Goal: Contribute content: Contribute content

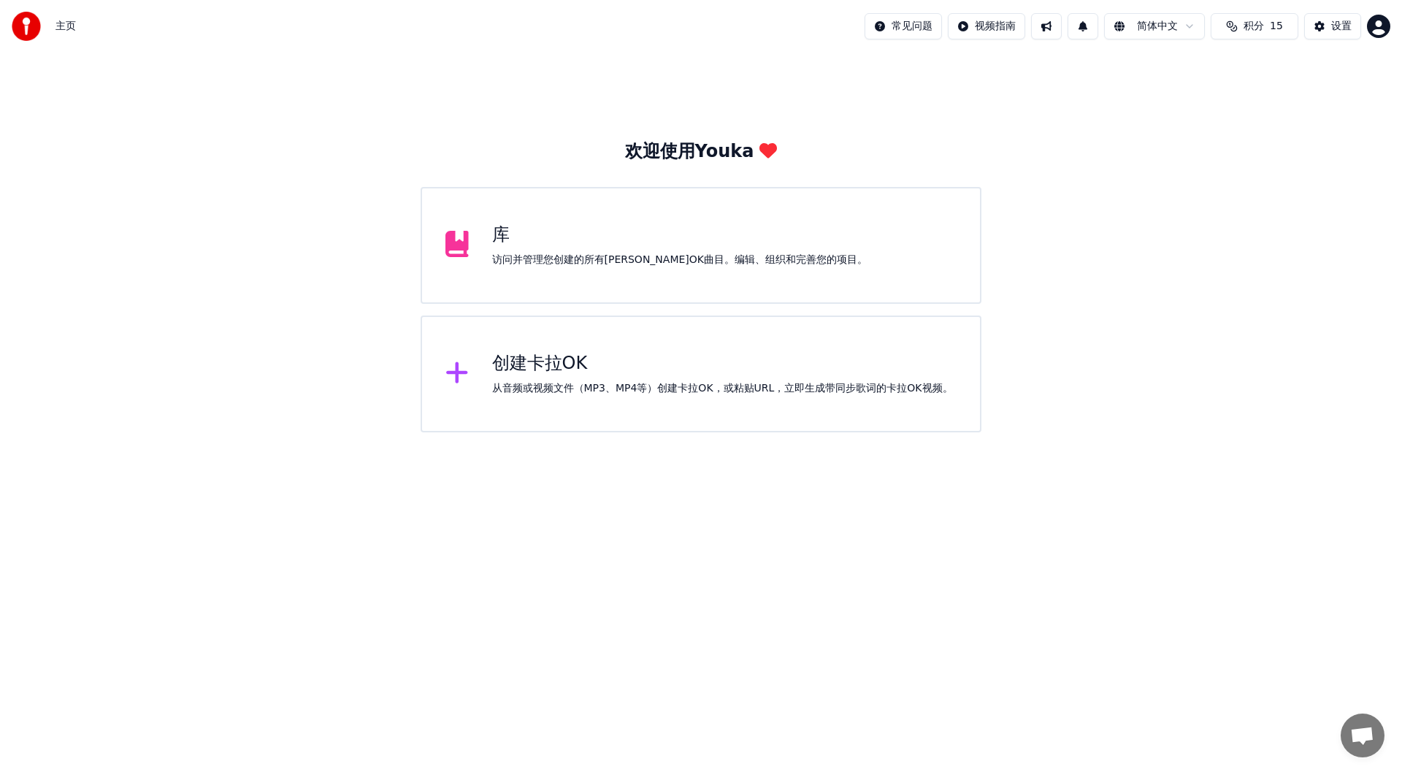
click at [684, 272] on div "库 访问并管理您创建的所有[PERSON_NAME]OK曲目。编辑、组织和完善您的项目。" at bounding box center [701, 245] width 561 height 117
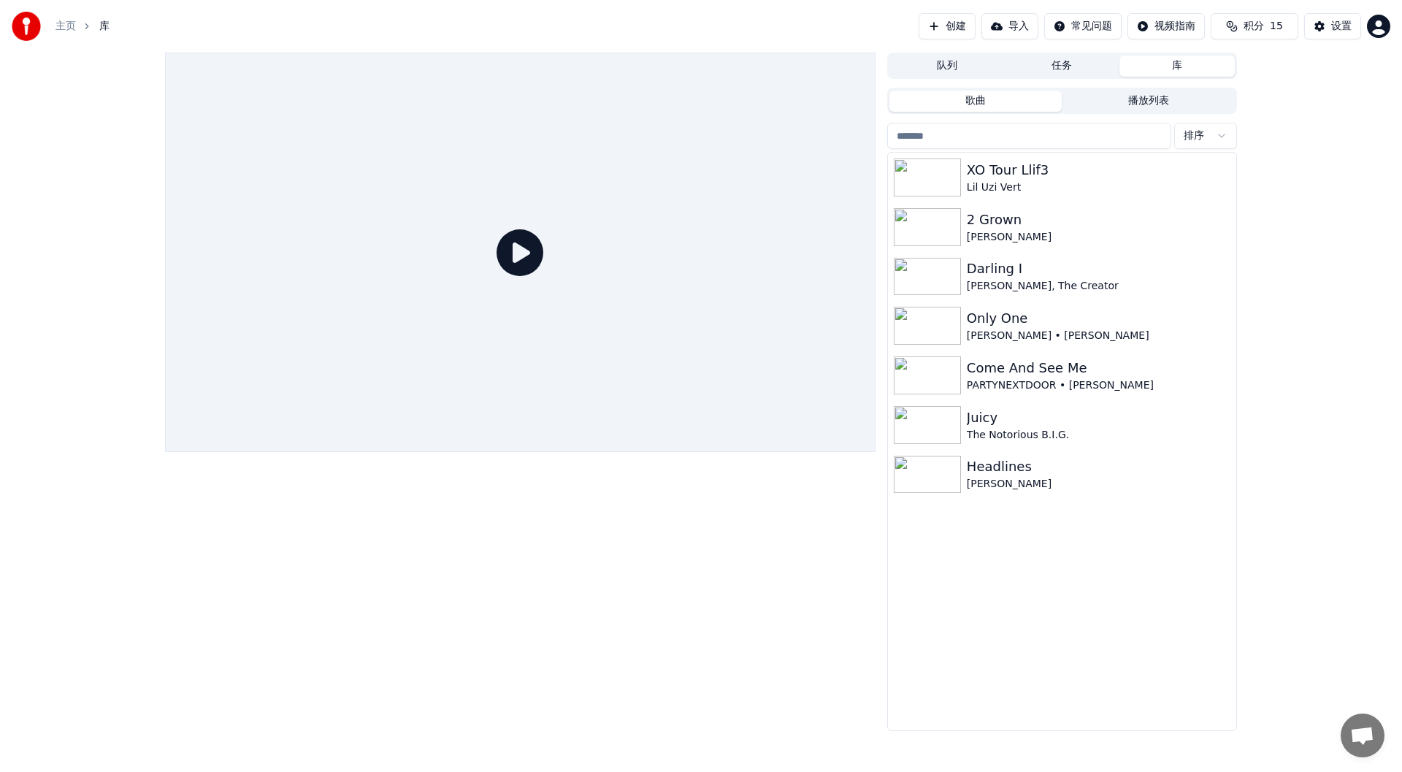
click at [1057, 57] on button "任务" at bounding box center [1062, 65] width 115 height 21
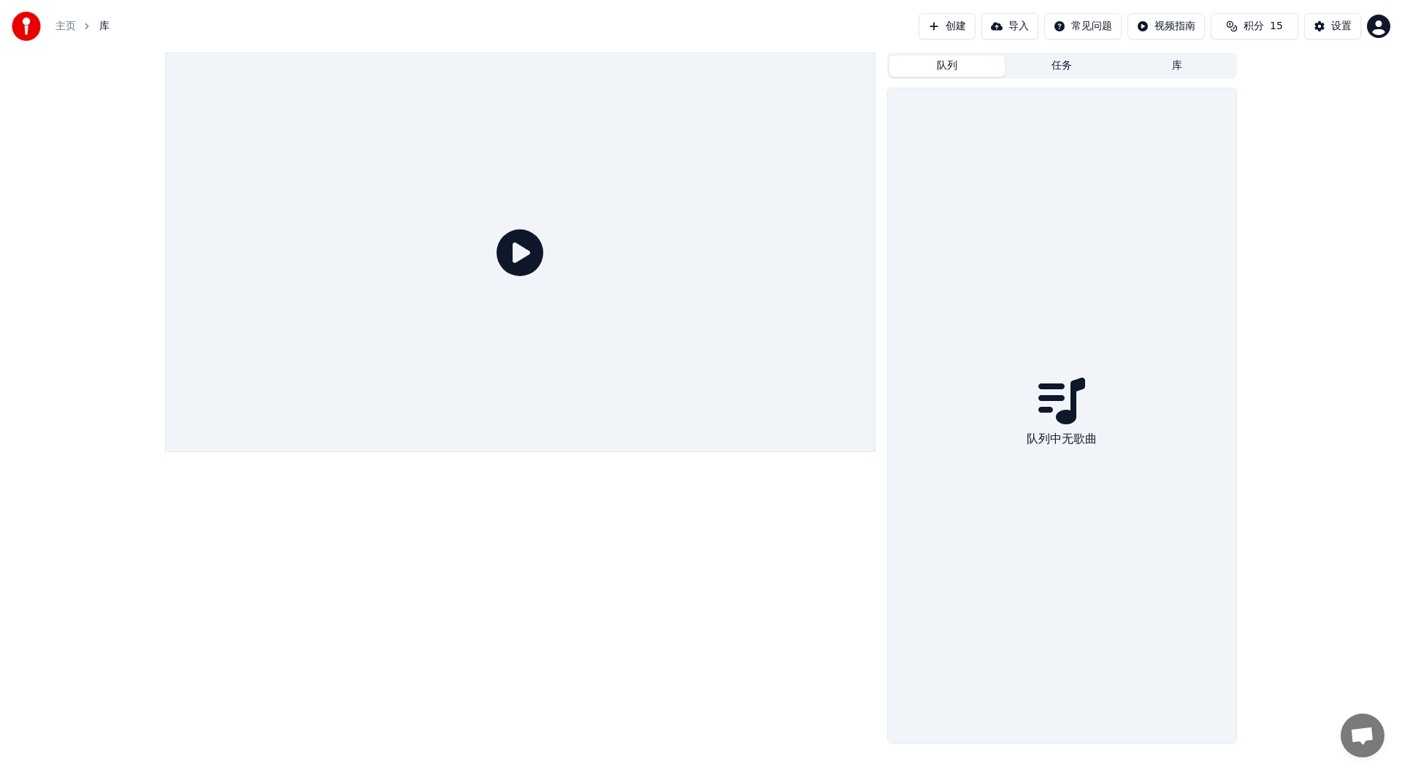
click at [919, 57] on button "队列" at bounding box center [946, 65] width 115 height 21
click at [1072, 62] on button "任务" at bounding box center [1062, 65] width 115 height 21
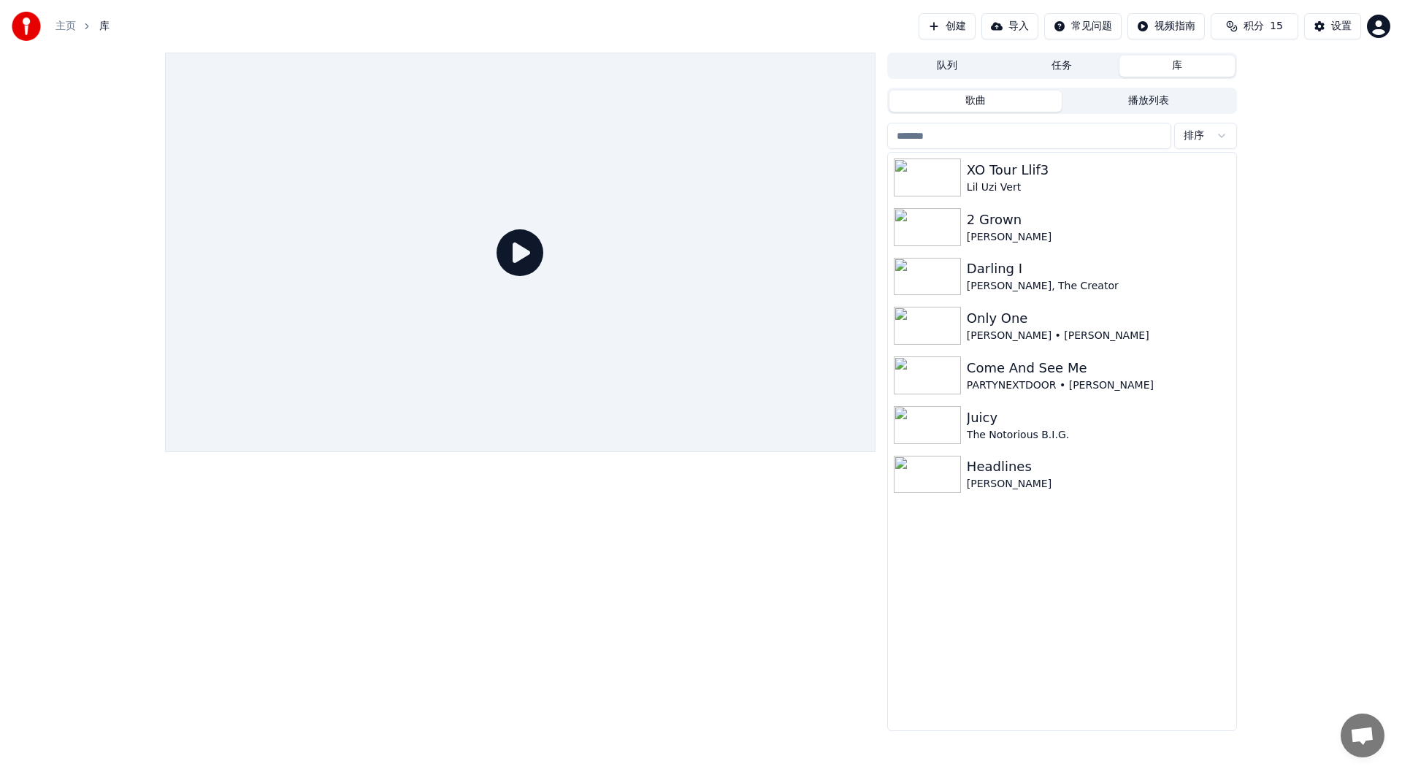
click at [1157, 57] on button "库" at bounding box center [1176, 65] width 115 height 21
click at [924, 22] on button "创建" at bounding box center [947, 26] width 57 height 26
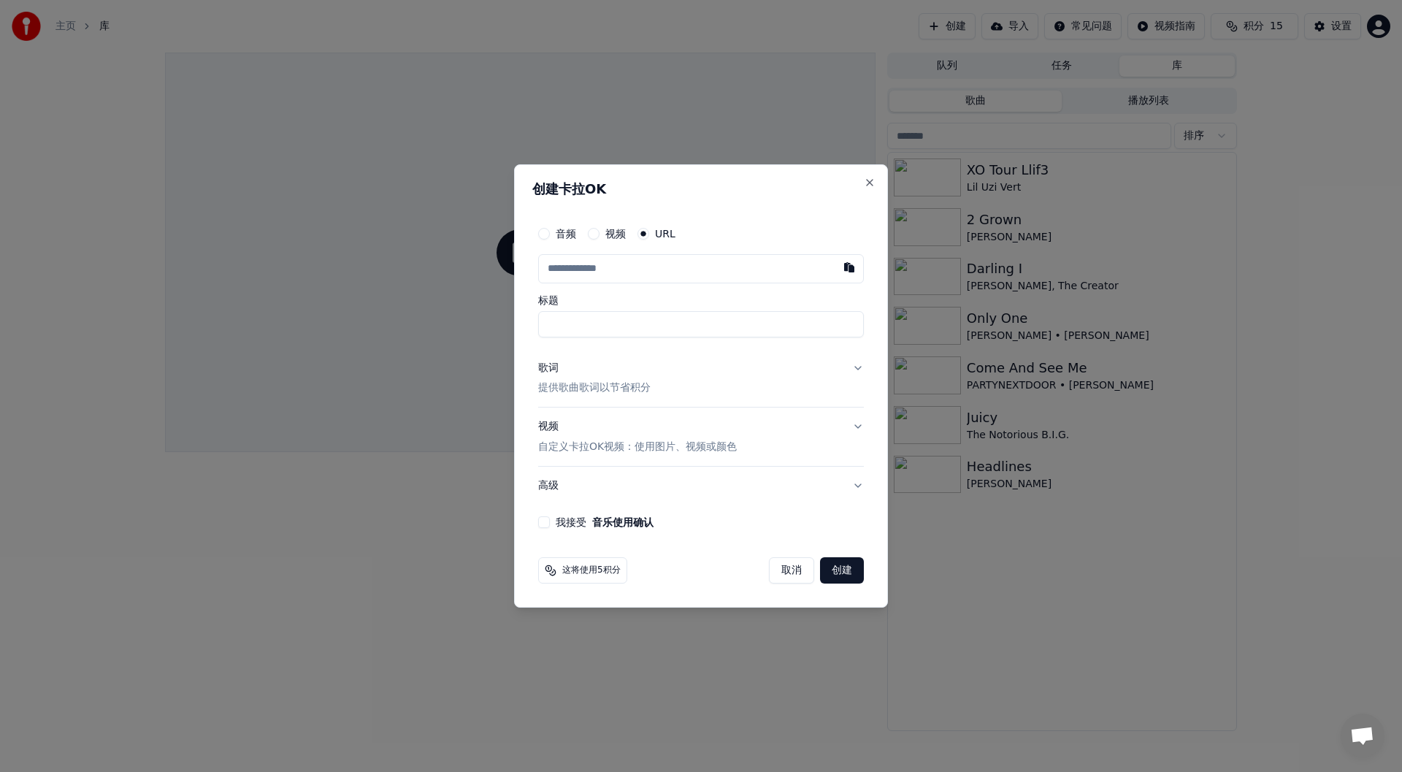
click at [615, 267] on input "text" at bounding box center [701, 268] width 326 height 29
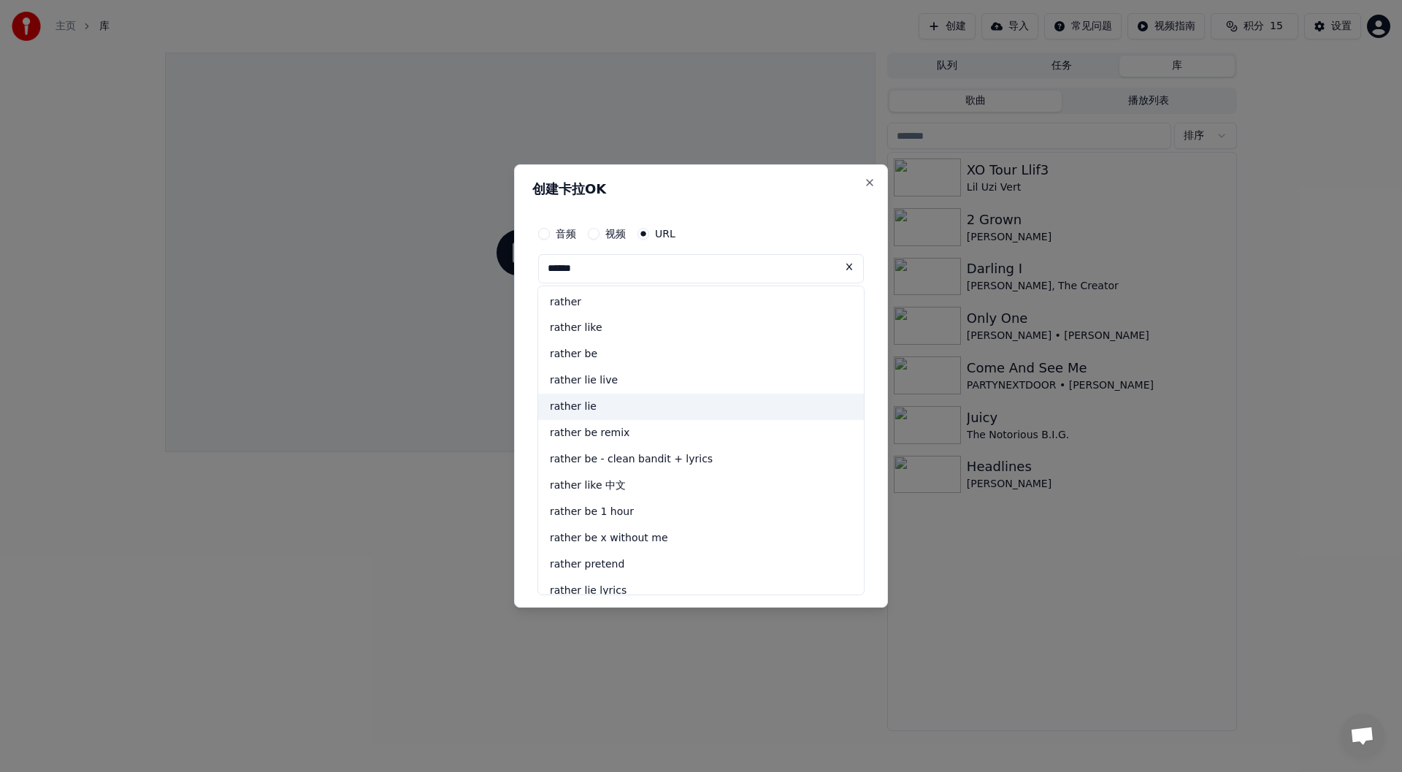
click at [613, 402] on div "rather lie" at bounding box center [701, 407] width 326 height 26
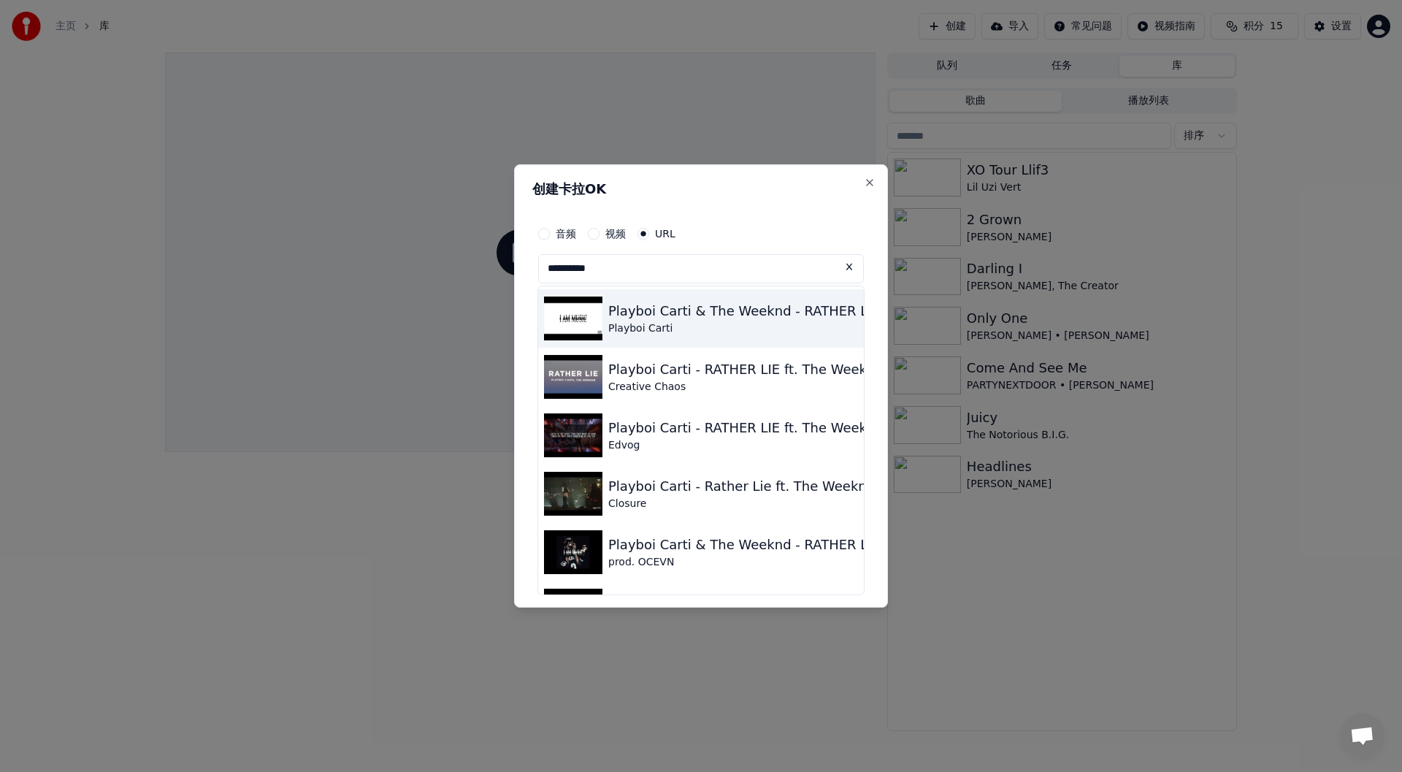
click at [639, 305] on div "Playboi Carti & The Weeknd - RATHER LIE" at bounding box center [744, 311] width 272 height 20
type input "**********"
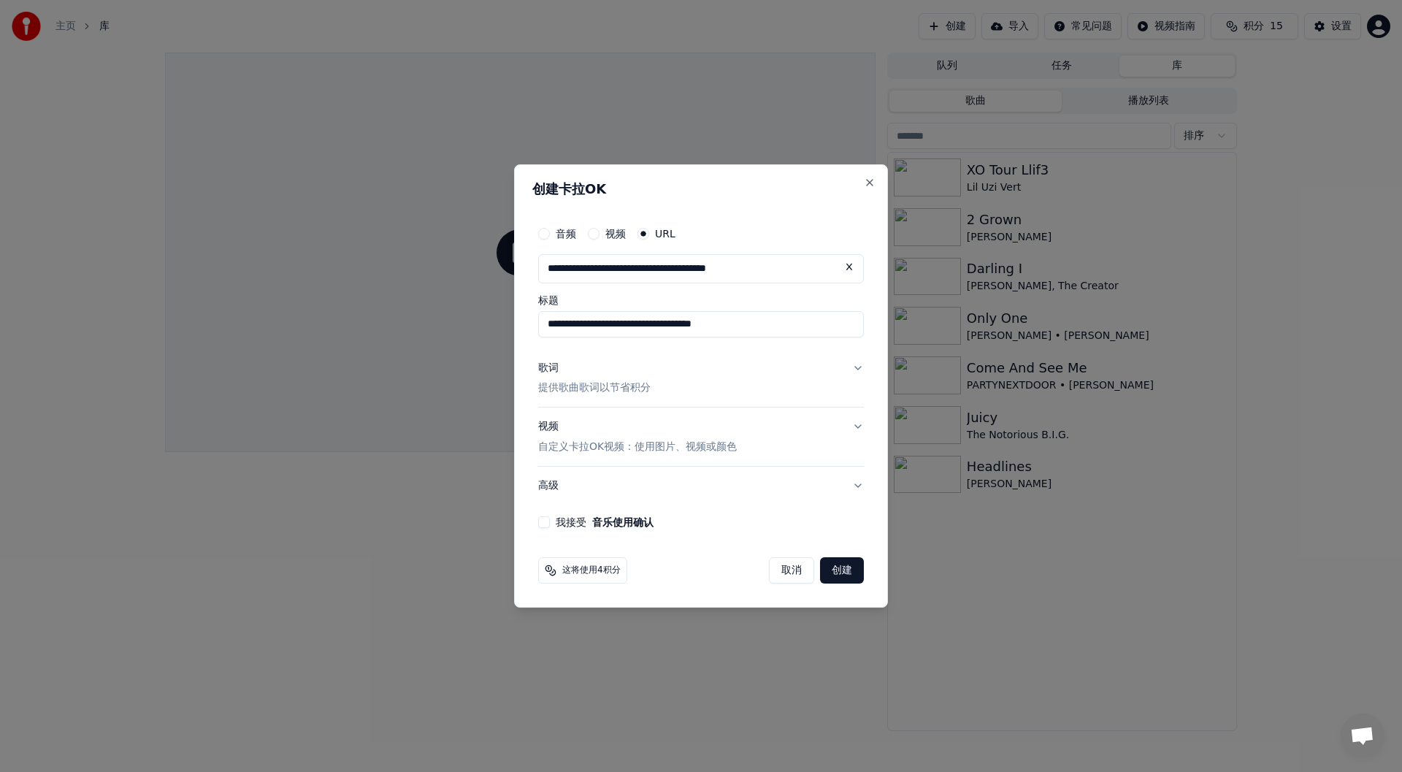
click at [543, 523] on button "我接受 音乐使用确认" at bounding box center [544, 522] width 12 height 12
click at [837, 568] on button "创建" at bounding box center [842, 570] width 44 height 26
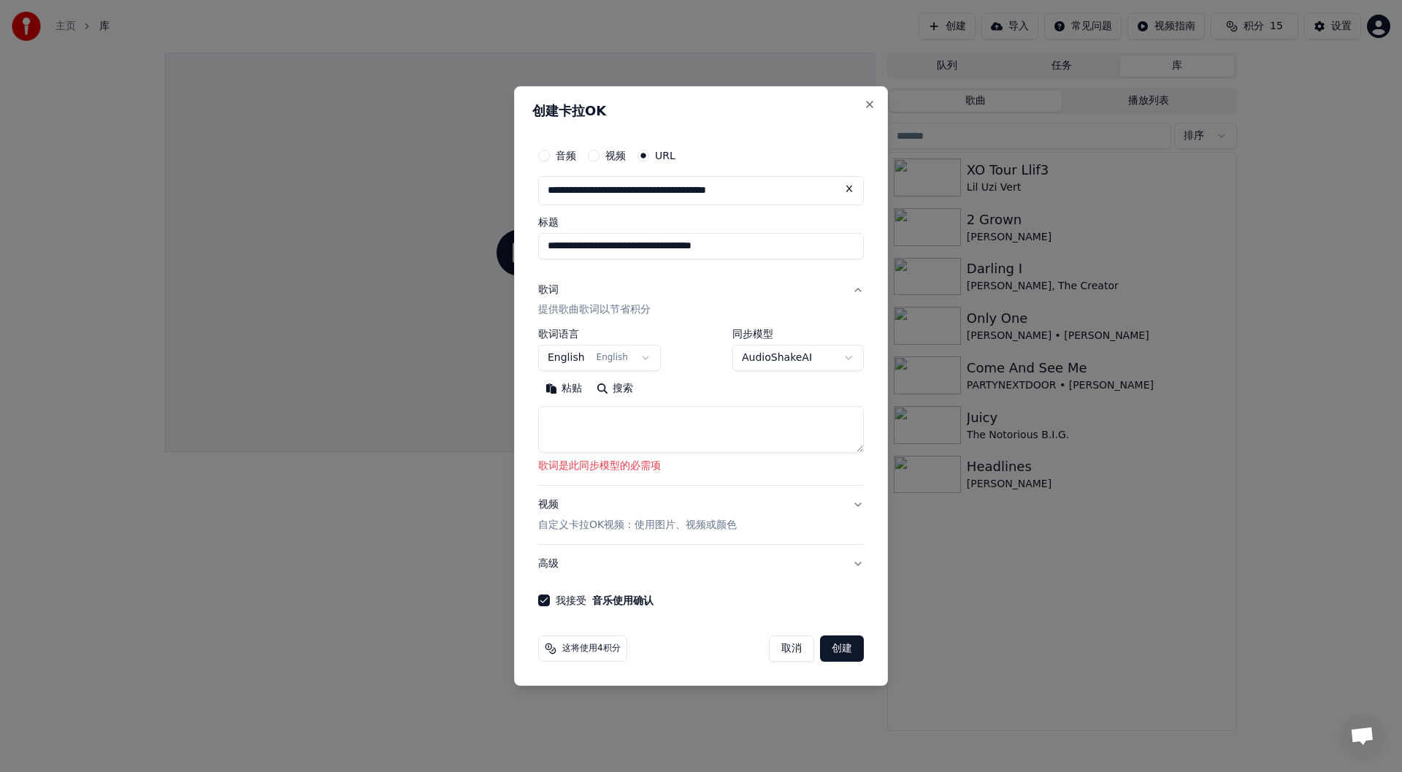
click at [608, 383] on button "搜索" at bounding box center [614, 389] width 51 height 23
type textarea "**********"
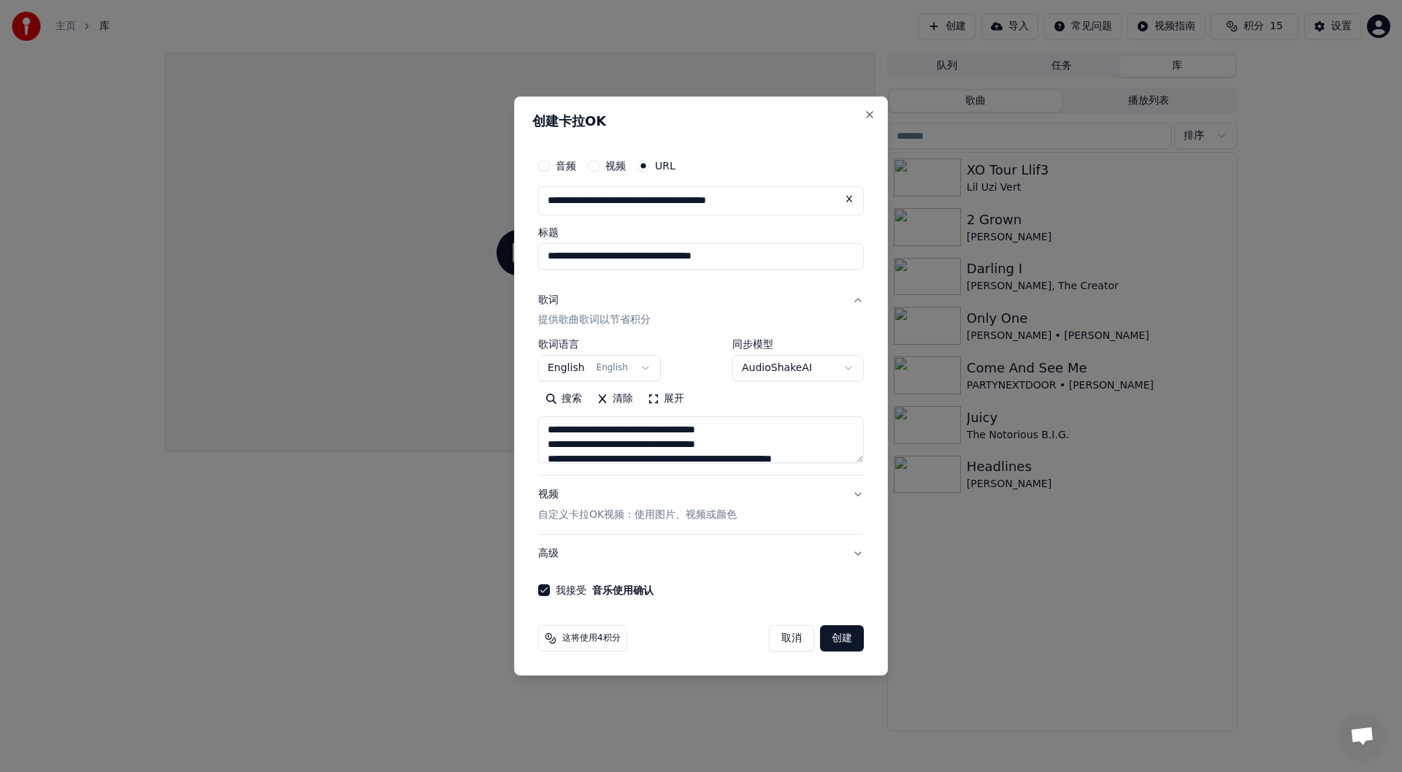
click at [616, 367] on button "English English" at bounding box center [599, 369] width 123 height 26
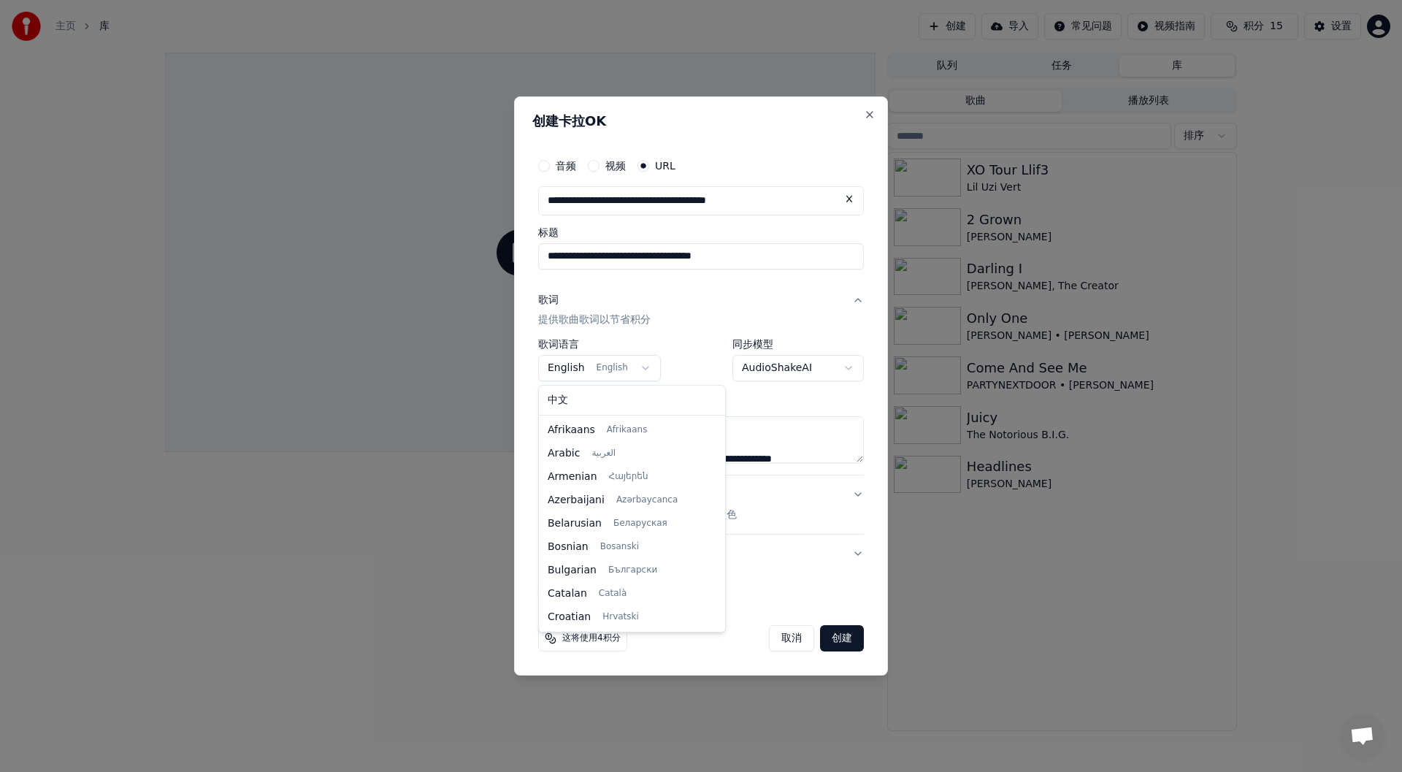
scroll to position [93, 0]
click at [834, 437] on body "**********" at bounding box center [701, 386] width 1402 height 772
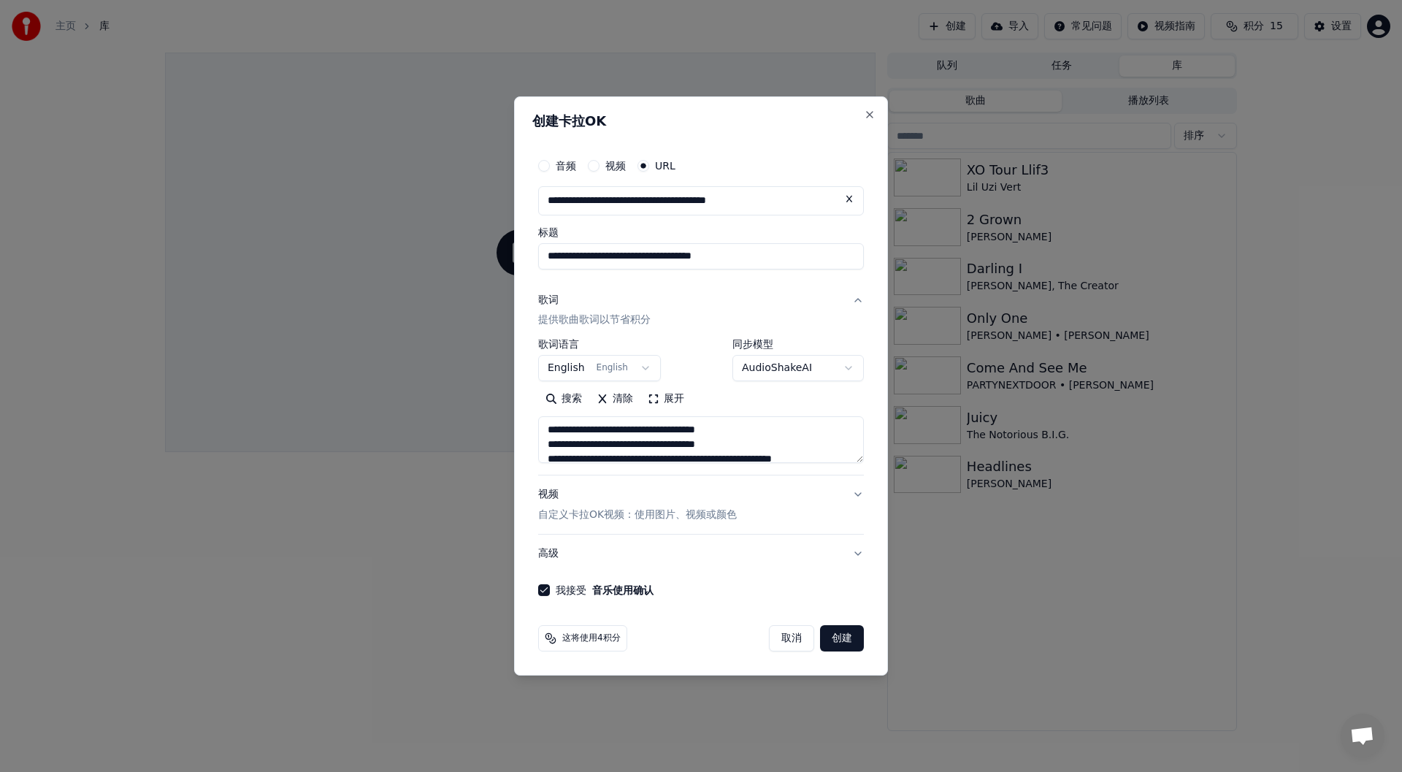
click at [616, 367] on body "**********" at bounding box center [701, 386] width 1402 height 772
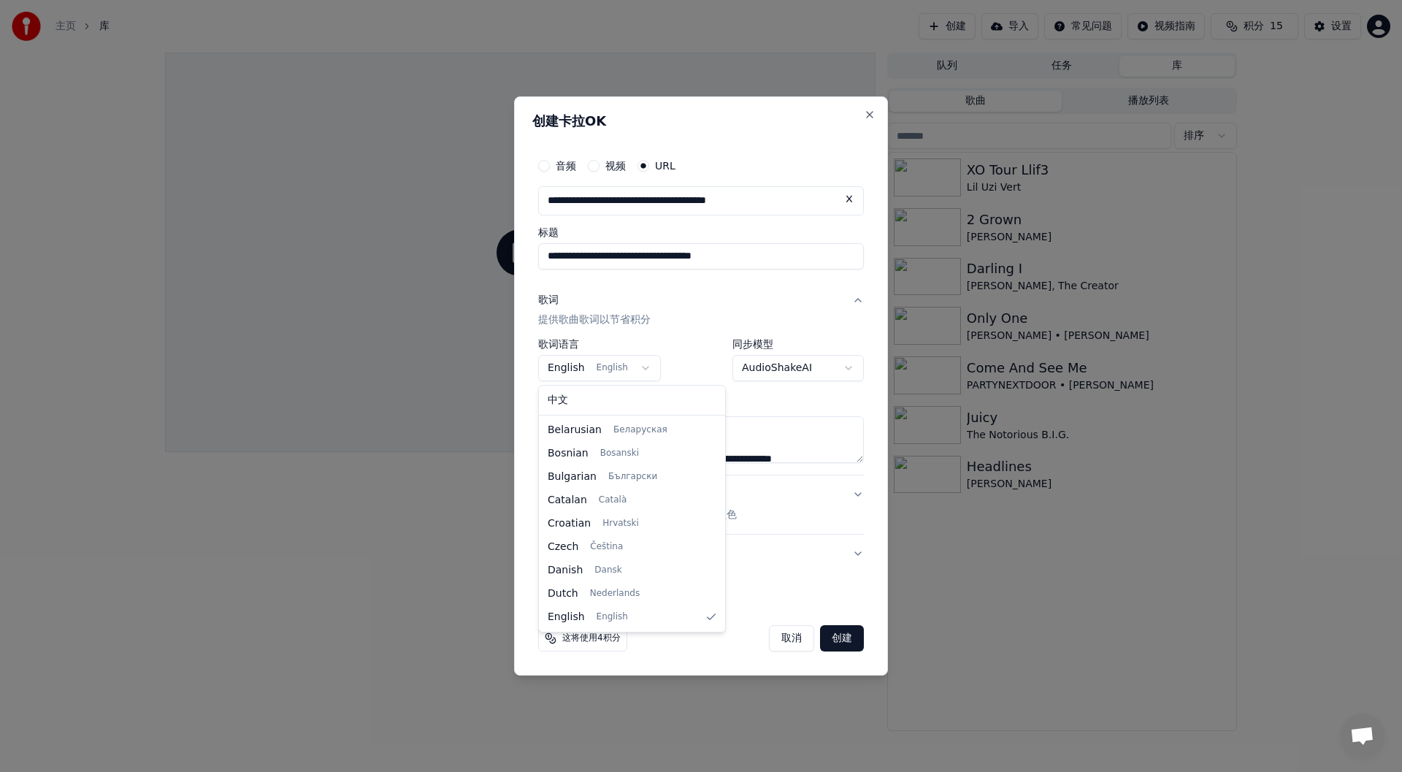
select select "**"
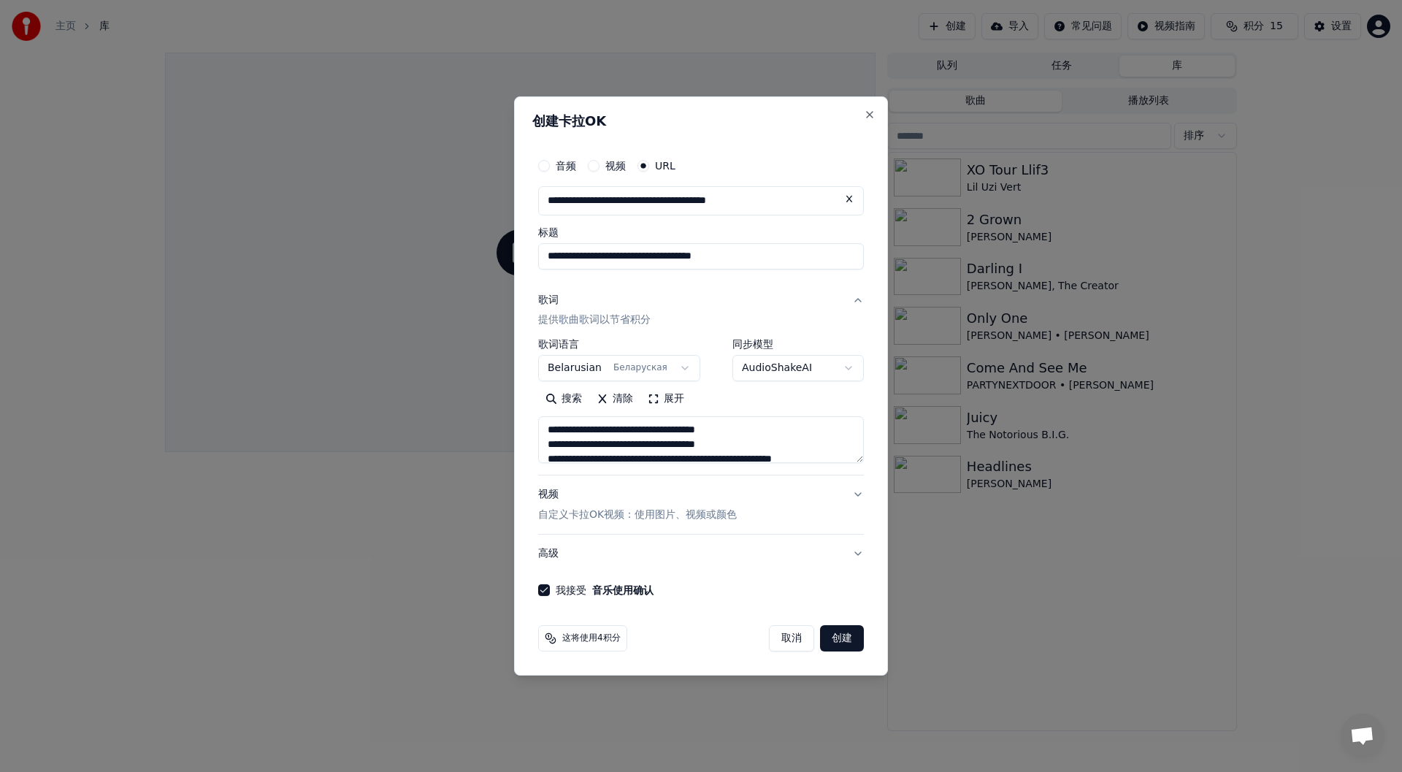
drag, startPoint x: 618, startPoint y: 396, endPoint x: 634, endPoint y: 409, distance: 20.8
click at [618, 395] on button "清除" at bounding box center [614, 399] width 51 height 23
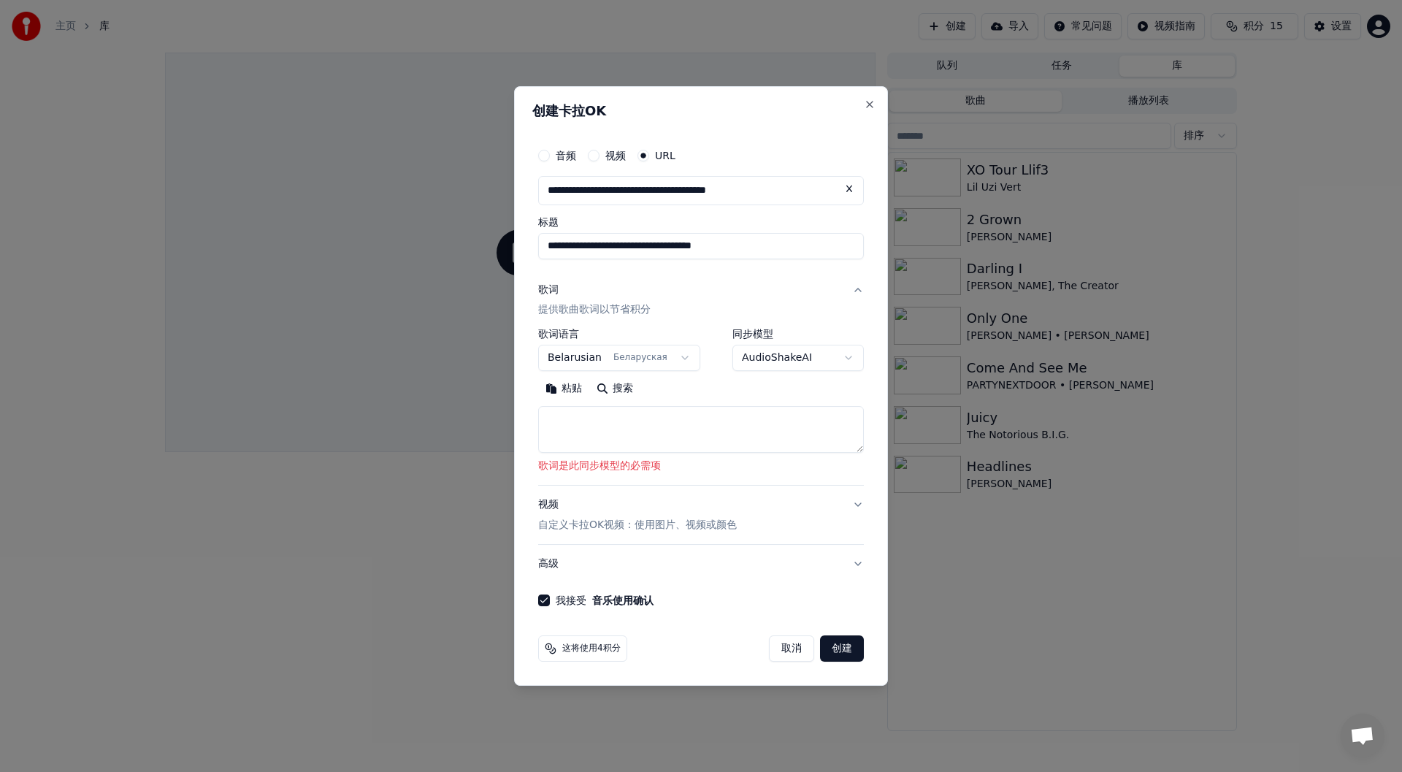
click at [620, 387] on button "搜索" at bounding box center [614, 389] width 51 height 23
type textarea "**********"
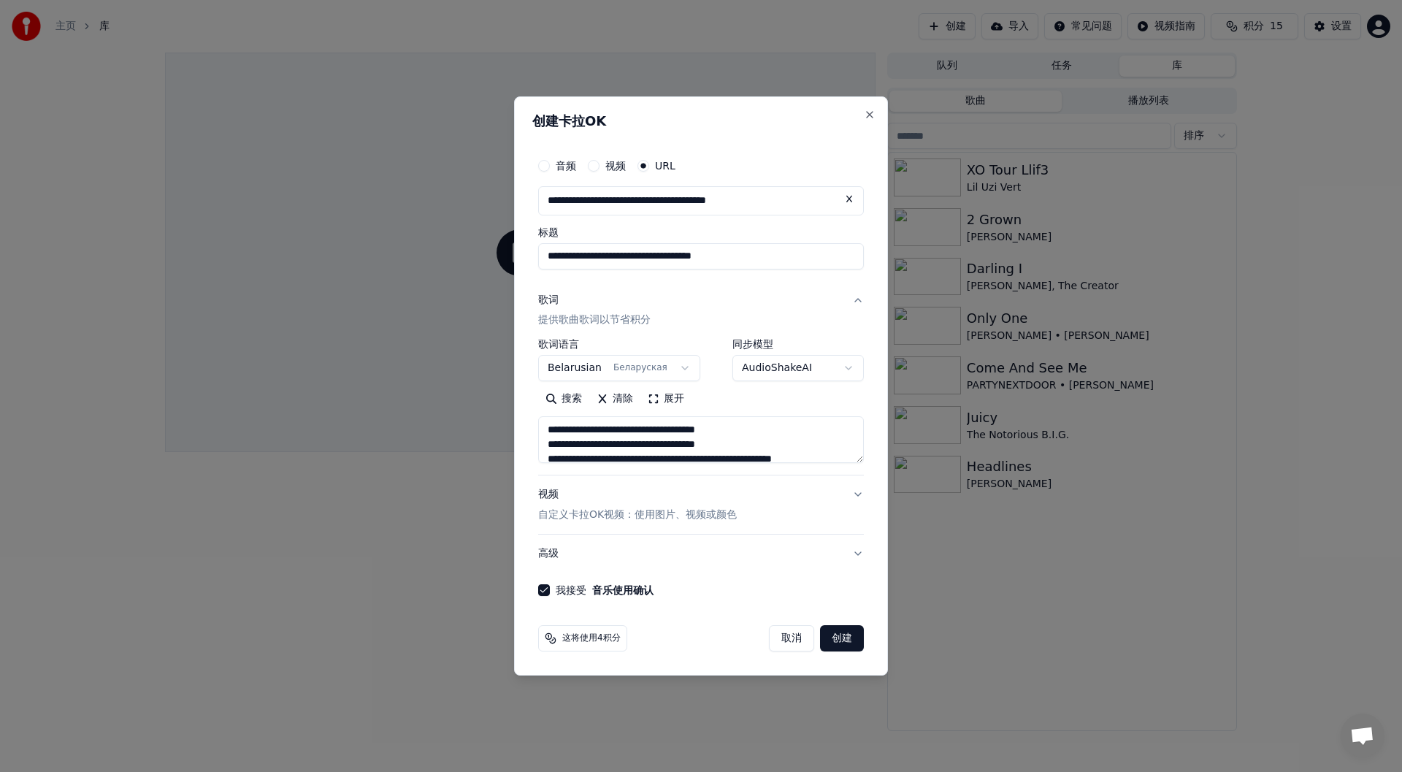
click at [613, 399] on button "清除" at bounding box center [614, 399] width 51 height 23
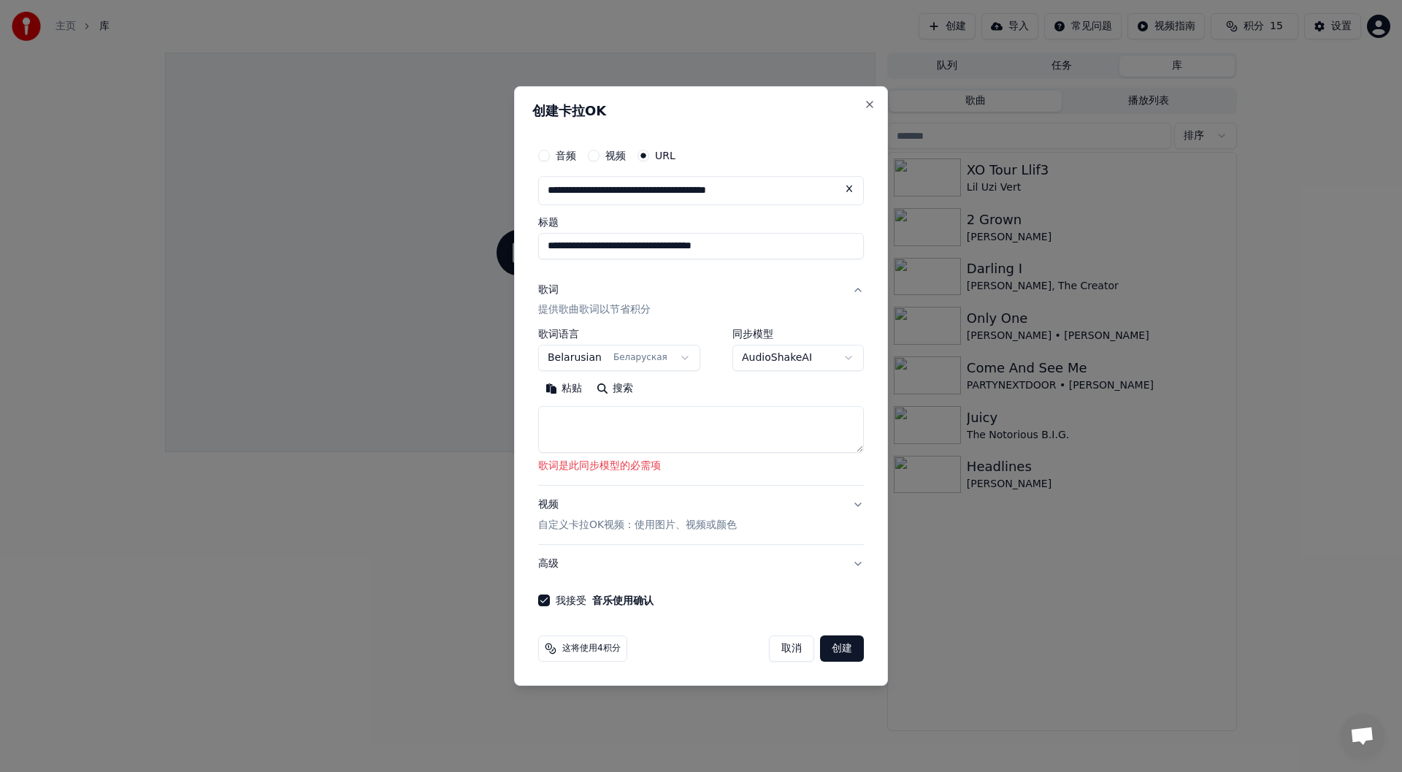
click at [637, 349] on body "**********" at bounding box center [701, 386] width 1402 height 772
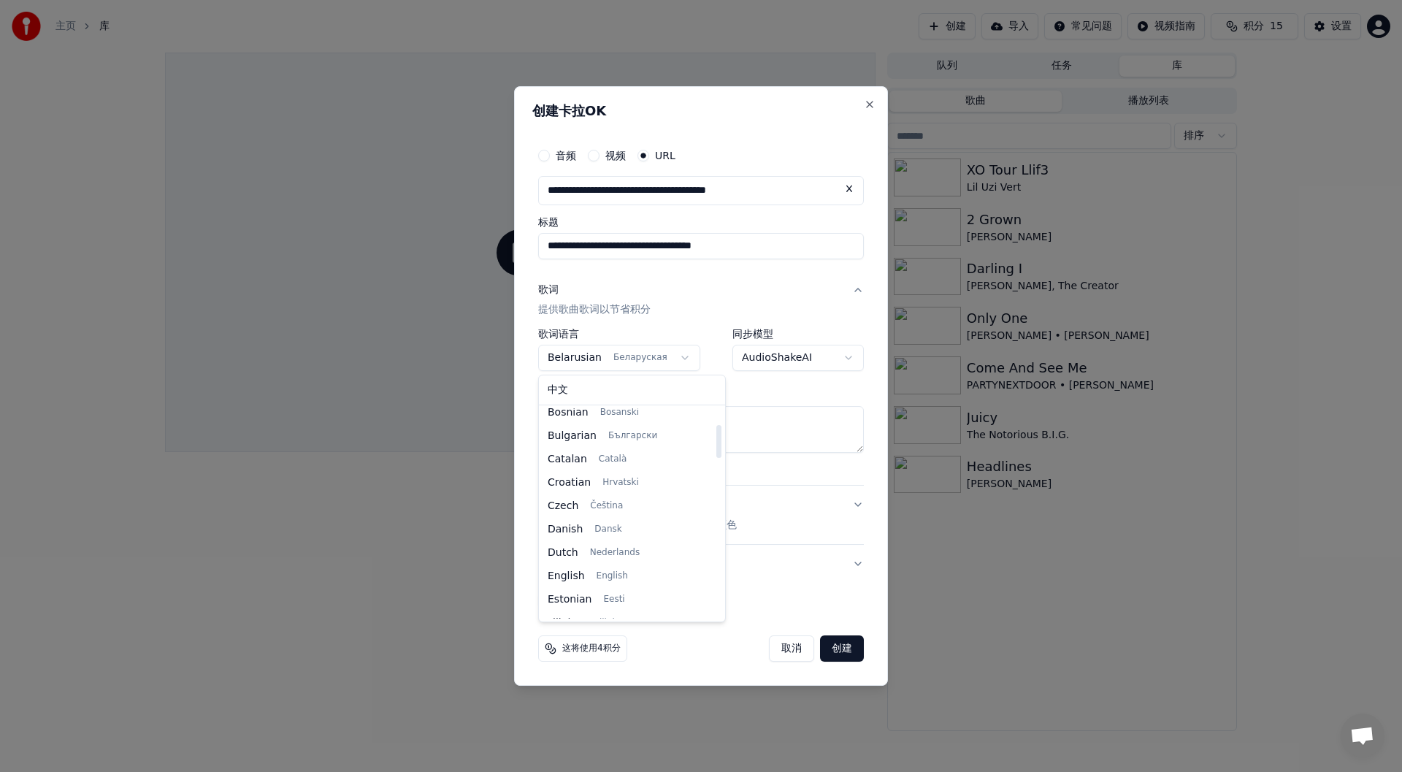
scroll to position [146, 0]
select select "**"
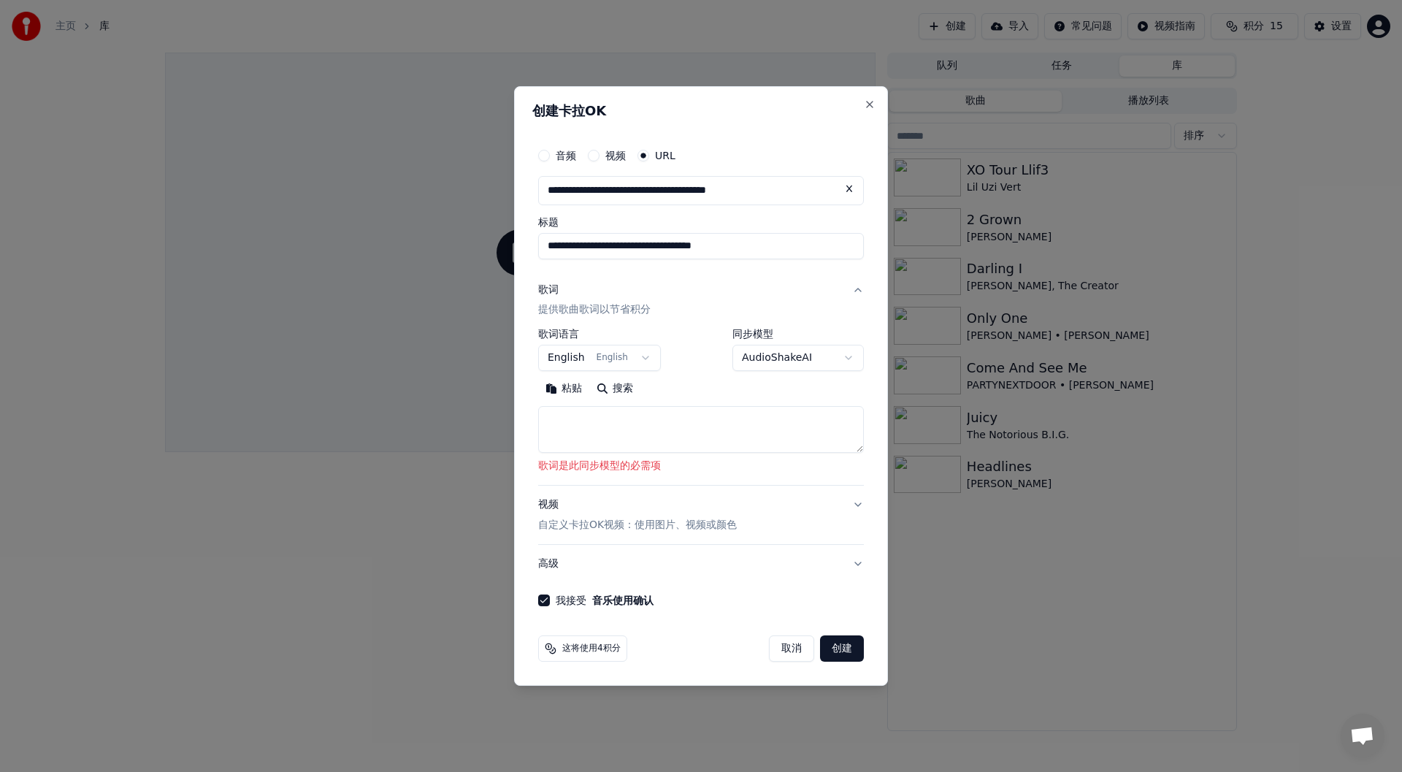
click at [617, 386] on button "搜索" at bounding box center [614, 389] width 51 height 23
type textarea "**********"
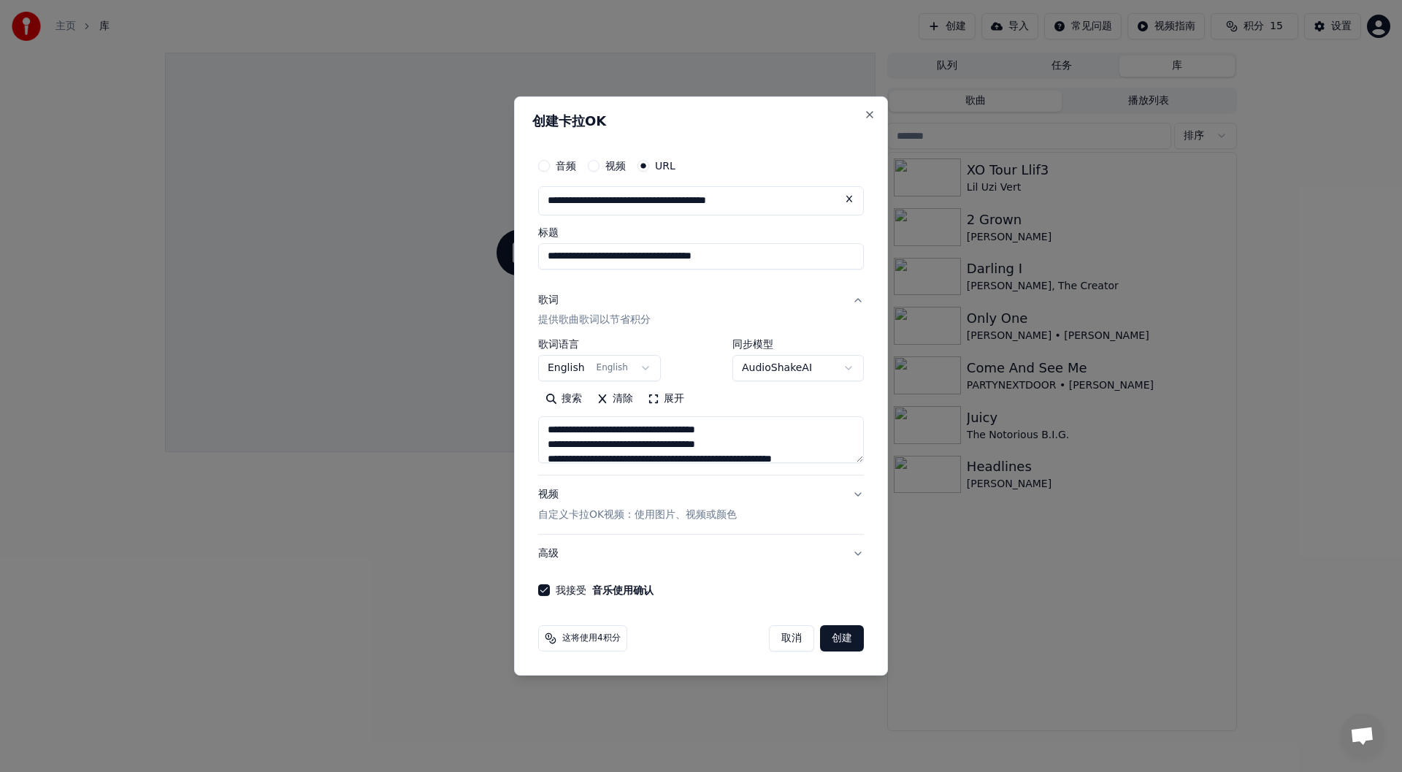
click at [615, 401] on button "清除" at bounding box center [614, 399] width 51 height 23
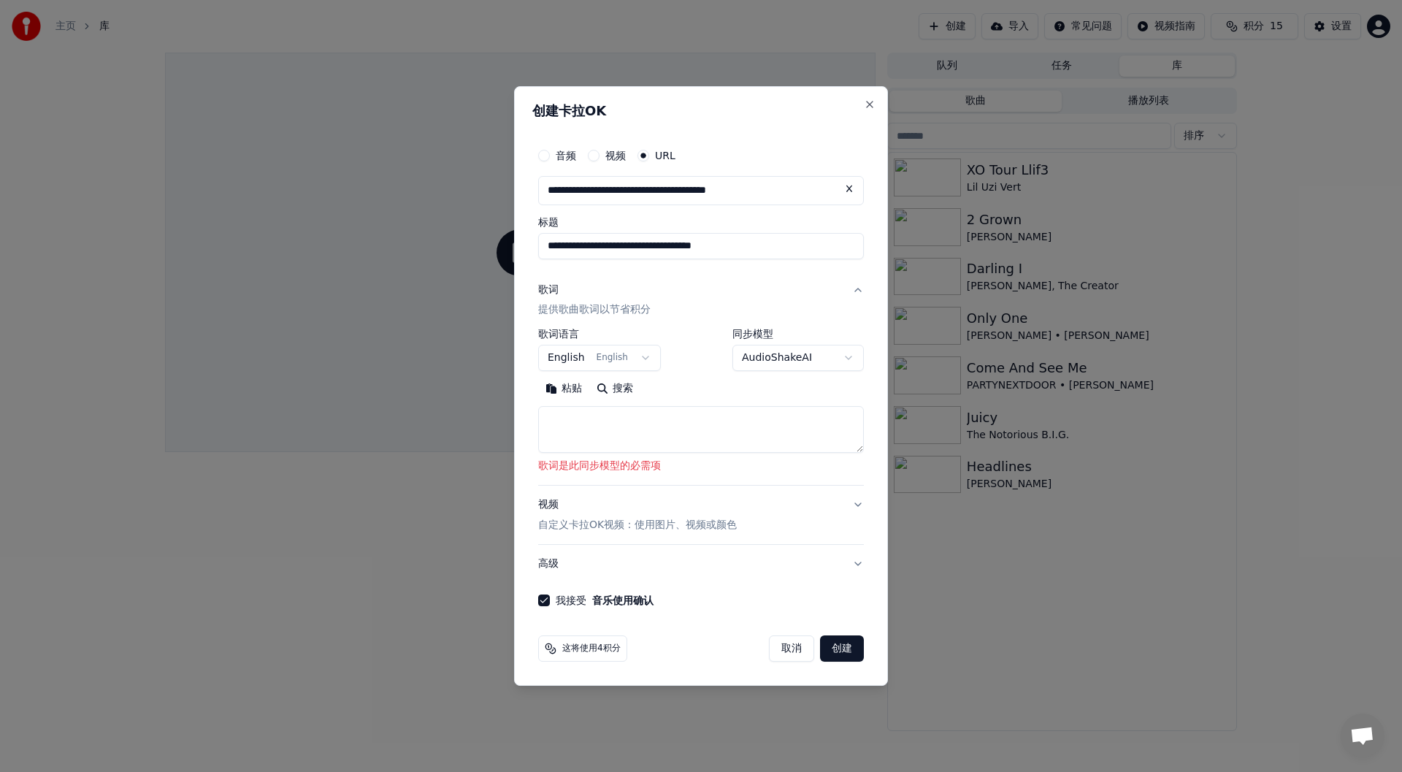
click at [579, 384] on button "粘贴" at bounding box center [563, 389] width 51 height 23
type textarea "**********"
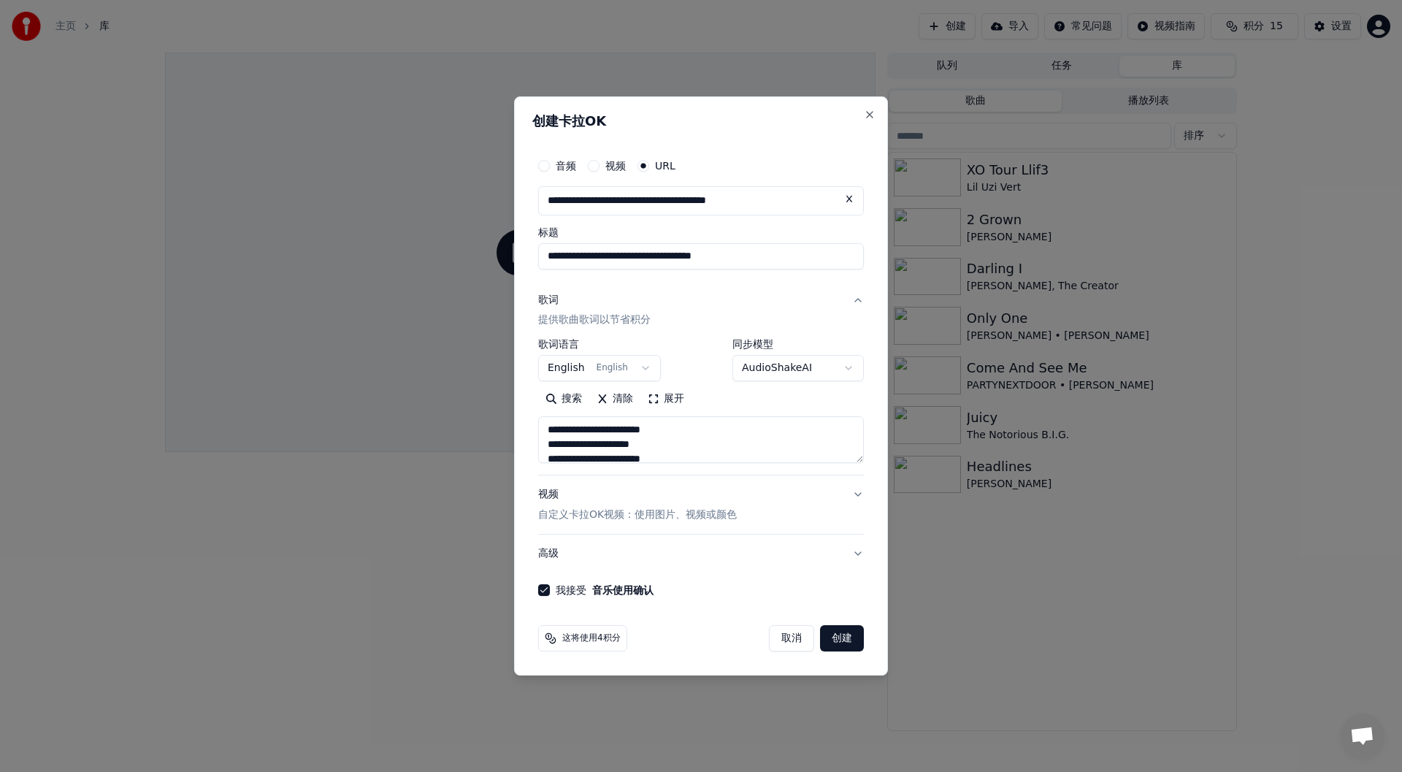
click at [620, 398] on button "清除" at bounding box center [614, 399] width 51 height 23
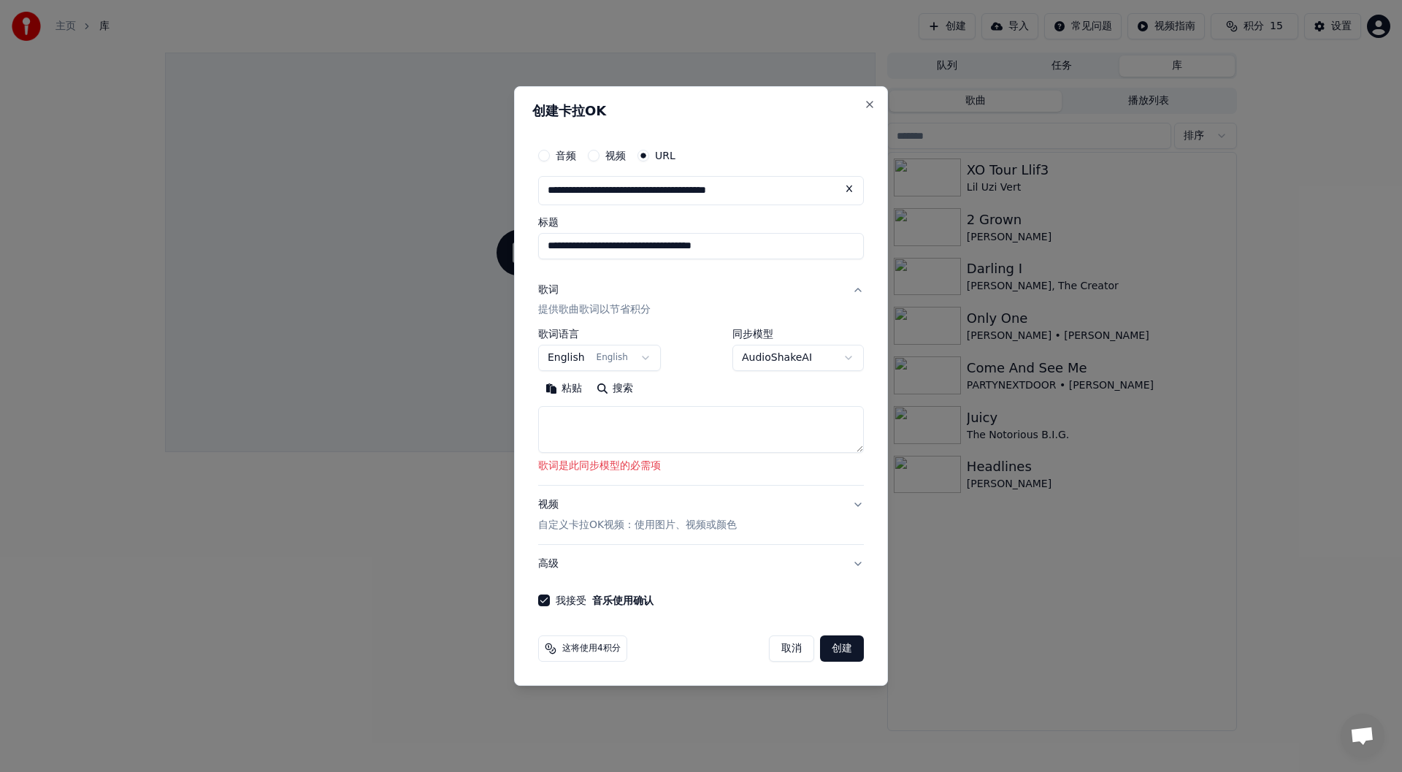
click at [616, 417] on textarea at bounding box center [701, 430] width 326 height 47
click at [559, 383] on button "粘贴" at bounding box center [563, 389] width 51 height 23
type textarea "**********"
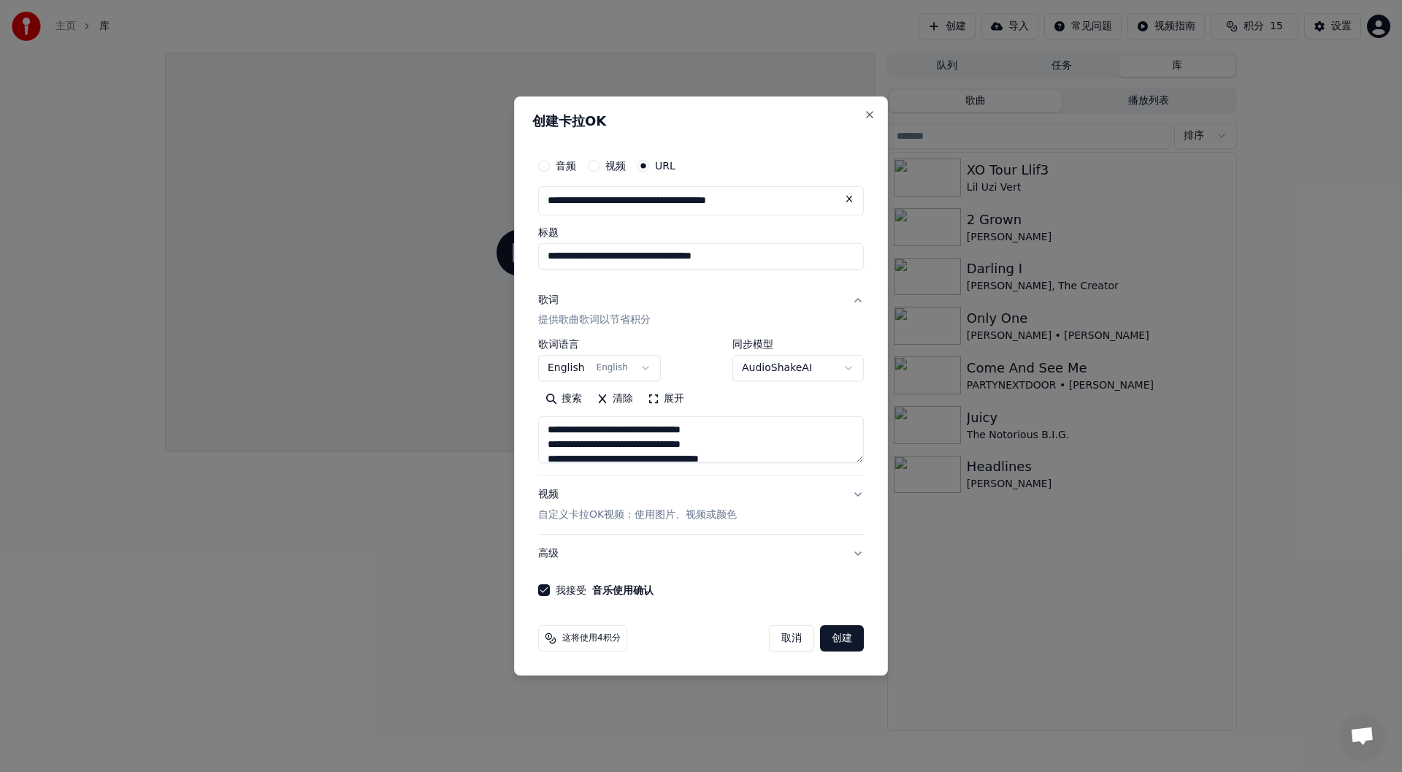
click at [844, 642] on button "创建" at bounding box center [842, 638] width 44 height 26
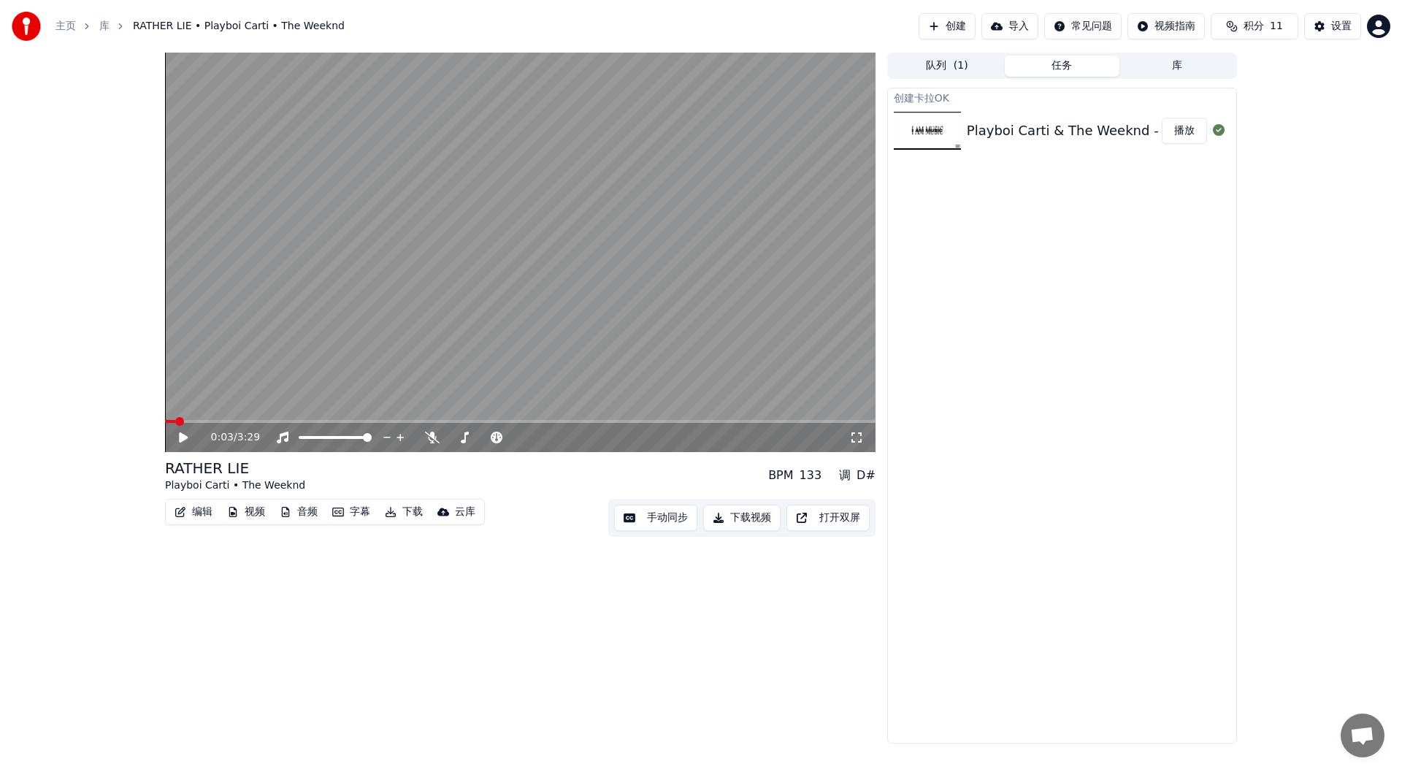
click at [743, 514] on button "下载视频" at bounding box center [741, 518] width 77 height 26
click at [941, 22] on button "创建" at bounding box center [947, 26] width 57 height 26
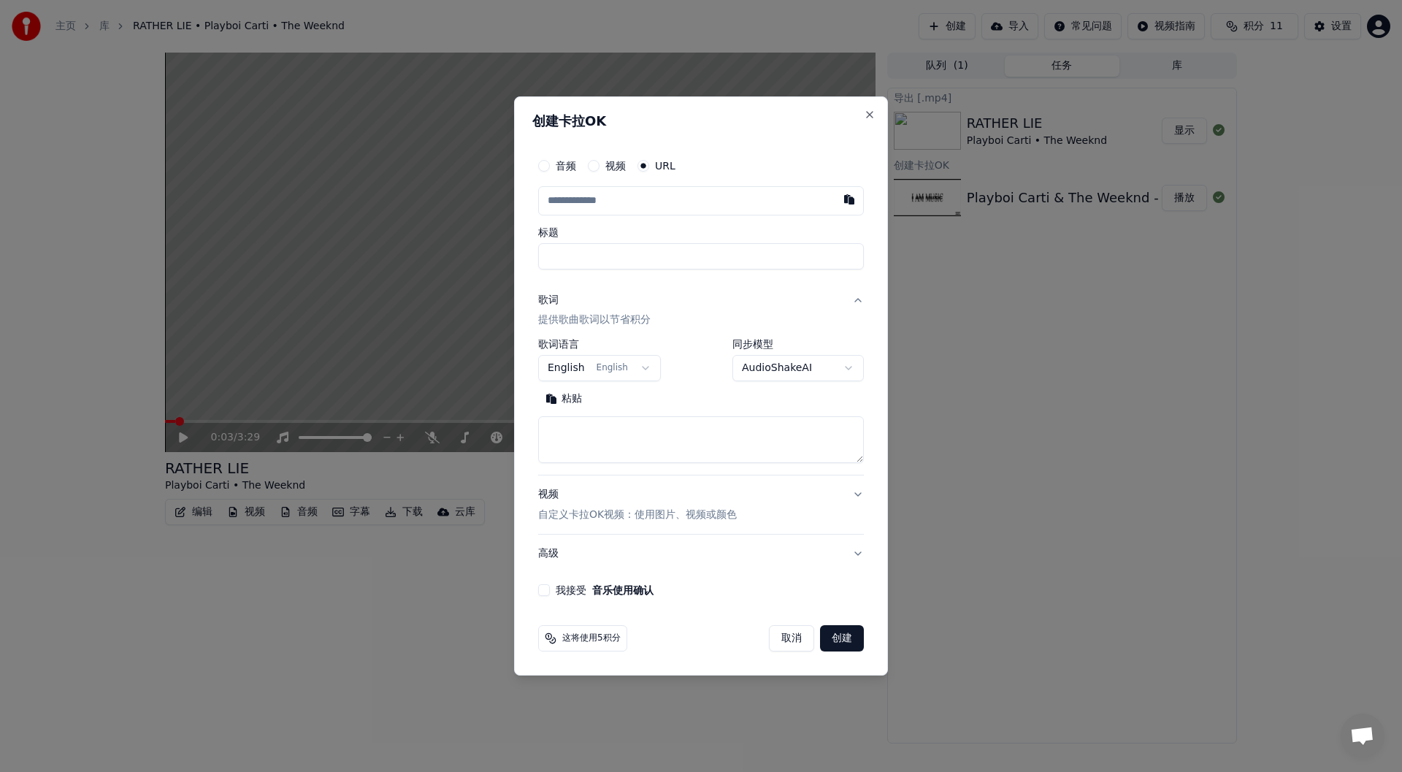
click at [610, 199] on input "text" at bounding box center [701, 200] width 326 height 29
click at [868, 116] on button "Close" at bounding box center [870, 115] width 12 height 12
select select
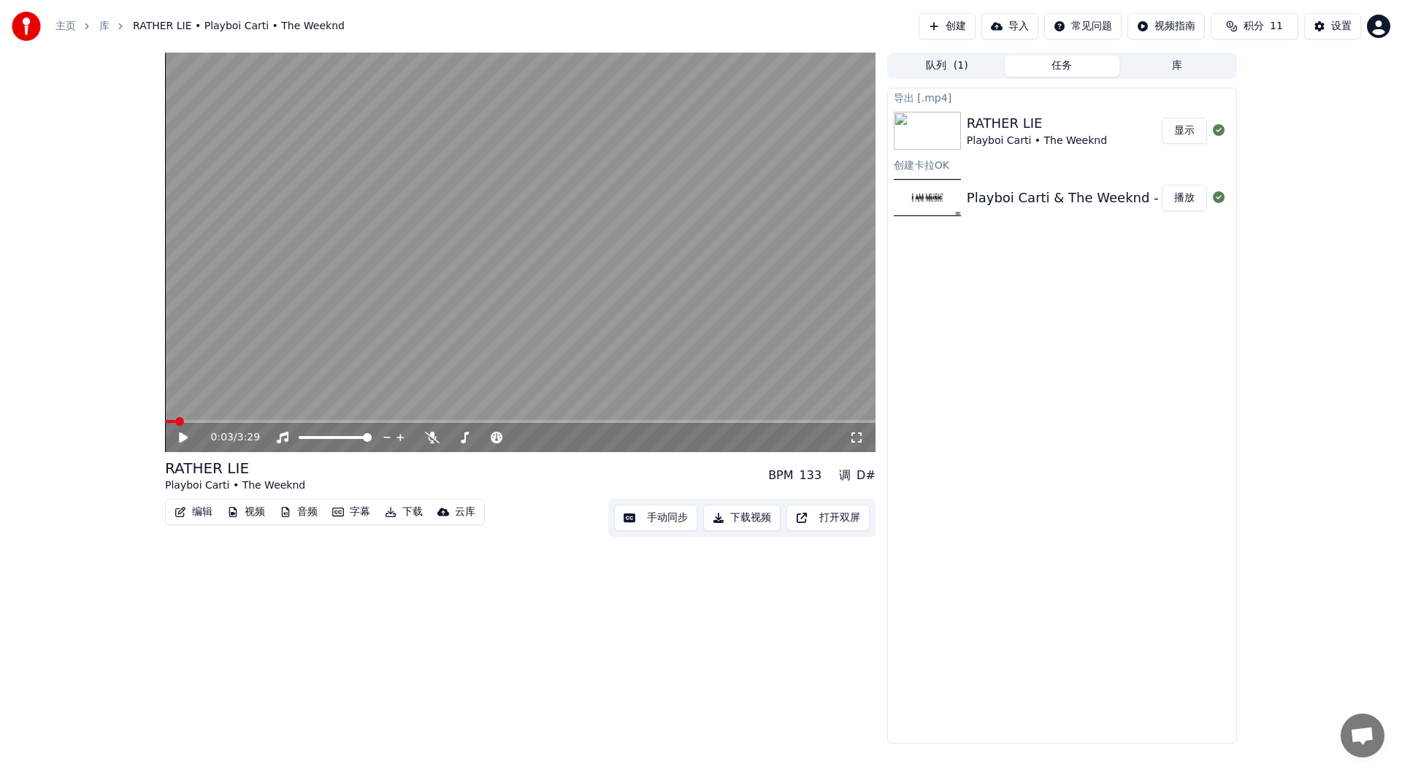
click at [938, 24] on button "创建" at bounding box center [947, 26] width 57 height 26
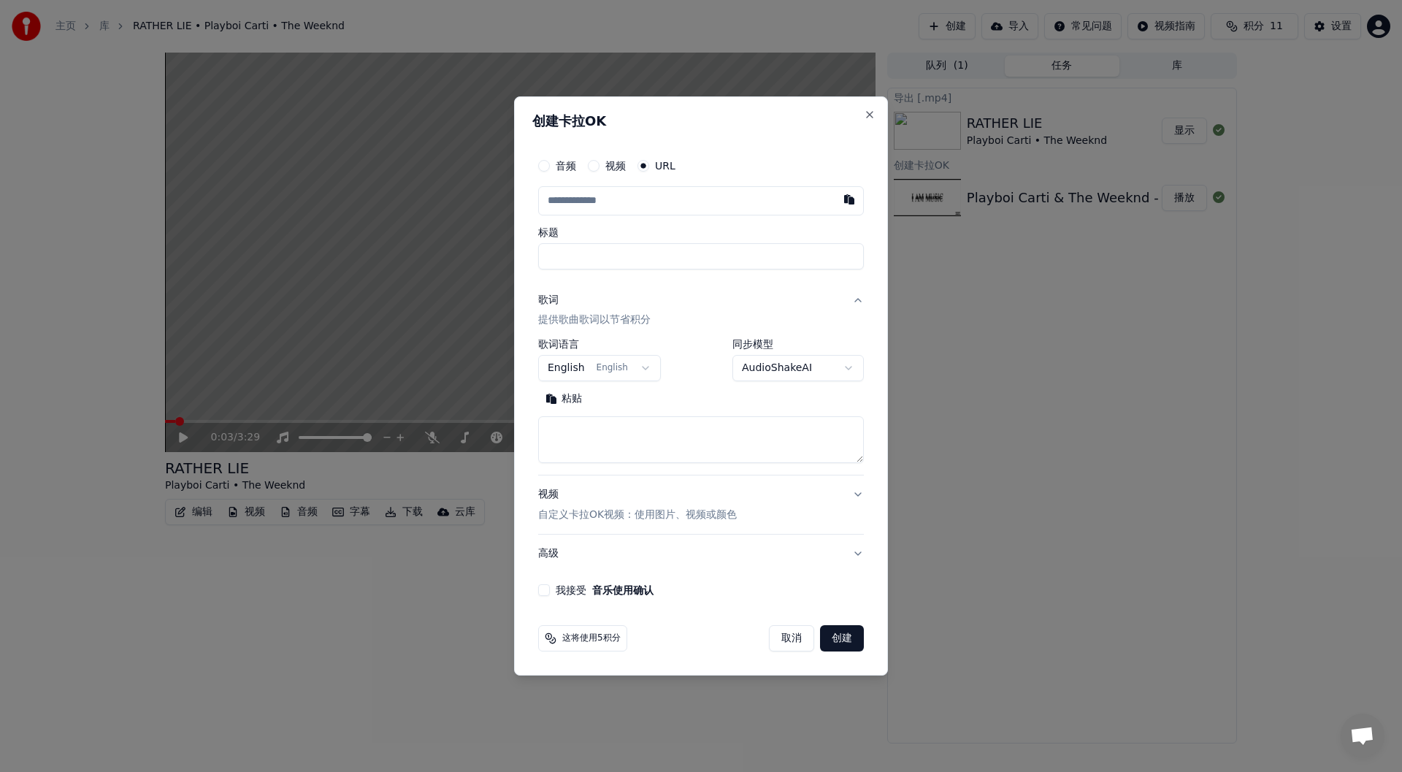
click at [619, 202] on input "text" at bounding box center [701, 200] width 326 height 29
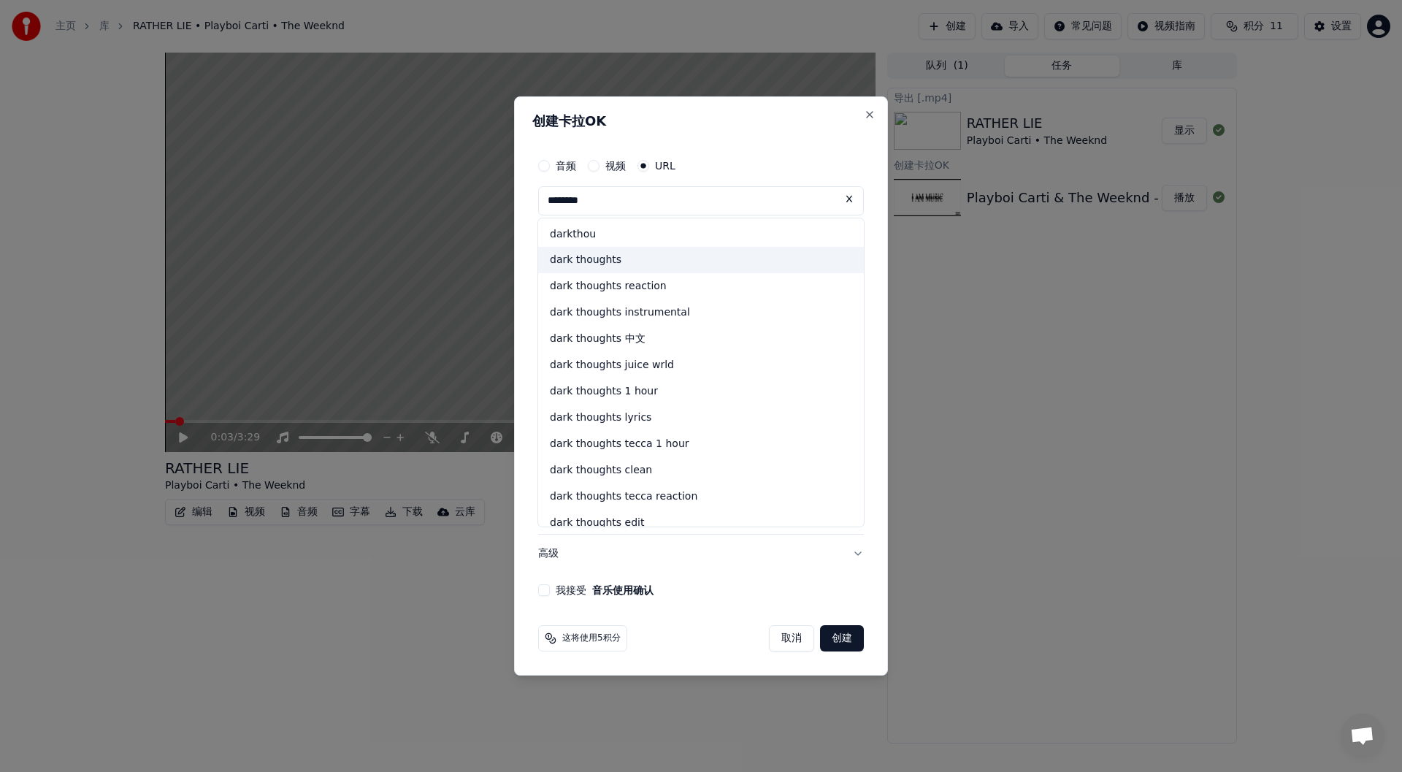
click at [634, 258] on div "dark thoughts" at bounding box center [701, 261] width 326 height 26
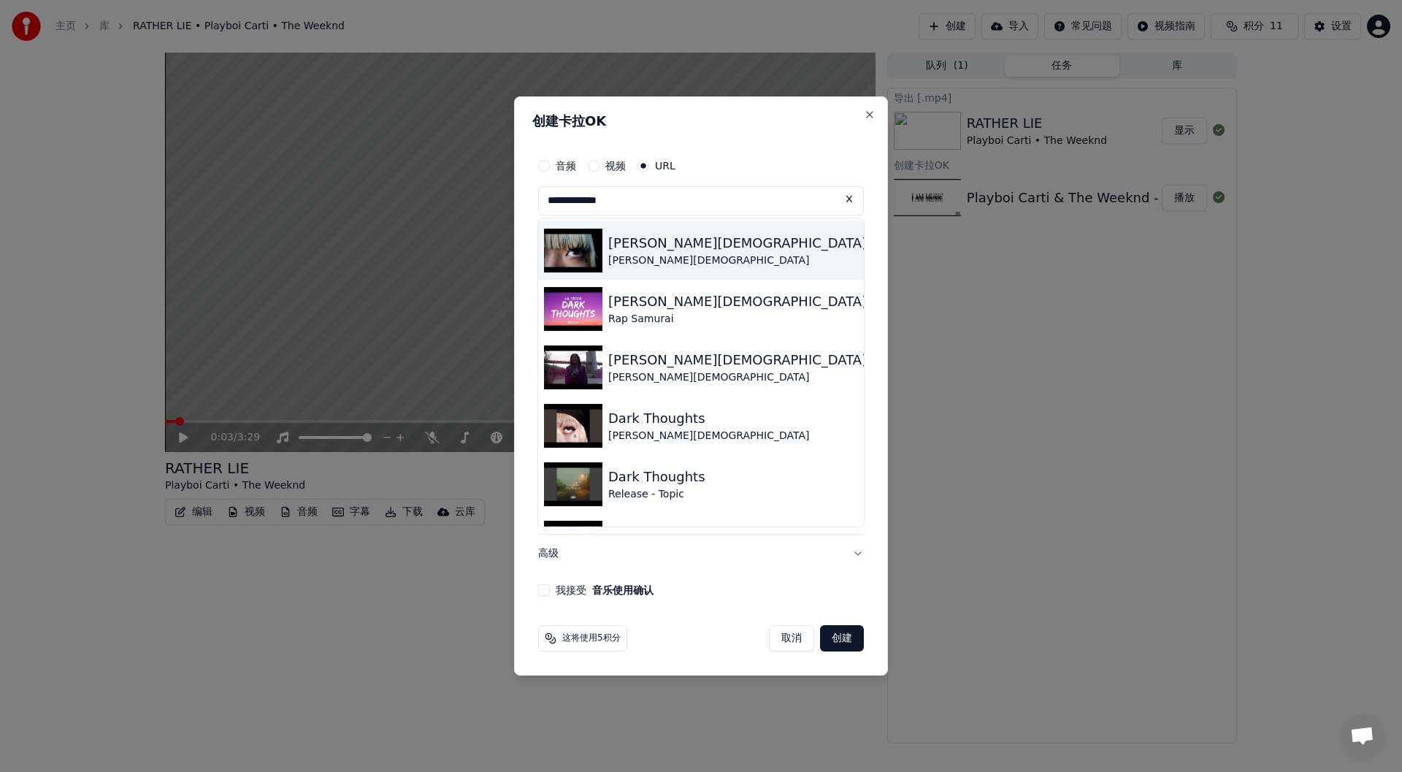
click at [720, 245] on div "[PERSON_NAME][DEMOGRAPHIC_DATA] - Dark Thoughts" at bounding box center [792, 243] width 369 height 20
type input "**********"
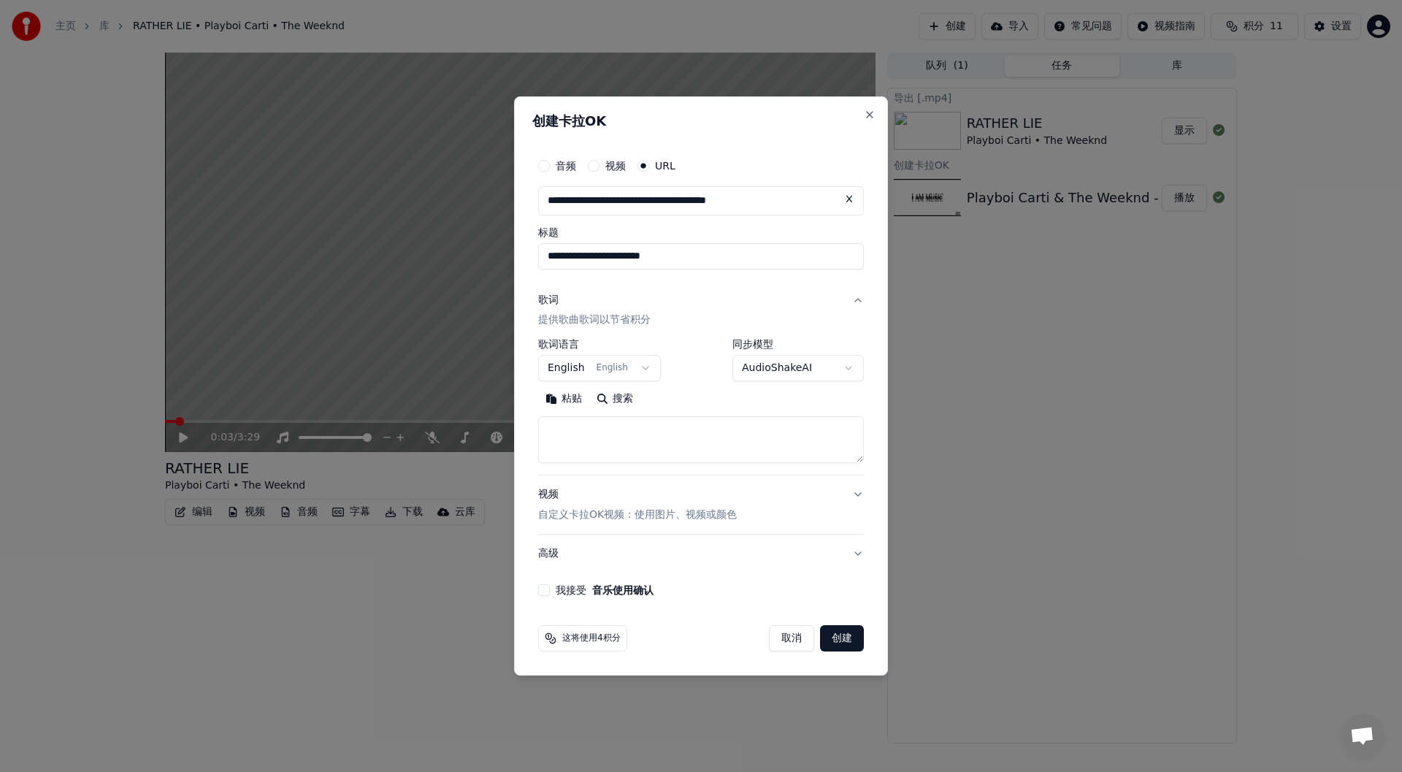
click at [603, 391] on button "搜索" at bounding box center [614, 399] width 51 height 23
type textarea "**********"
click at [846, 644] on button "创建" at bounding box center [842, 638] width 44 height 26
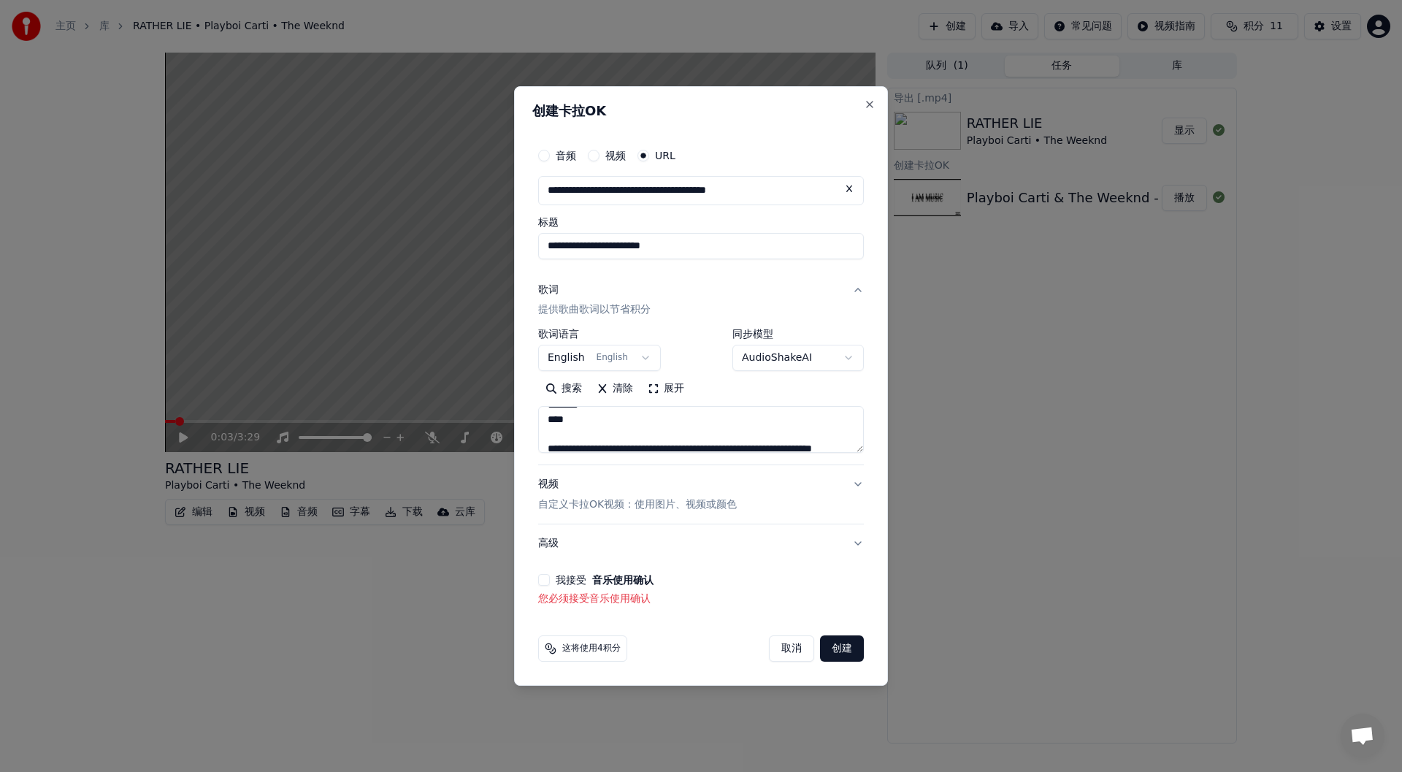
click at [545, 580] on button "我接受 音乐使用确认" at bounding box center [544, 580] width 12 height 12
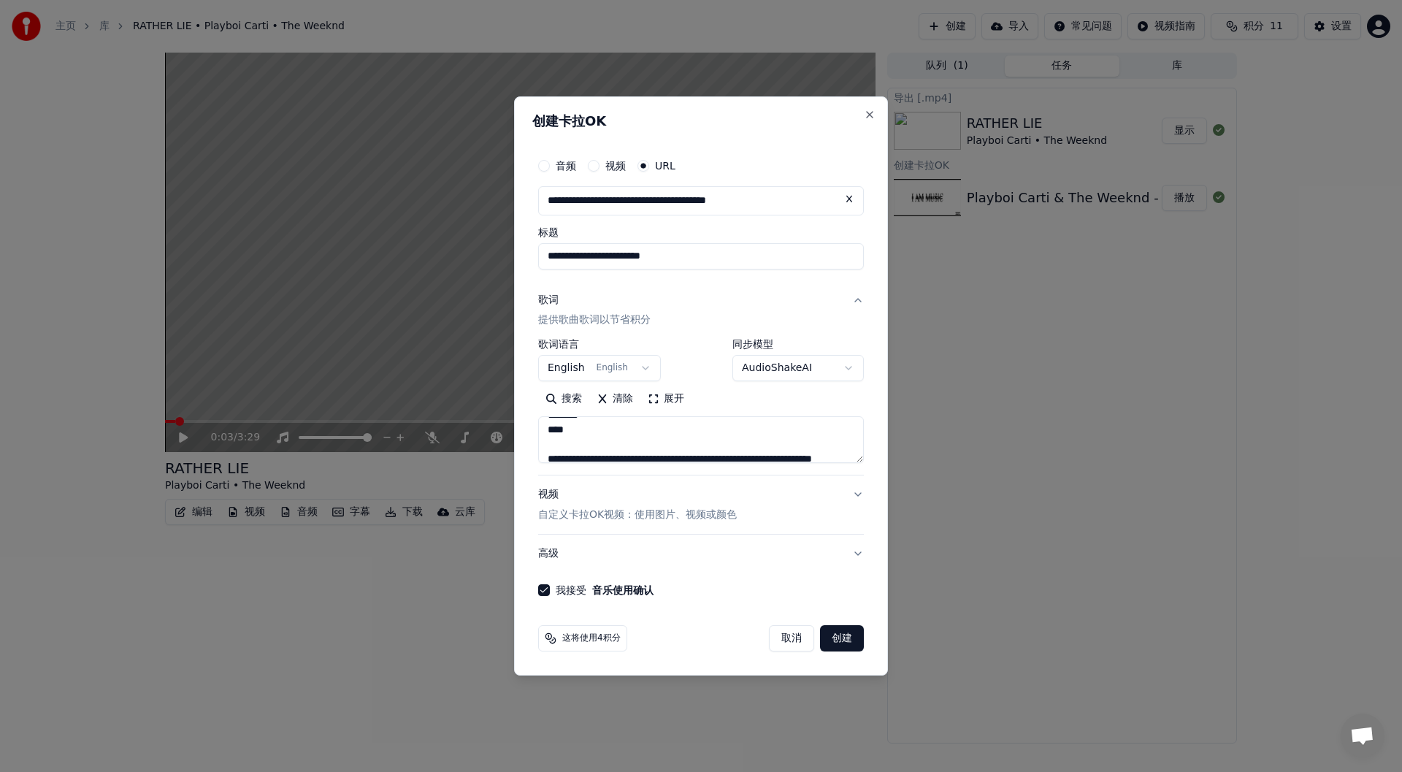
click at [848, 640] on button "创建" at bounding box center [842, 638] width 44 height 26
select select
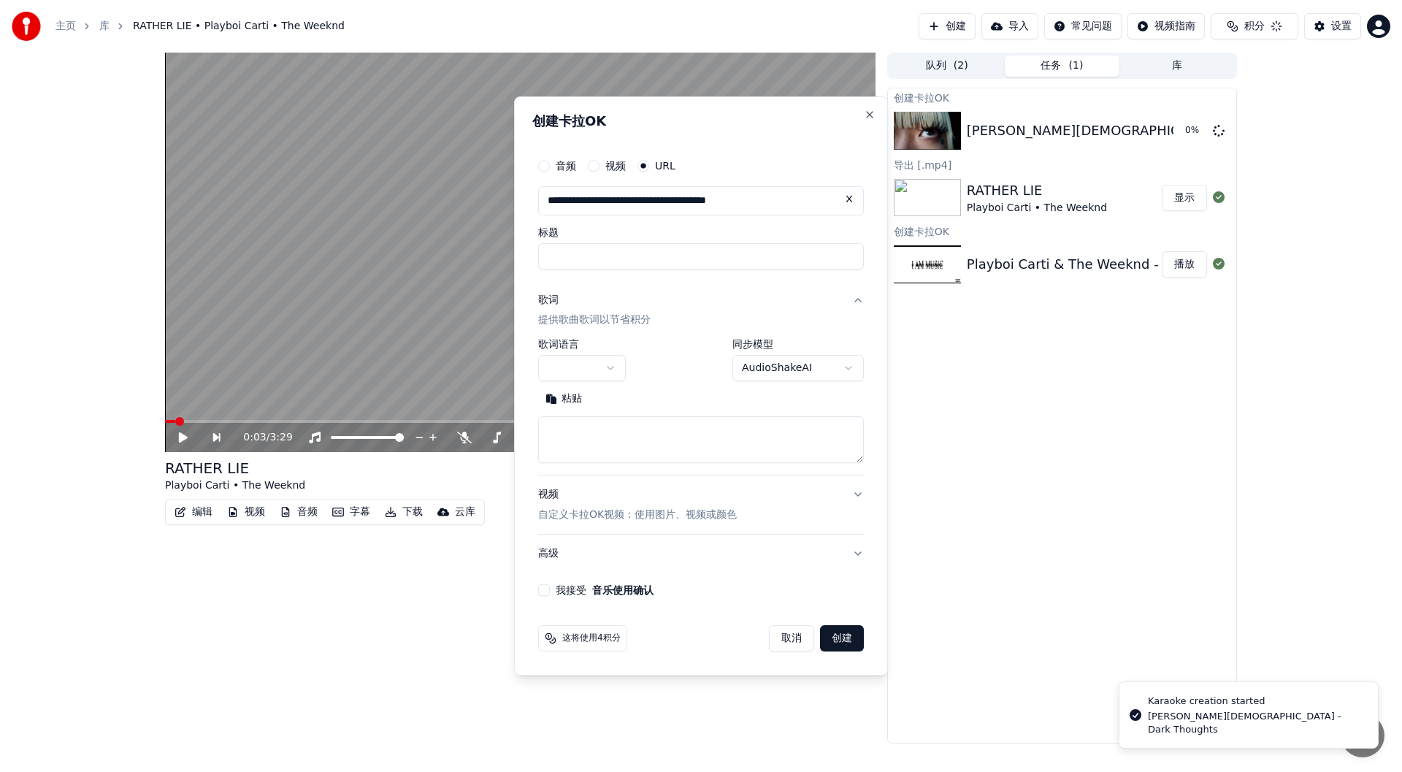
scroll to position [0, 0]
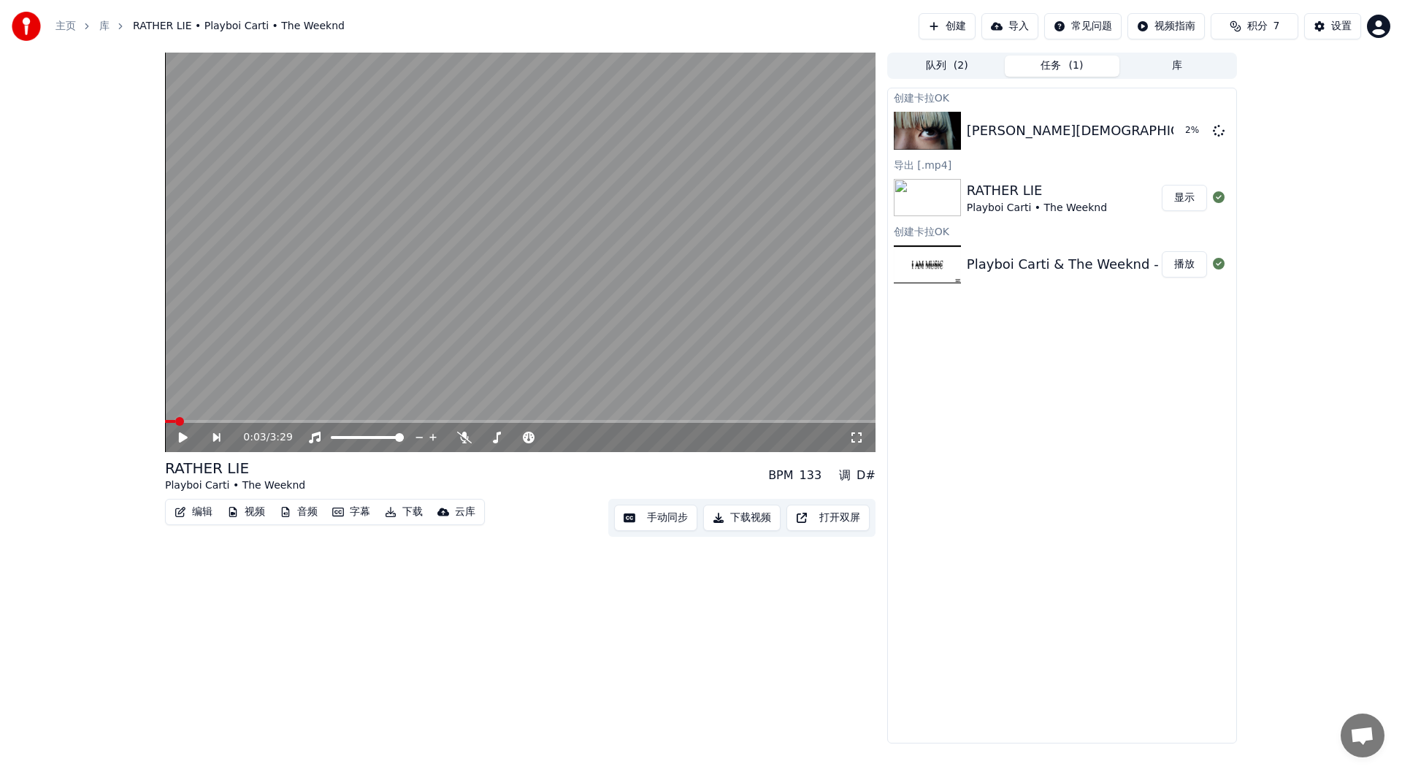
click at [938, 22] on button "创建" at bounding box center [947, 26] width 57 height 26
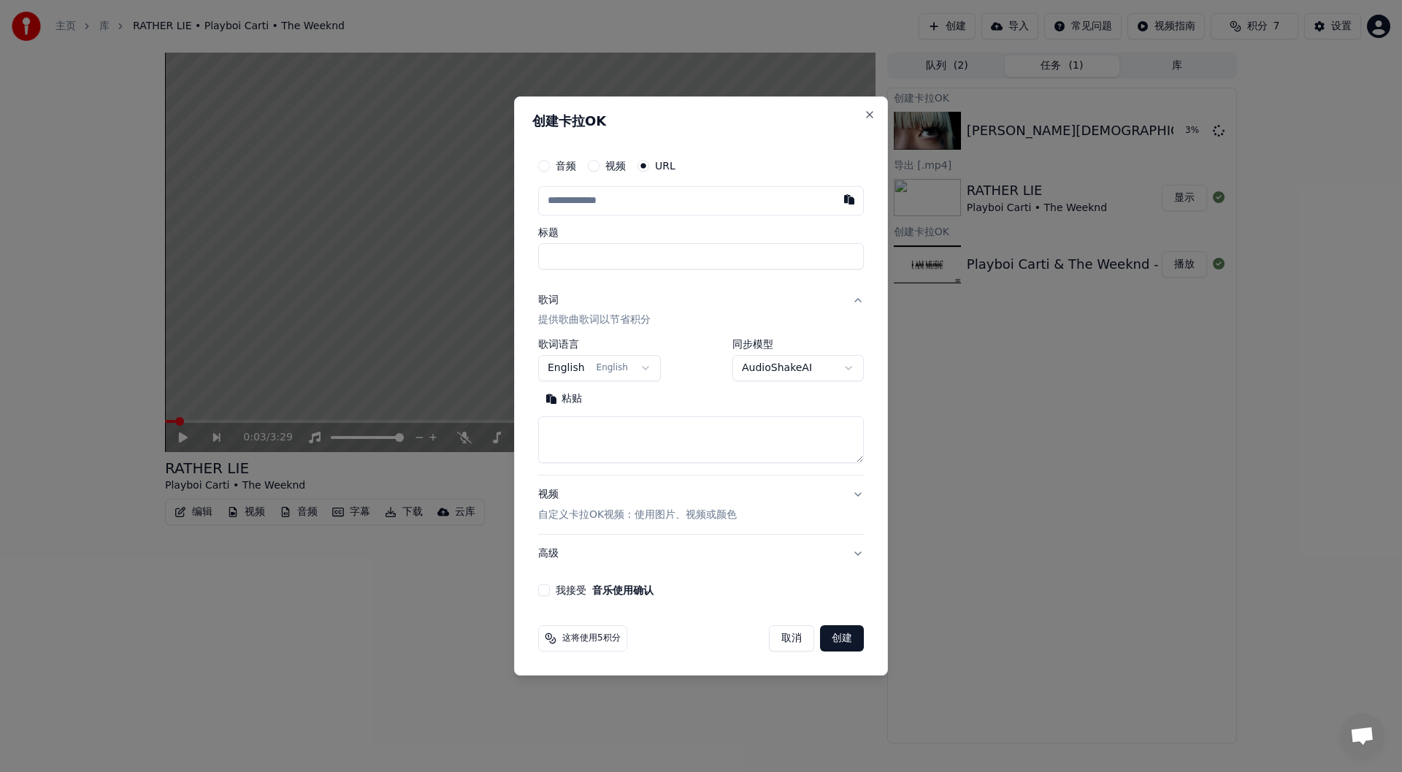
click at [650, 199] on input "text" at bounding box center [701, 200] width 326 height 29
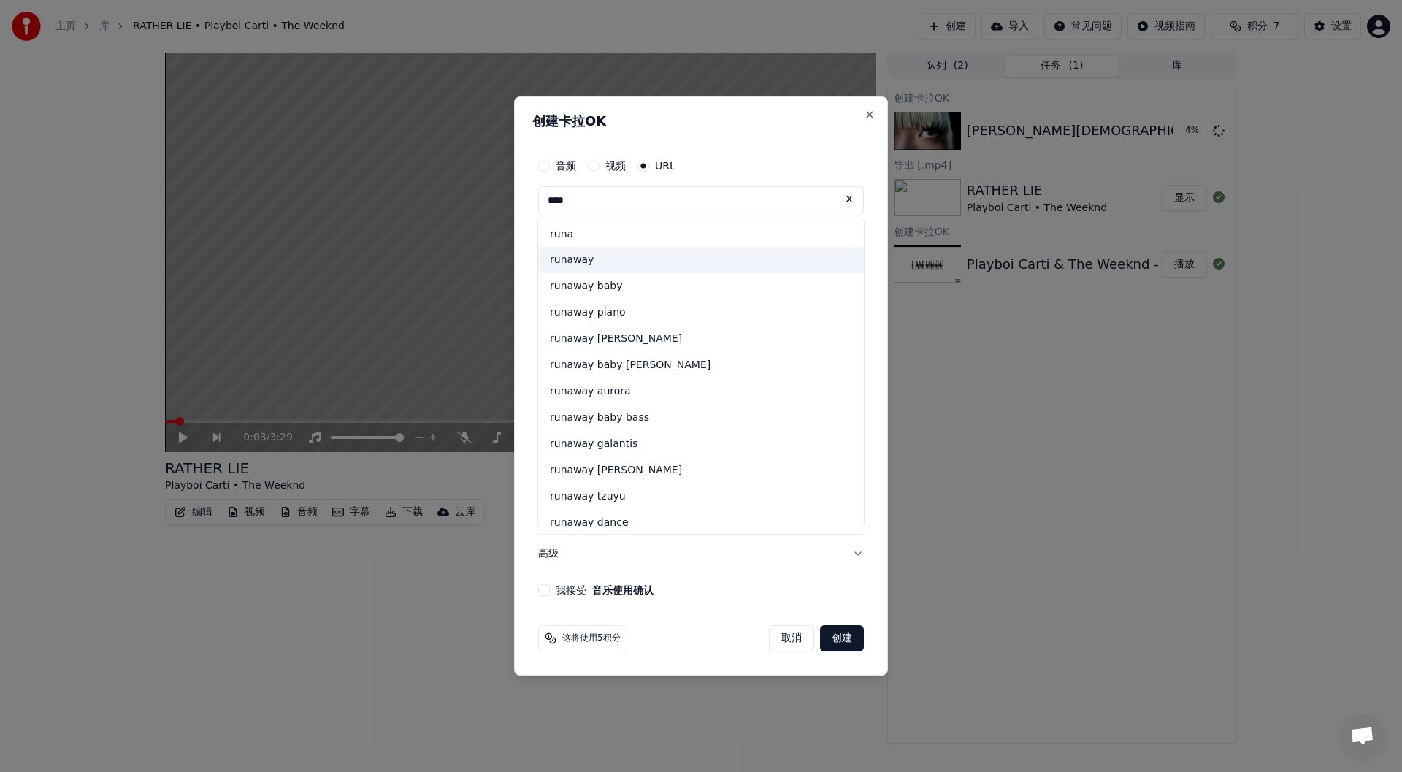
click at [659, 260] on div "runaway" at bounding box center [701, 261] width 326 height 26
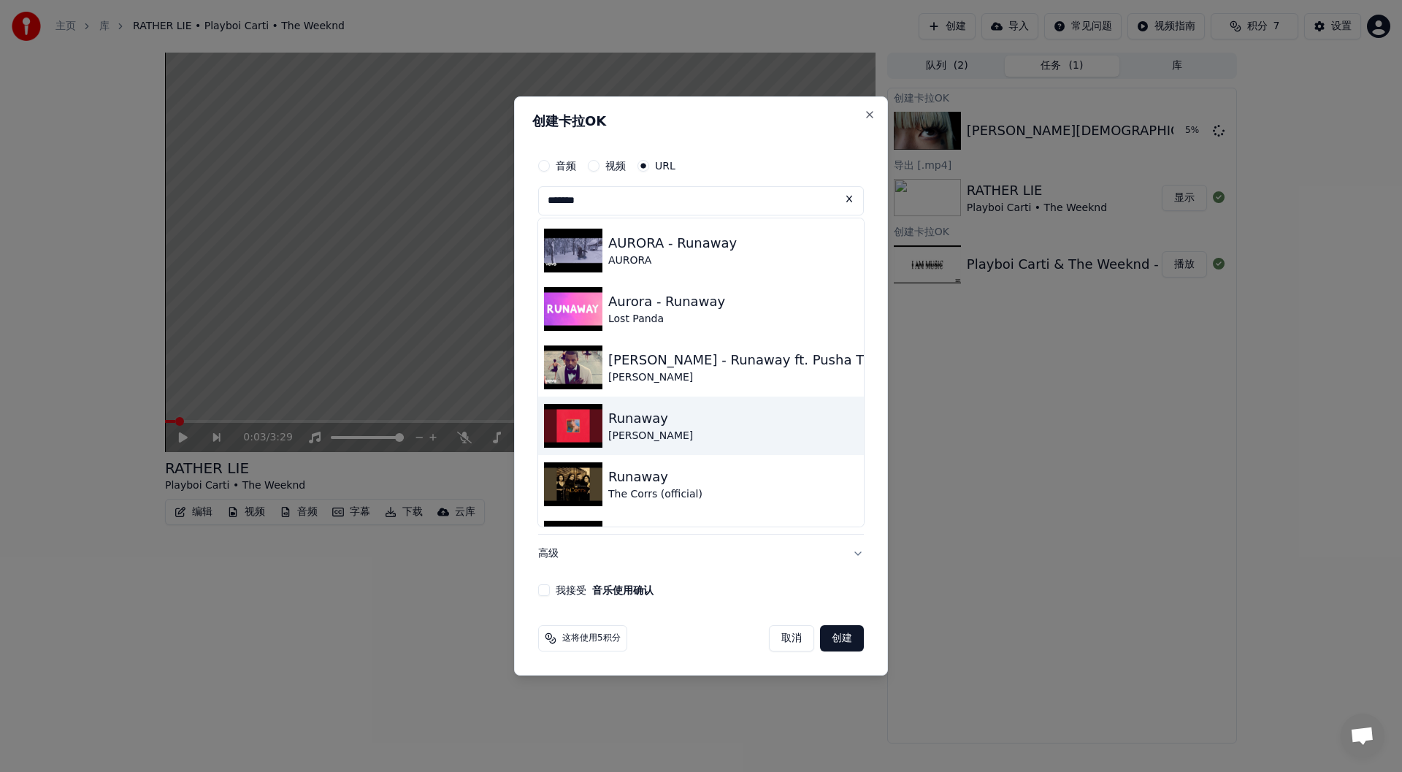
click at [667, 430] on div "Runaway [PERSON_NAME]" at bounding box center [701, 426] width 326 height 58
type input "**********"
type input "*******"
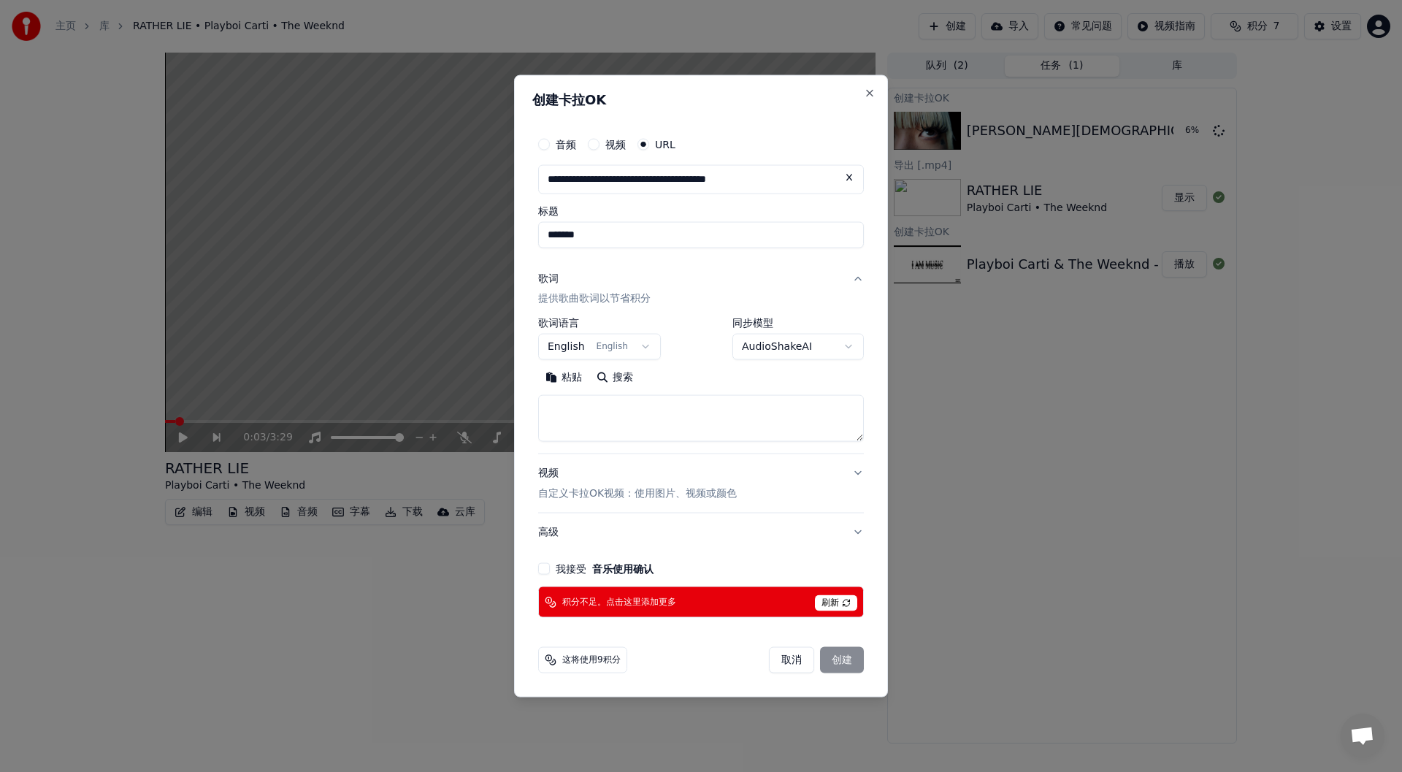
click at [846, 177] on button at bounding box center [849, 177] width 29 height 26
click at [695, 185] on input "text" at bounding box center [701, 178] width 326 height 29
click at [662, 185] on input "text" at bounding box center [701, 178] width 326 height 29
click at [673, 177] on input "text" at bounding box center [701, 178] width 326 height 29
click at [870, 91] on button "Close" at bounding box center [870, 93] width 12 height 12
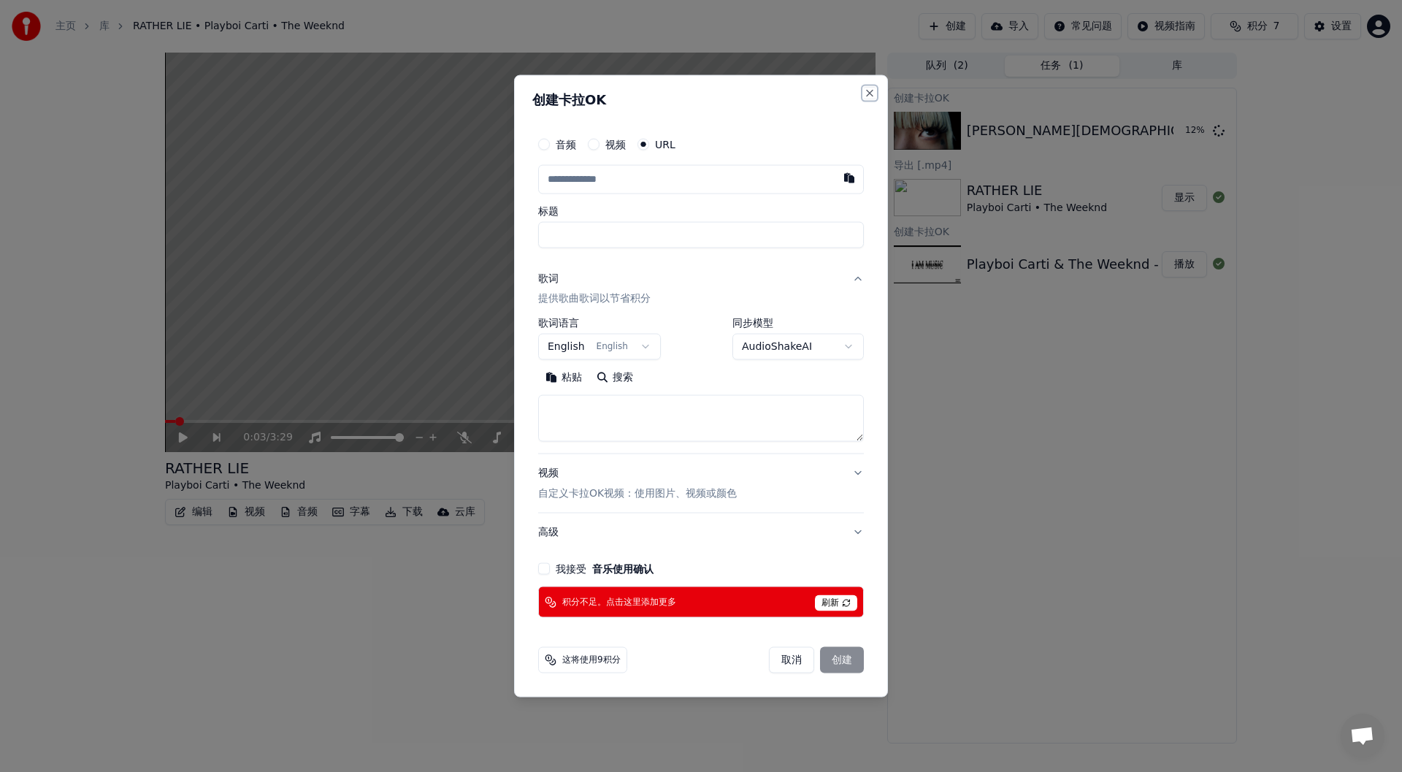
select select
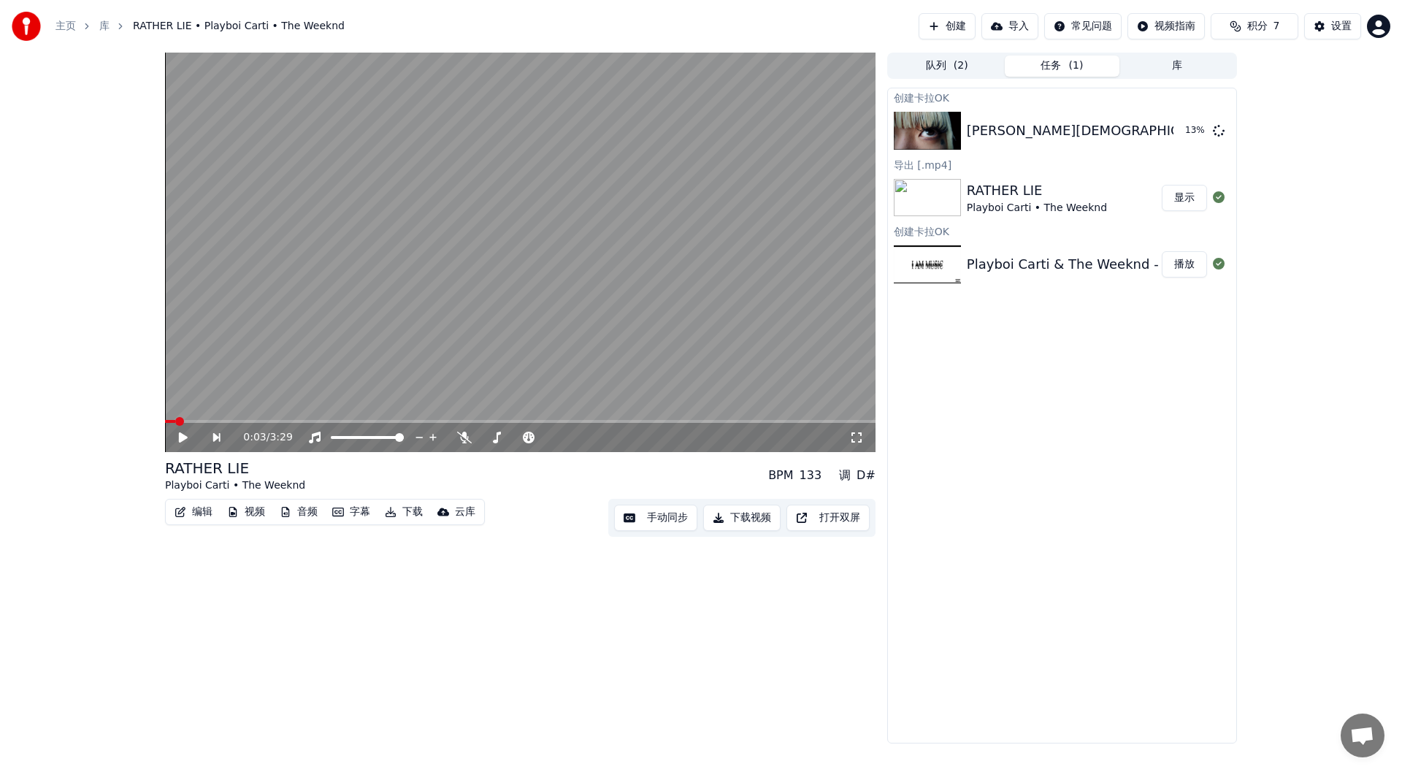
click at [1175, 202] on button "显示" at bounding box center [1184, 198] width 45 height 26
click at [1022, 137] on div "[PERSON_NAME][DEMOGRAPHIC_DATA] - Dark Thoughts" at bounding box center [1151, 130] width 369 height 20
click at [1172, 131] on button "播放" at bounding box center [1184, 131] width 45 height 26
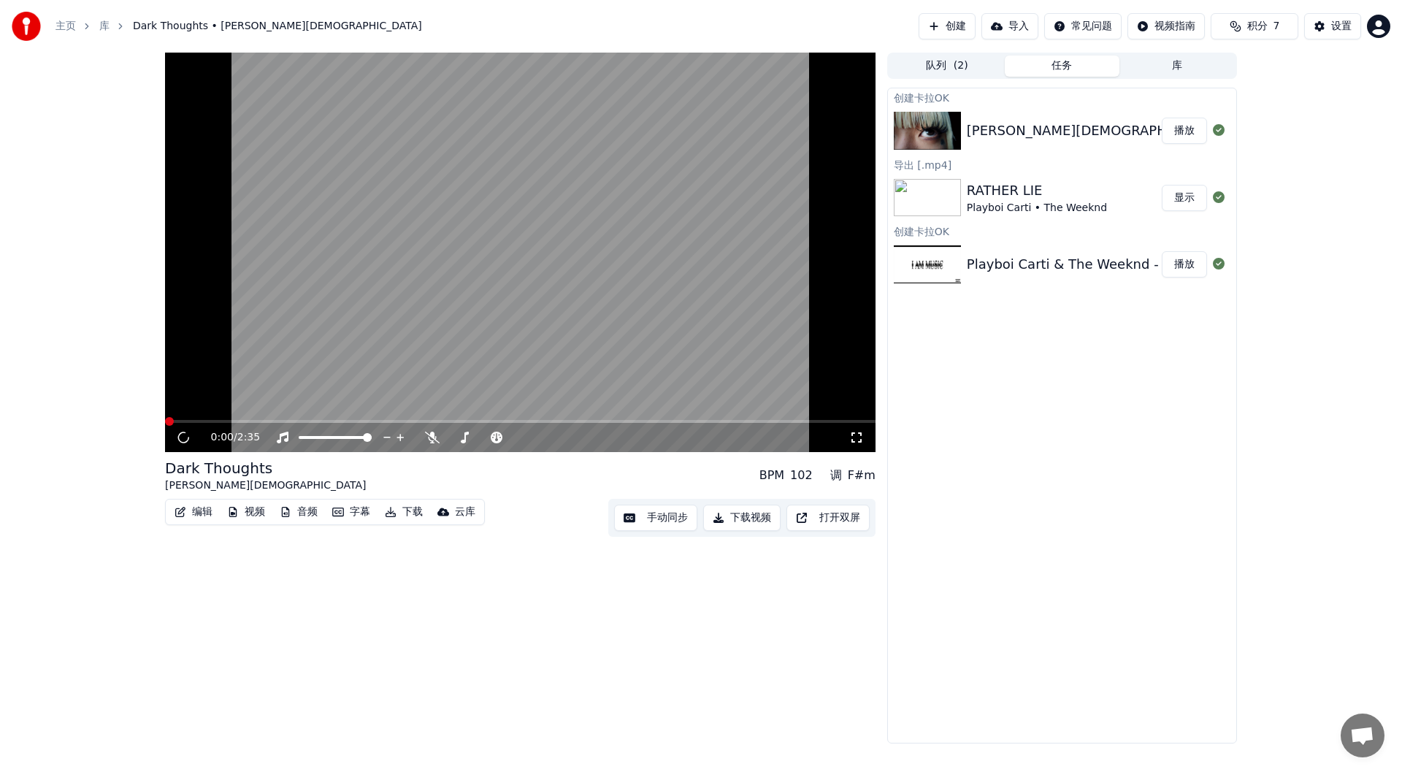
click at [676, 229] on video at bounding box center [520, 252] width 711 height 399
click at [578, 254] on video at bounding box center [520, 252] width 711 height 399
click at [752, 508] on button "下载视频" at bounding box center [741, 518] width 77 height 26
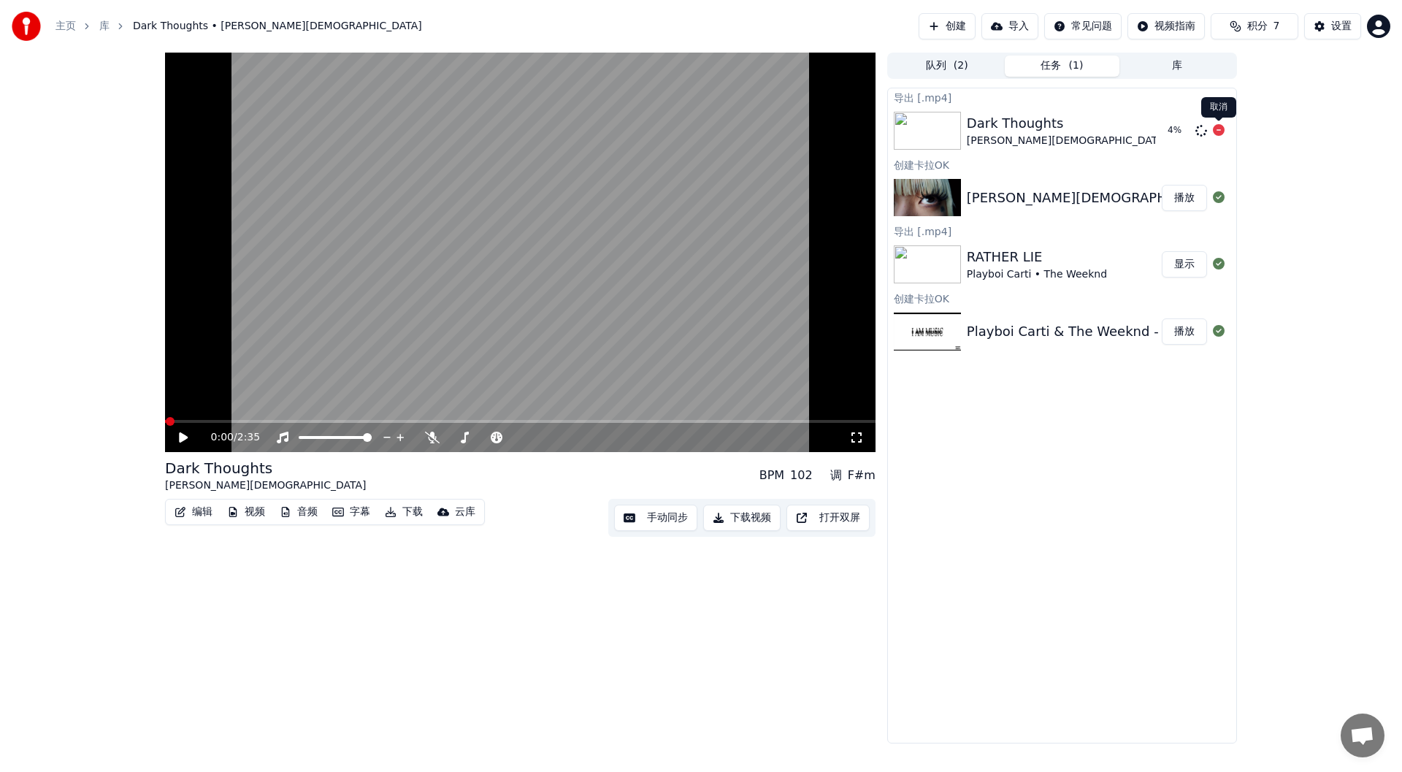
click at [1217, 131] on icon at bounding box center [1219, 130] width 12 height 12
click at [459, 434] on div at bounding box center [499, 437] width 118 height 15
click at [464, 437] on span at bounding box center [484, 437] width 73 height 3
click at [516, 313] on video at bounding box center [520, 252] width 711 height 399
click at [267, 416] on video at bounding box center [520, 252] width 711 height 399
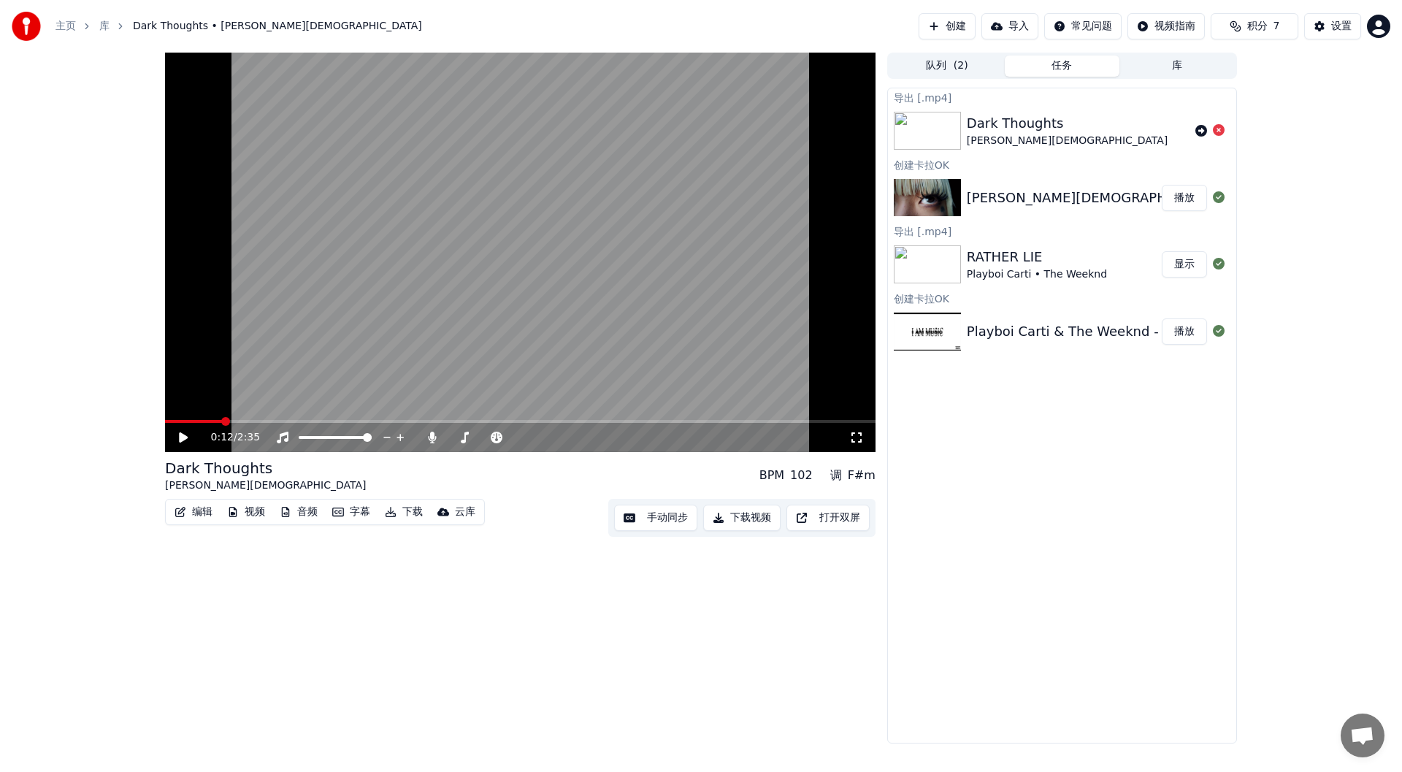
click at [268, 421] on span at bounding box center [520, 421] width 711 height 3
click at [440, 301] on video at bounding box center [520, 252] width 711 height 399
click at [754, 513] on button "下载视频" at bounding box center [741, 518] width 77 height 26
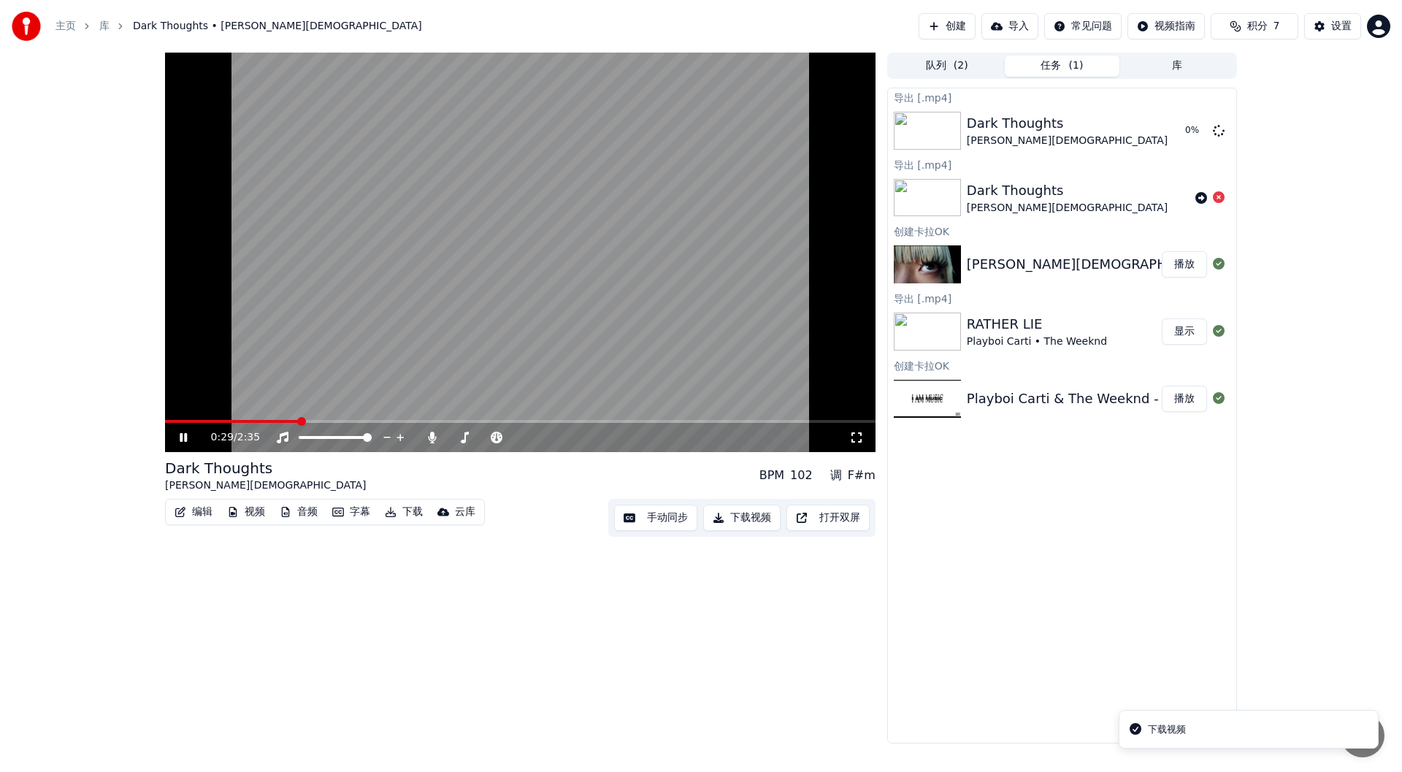
click at [667, 268] on video at bounding box center [520, 252] width 711 height 399
click at [1081, 257] on div "[PERSON_NAME][DEMOGRAPHIC_DATA] - Dark Thoughts" at bounding box center [1151, 264] width 369 height 20
click at [1104, 139] on div "Dark Thoughts [PERSON_NAME]" at bounding box center [1064, 130] width 195 height 35
click at [1107, 200] on div "Dark Thoughts [PERSON_NAME]" at bounding box center [1078, 197] width 223 height 35
click at [1095, 269] on div "[PERSON_NAME][DEMOGRAPHIC_DATA] - Dark Thoughts" at bounding box center [1151, 264] width 369 height 20
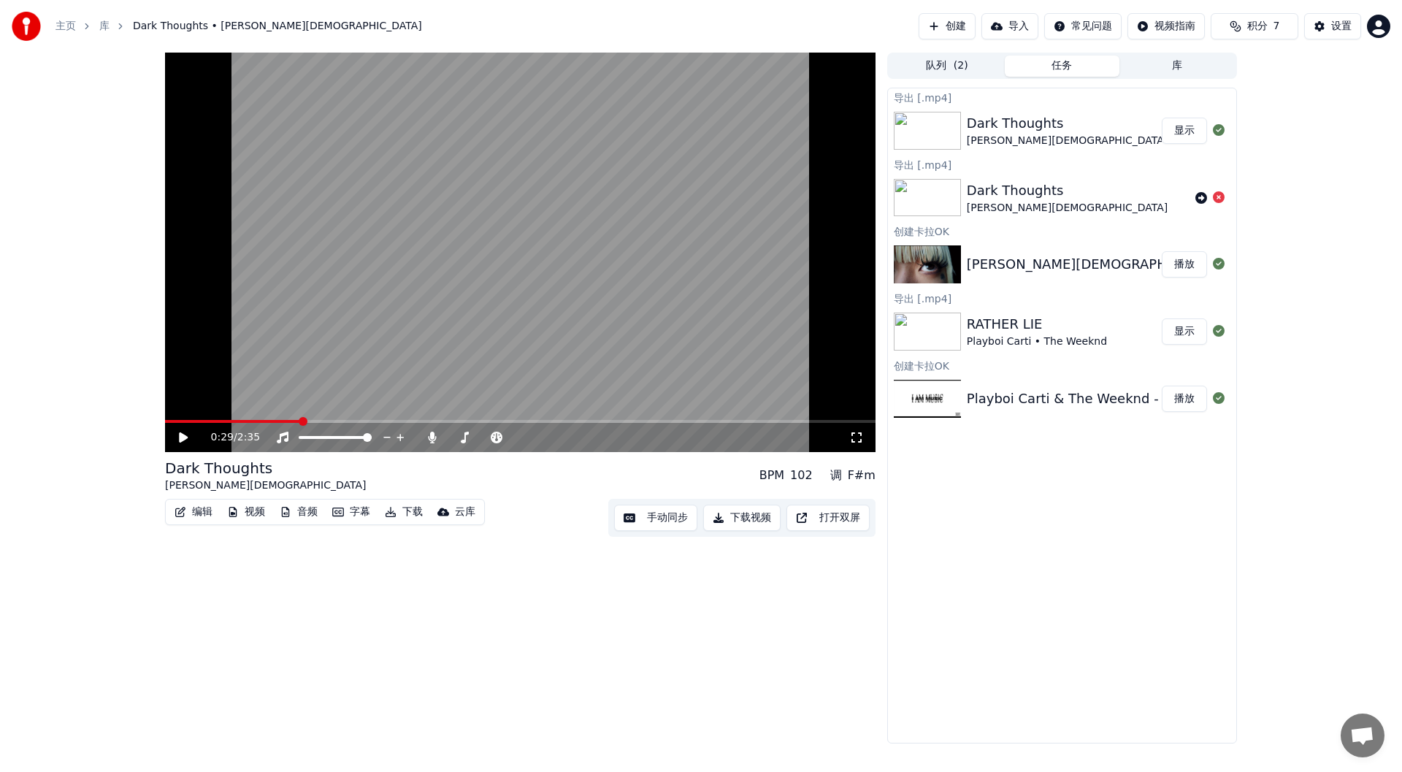
click at [1087, 317] on div "RATHER LIE" at bounding box center [1037, 324] width 140 height 20
click at [1187, 333] on button "显示" at bounding box center [1184, 331] width 45 height 26
click at [1181, 326] on button "显示" at bounding box center [1184, 331] width 45 height 26
click at [997, 333] on div "RATHER LIE" at bounding box center [1037, 324] width 140 height 20
click at [1025, 395] on div "Playboi Carti & The Weeknd - RATHER LIE" at bounding box center [1103, 398] width 272 height 20
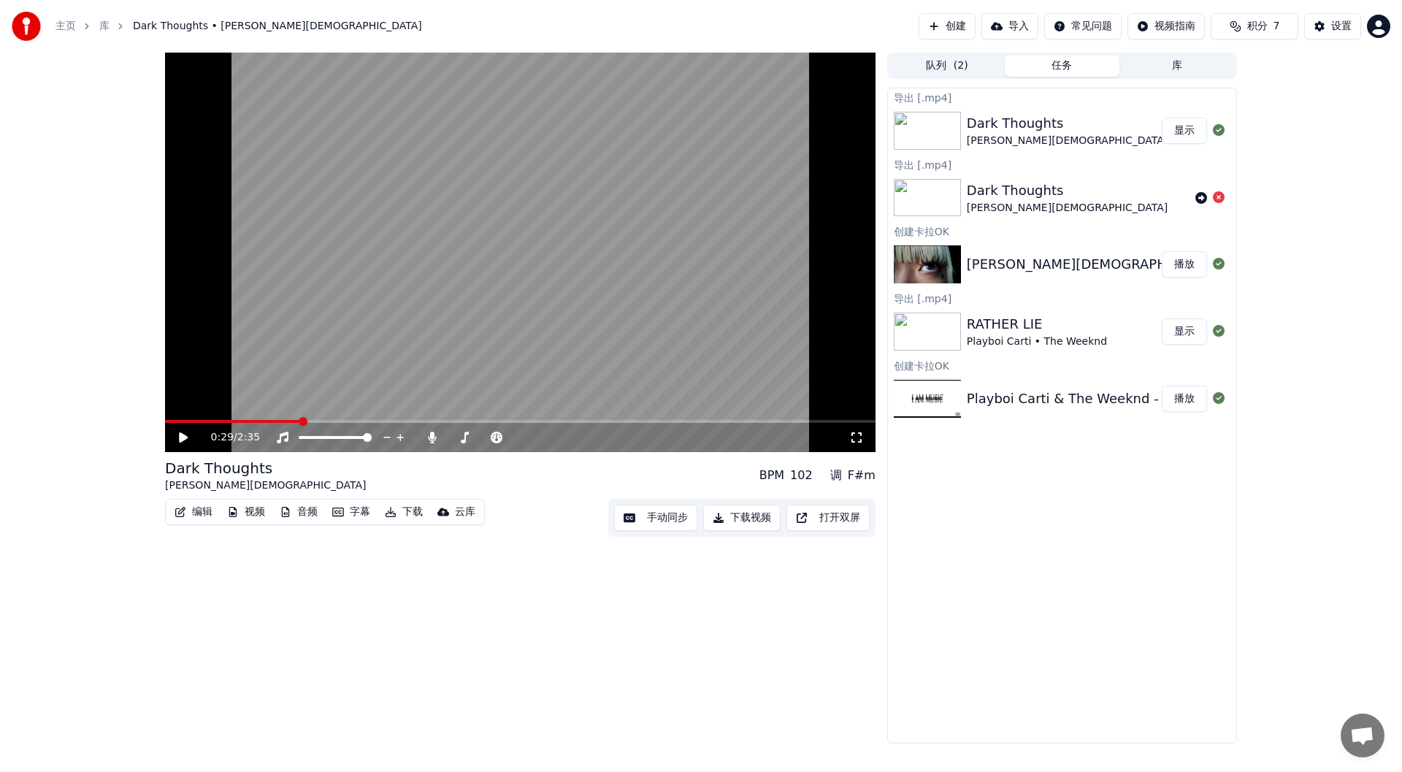
click at [1183, 396] on button "播放" at bounding box center [1184, 399] width 45 height 26
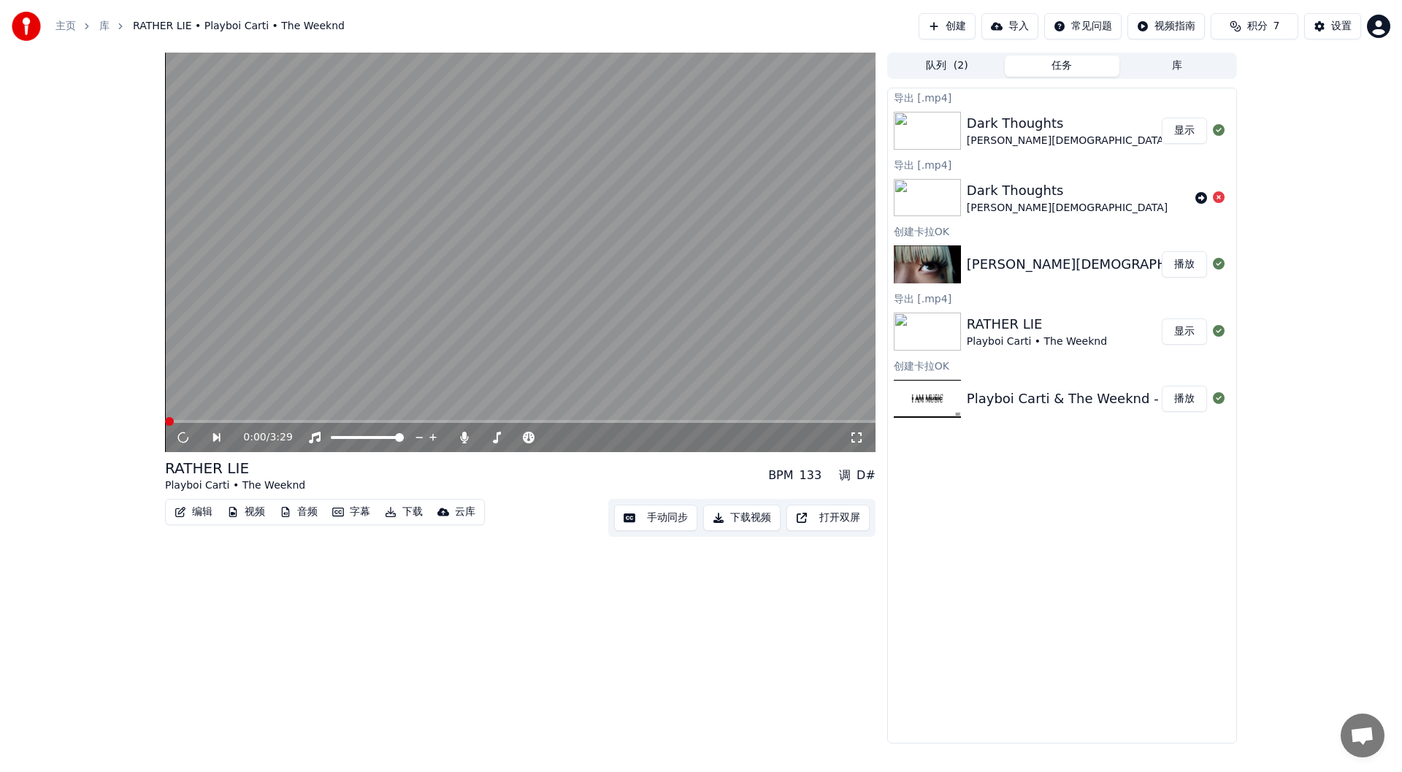
click at [722, 291] on video at bounding box center [520, 252] width 711 height 399
click at [700, 313] on video at bounding box center [520, 252] width 711 height 399
click at [316, 418] on video at bounding box center [520, 252] width 711 height 399
click at [237, 424] on span at bounding box center [233, 421] width 9 height 9
click at [595, 341] on video at bounding box center [520, 252] width 711 height 399
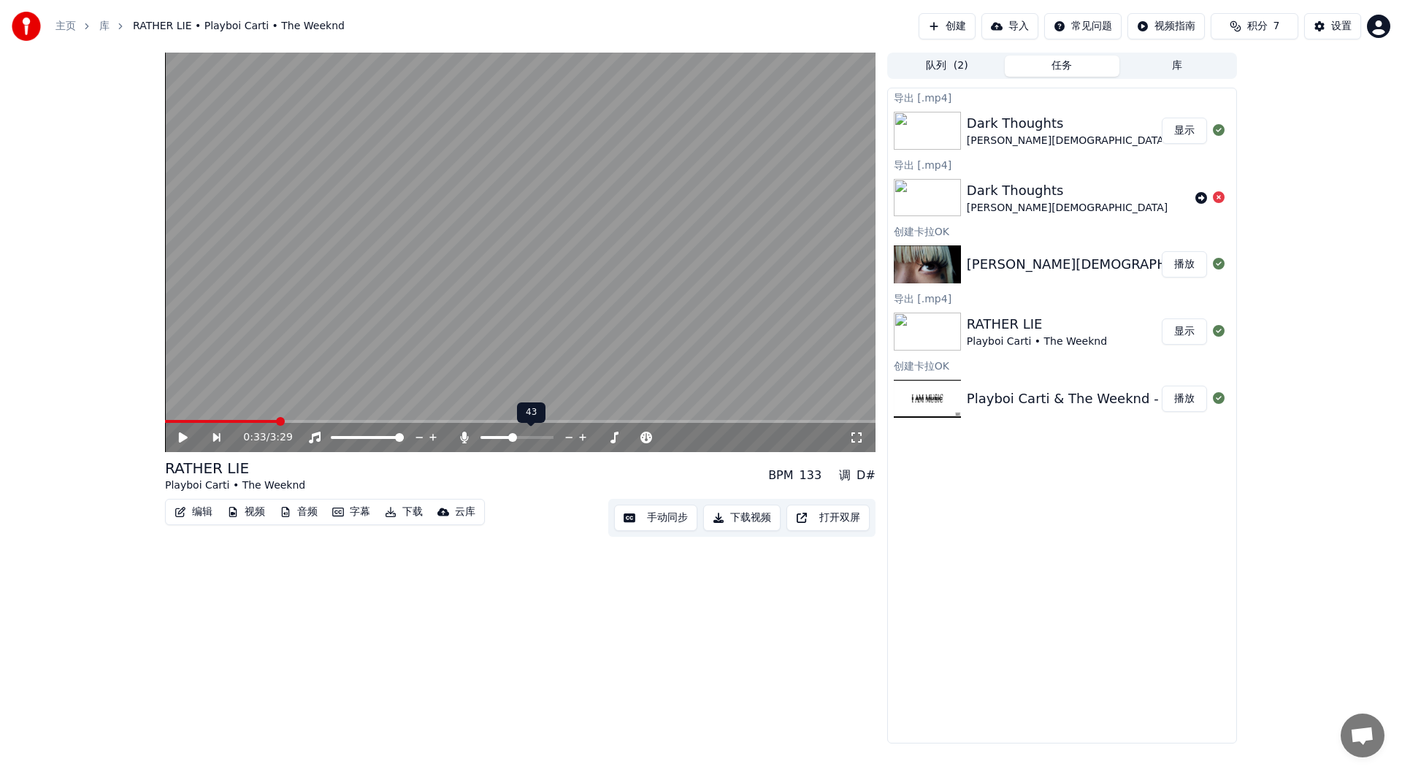
click at [512, 437] on span at bounding box center [516, 437] width 73 height 3
click at [508, 437] on span at bounding box center [493, 437] width 27 height 3
click at [596, 330] on video at bounding box center [520, 252] width 711 height 399
click at [661, 334] on video at bounding box center [520, 252] width 711 height 399
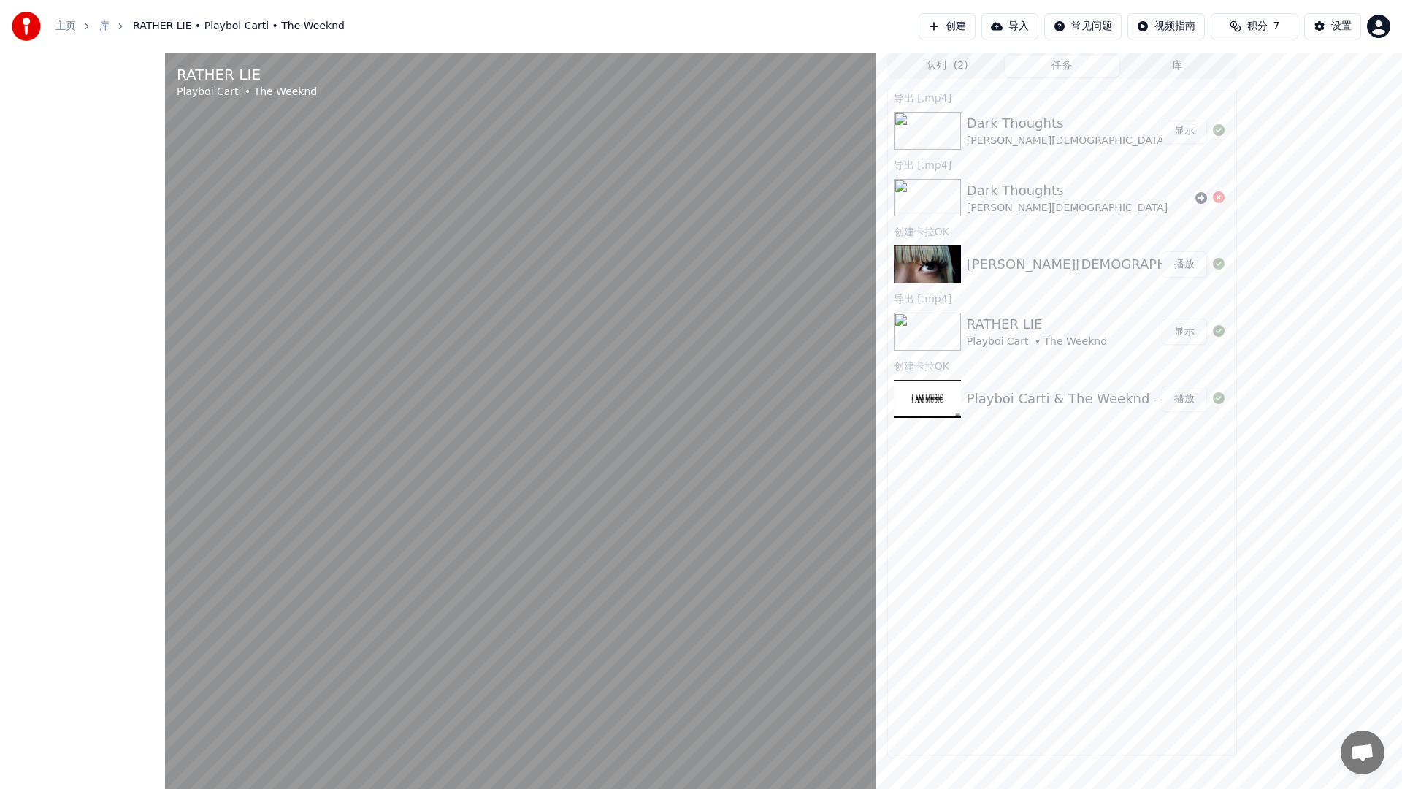
click at [662, 397] on video at bounding box center [520, 447] width 711 height 789
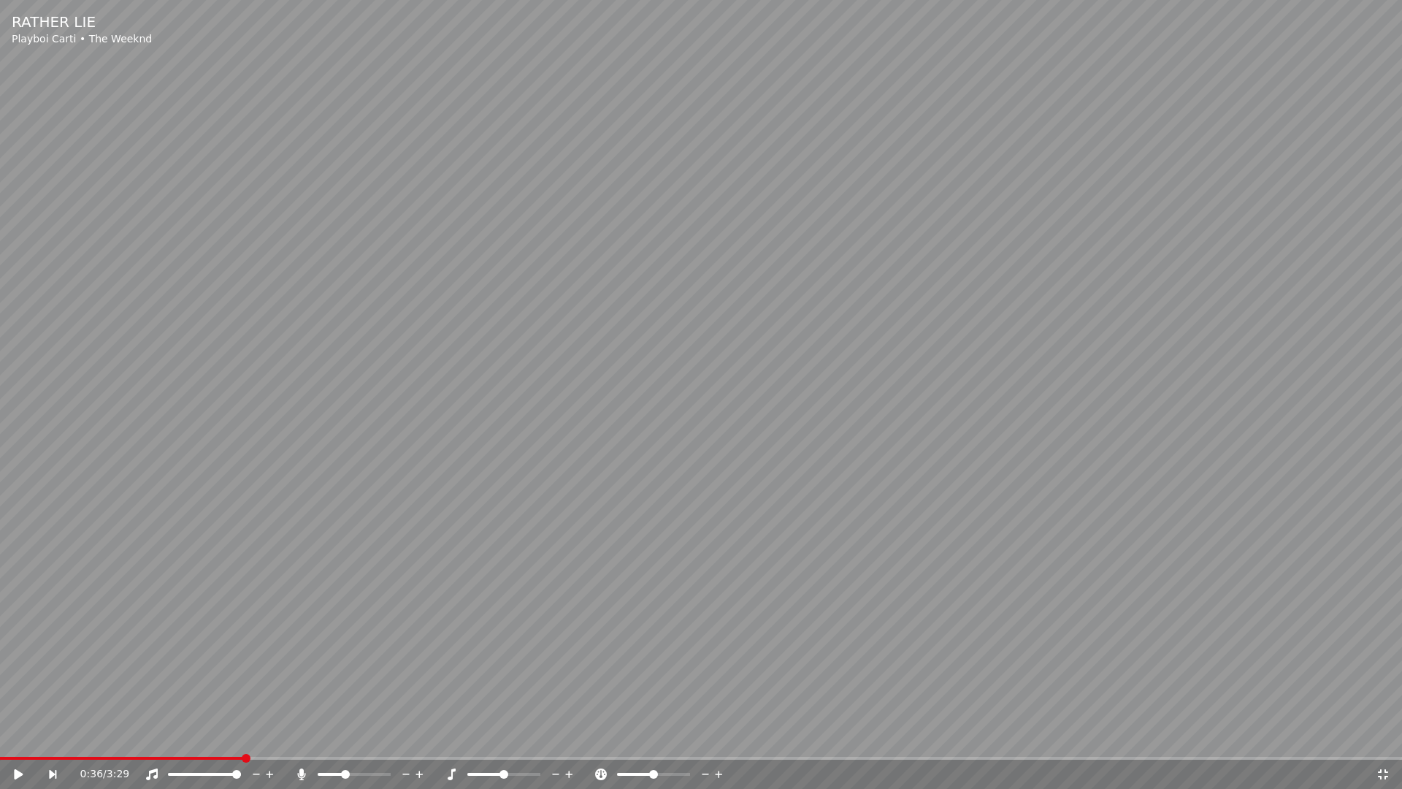
click at [662, 397] on video at bounding box center [701, 394] width 1402 height 789
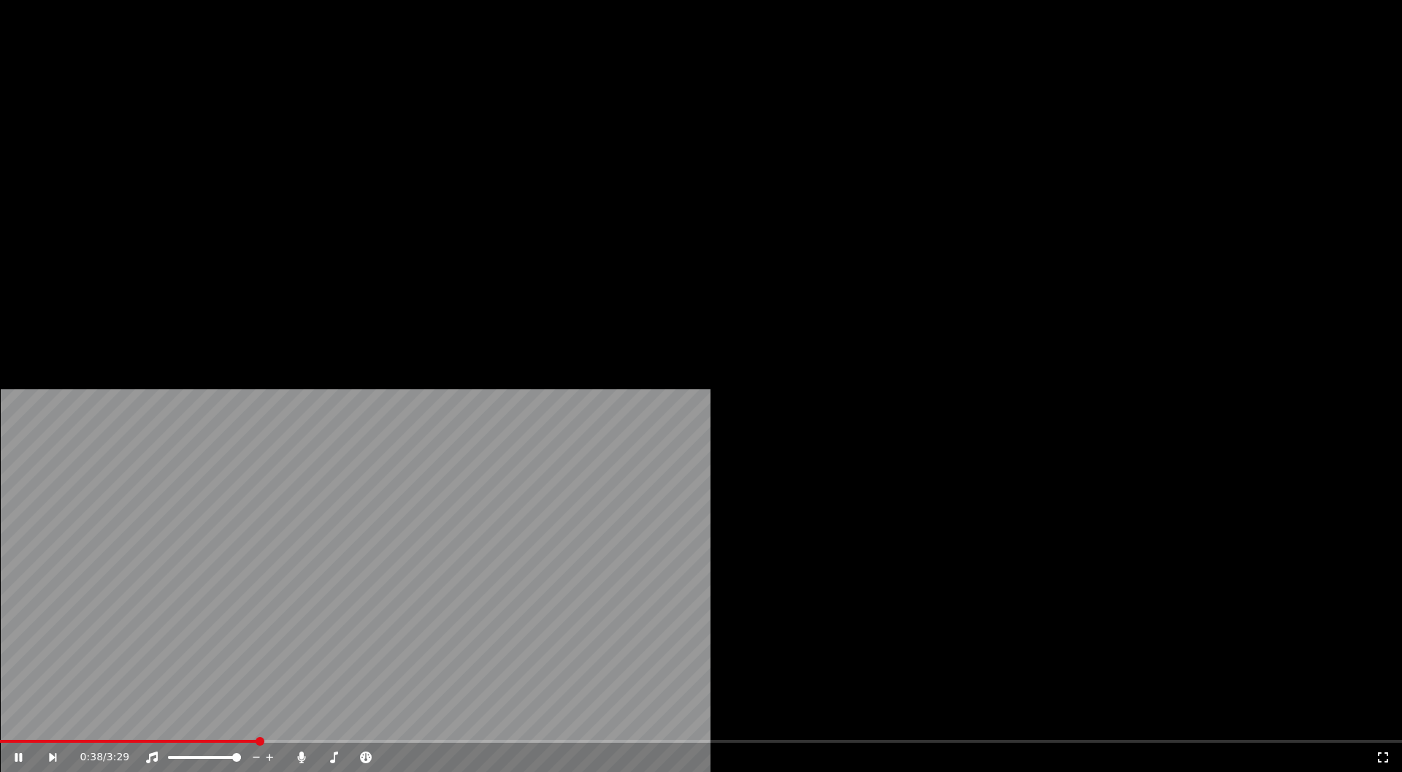
click at [732, 318] on video at bounding box center [701, 394] width 1402 height 789
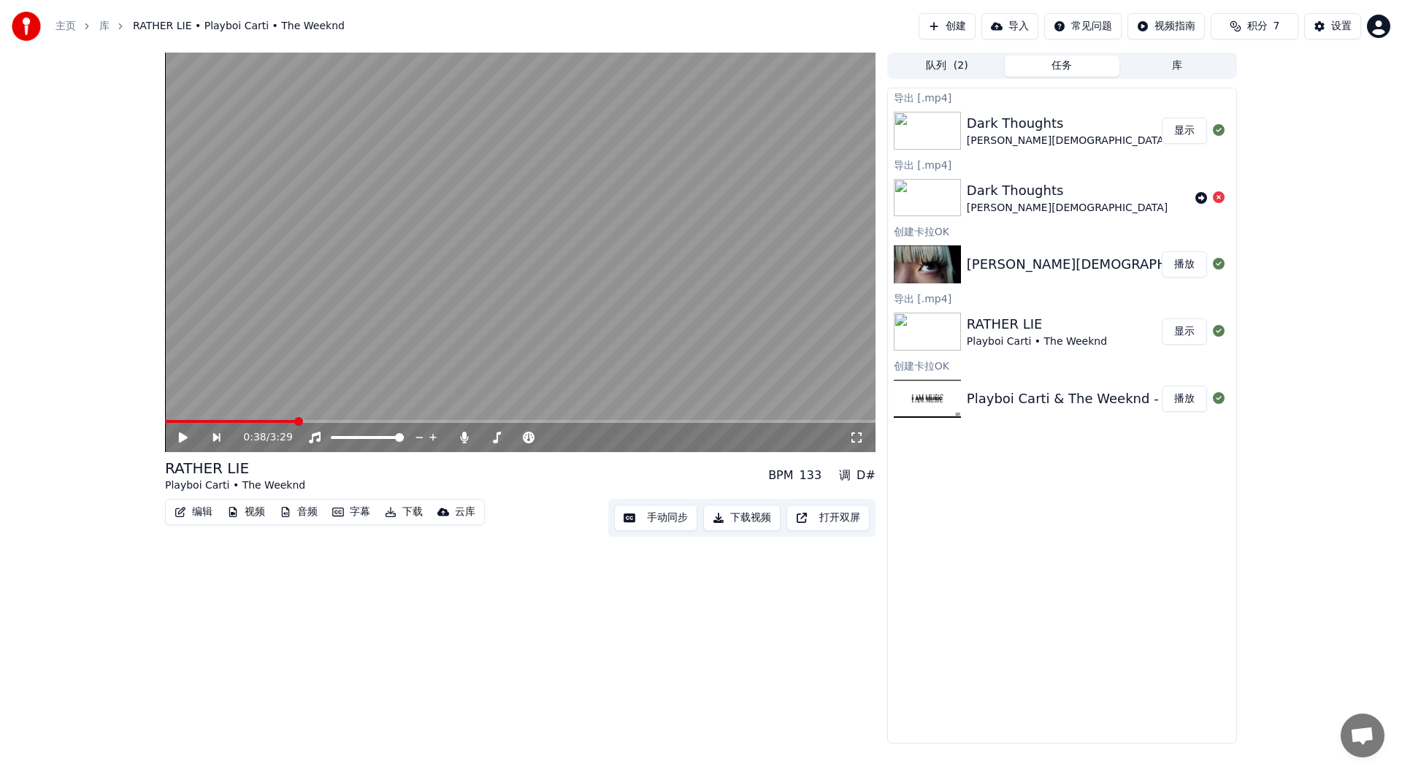
click at [728, 518] on button "下载视频" at bounding box center [741, 518] width 77 height 26
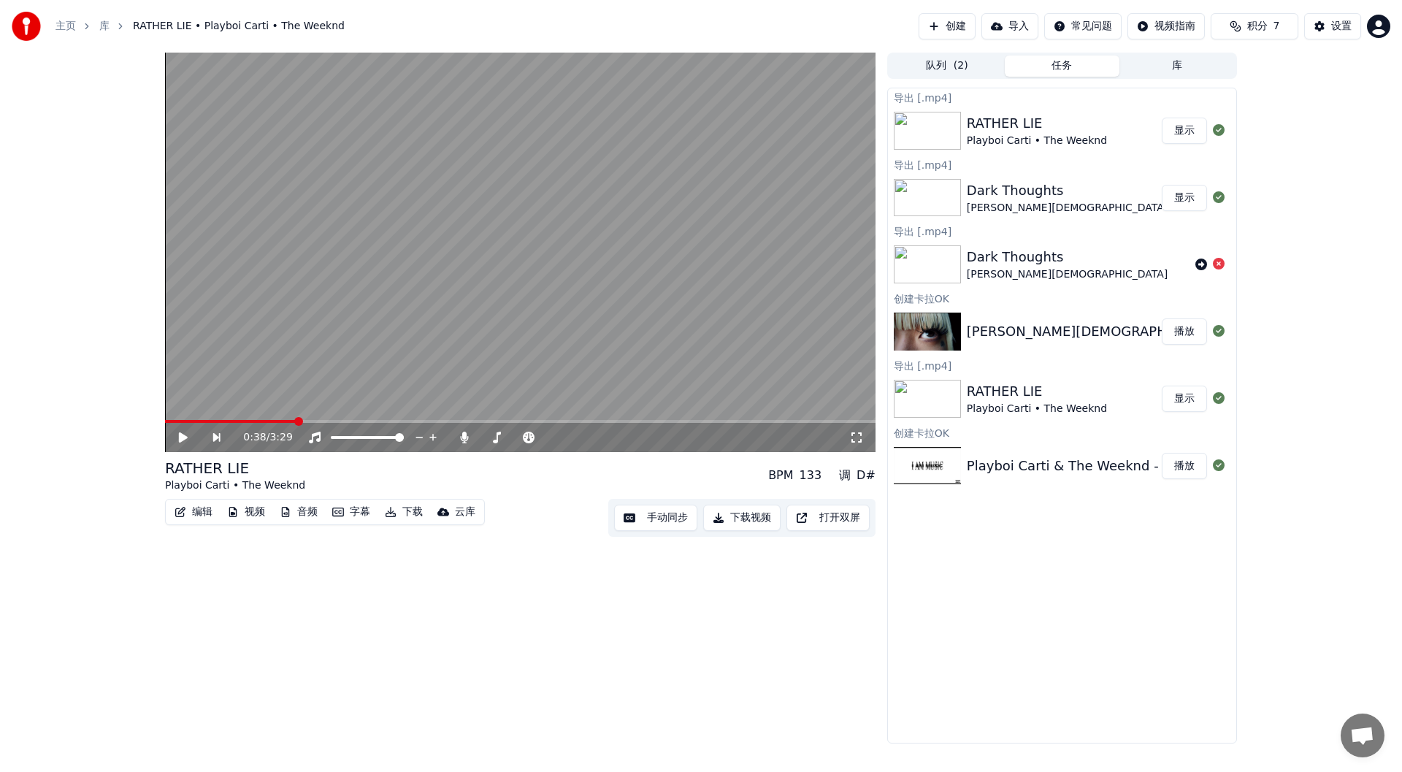
click at [944, 23] on button "创建" at bounding box center [947, 26] width 57 height 26
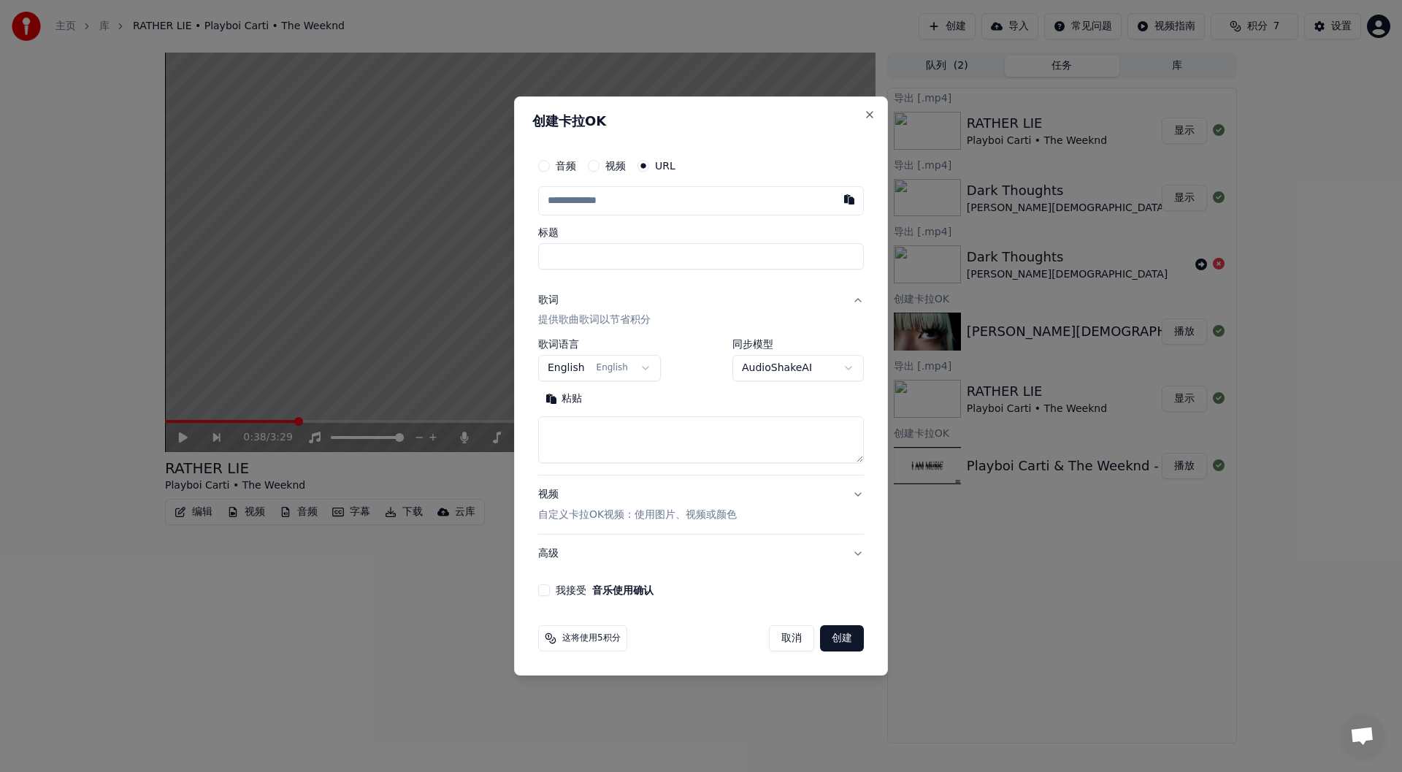
click at [614, 199] on input "text" at bounding box center [701, 200] width 326 height 29
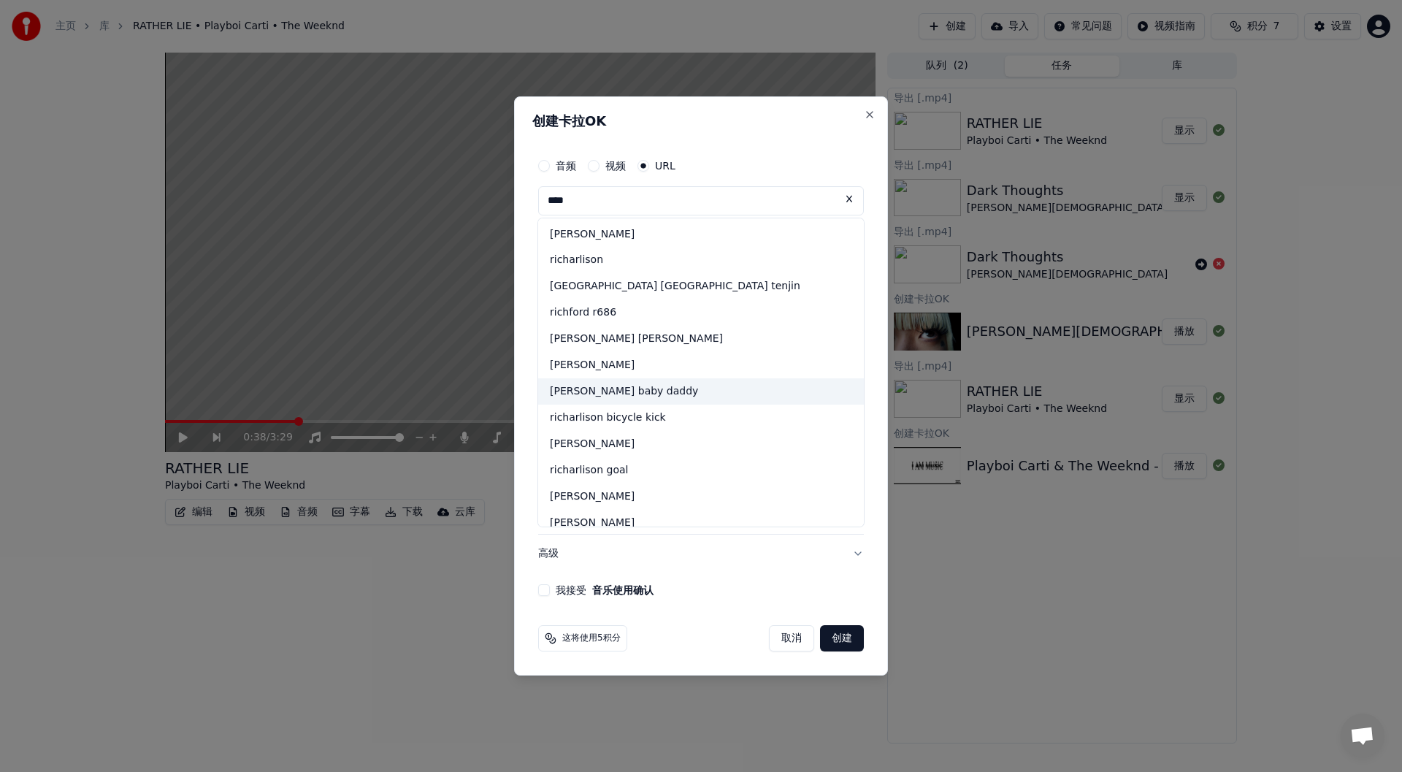
click at [624, 395] on div "[PERSON_NAME] baby daddy" at bounding box center [701, 391] width 326 height 26
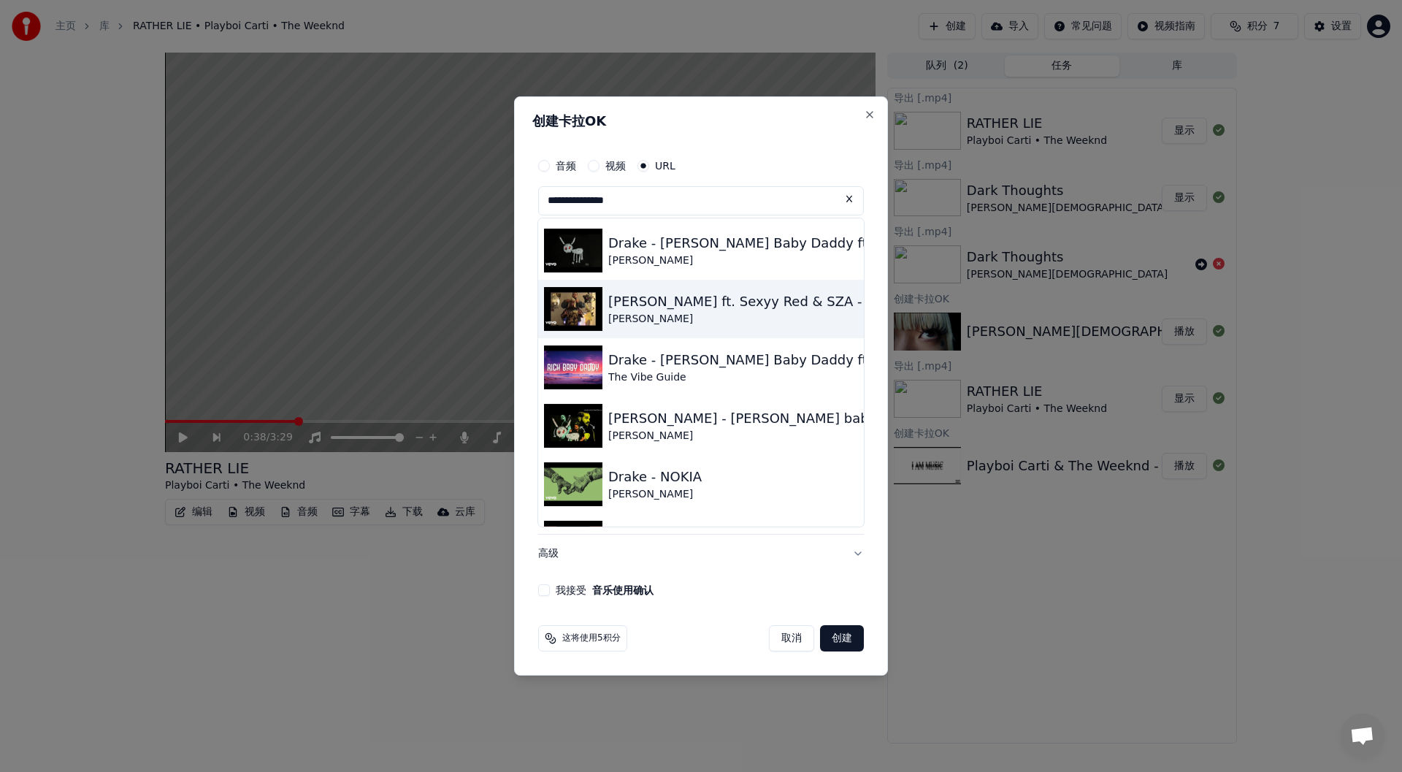
click at [661, 316] on div "[PERSON_NAME]" at bounding box center [833, 319] width 451 height 15
type input "**********"
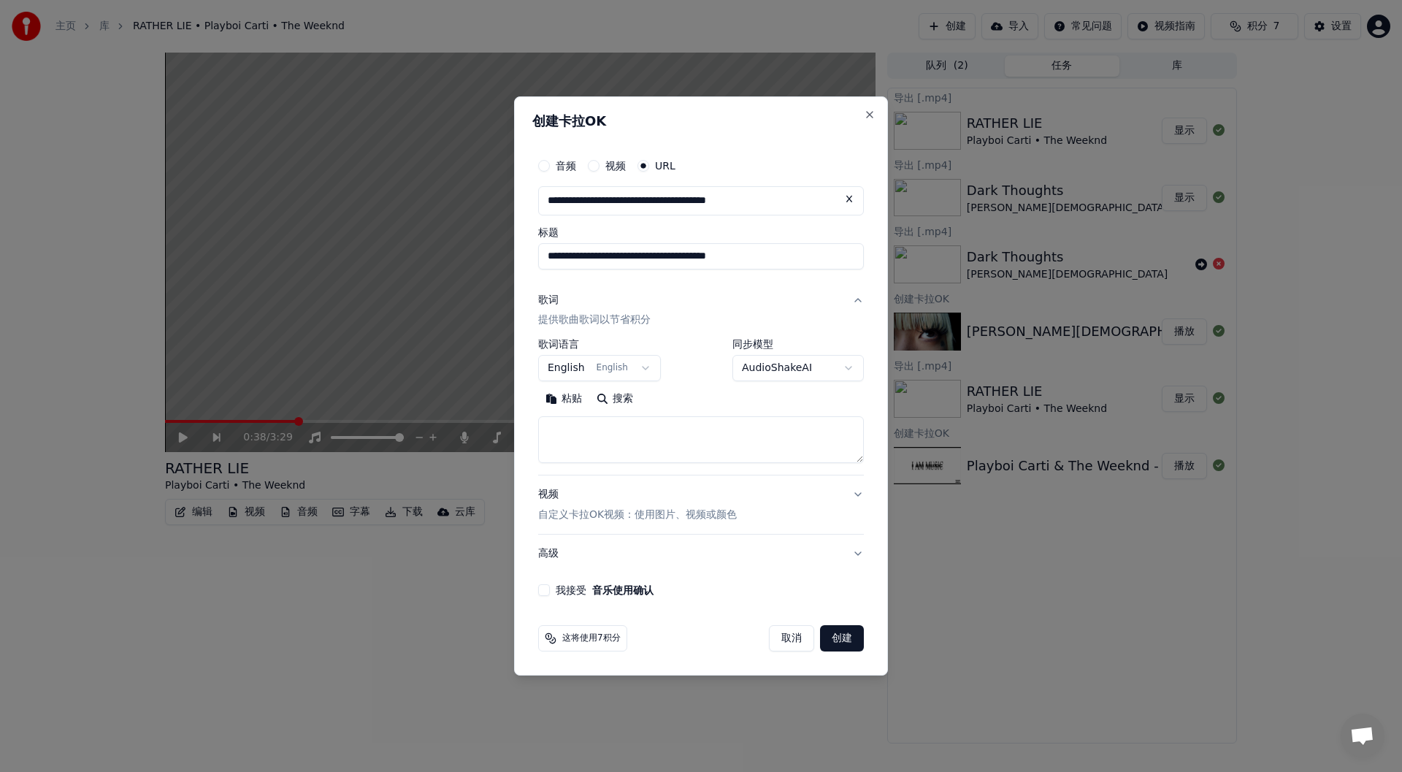
click at [619, 391] on button "搜索" at bounding box center [614, 399] width 51 height 23
type textarea "**********"
click at [613, 399] on button "清除" at bounding box center [614, 399] width 51 height 23
click at [589, 399] on button "搜索" at bounding box center [563, 399] width 51 height 23
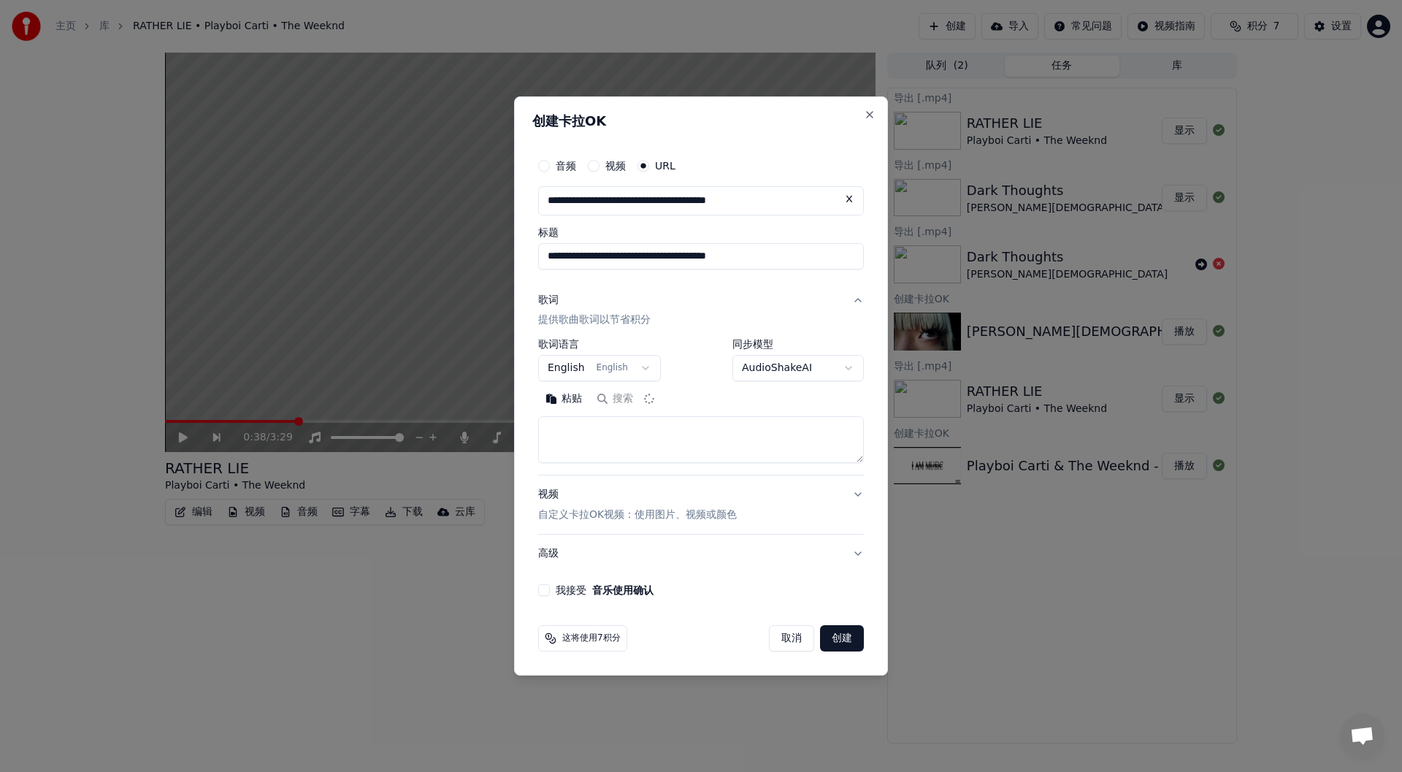
scroll to position [0, 0]
type textarea "**********"
click at [616, 397] on button "清除" at bounding box center [614, 399] width 51 height 23
click at [546, 394] on button "粘贴" at bounding box center [563, 399] width 51 height 23
type textarea "**********"
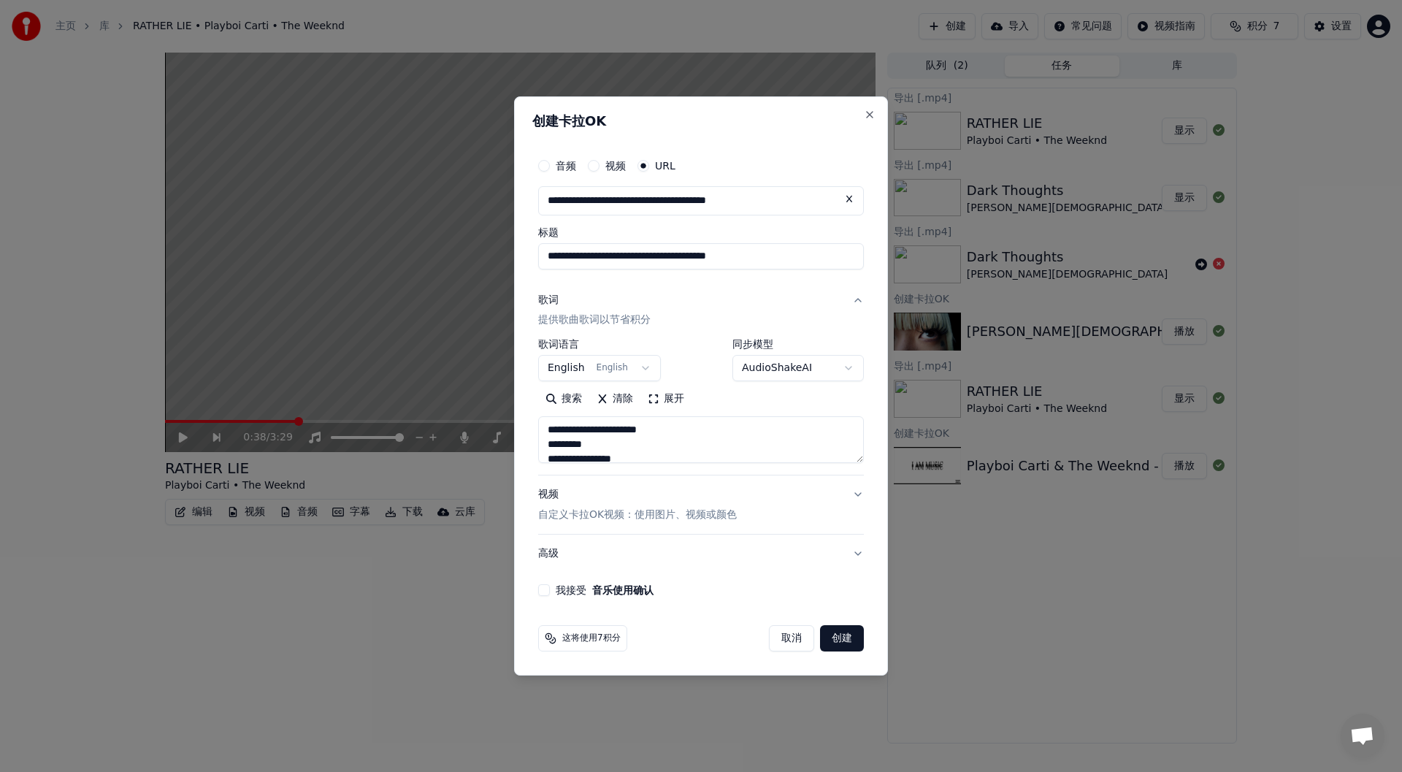
click at [545, 586] on button "我接受 音乐使用确认" at bounding box center [544, 590] width 12 height 12
click at [830, 631] on button "创建" at bounding box center [842, 638] width 44 height 26
select select
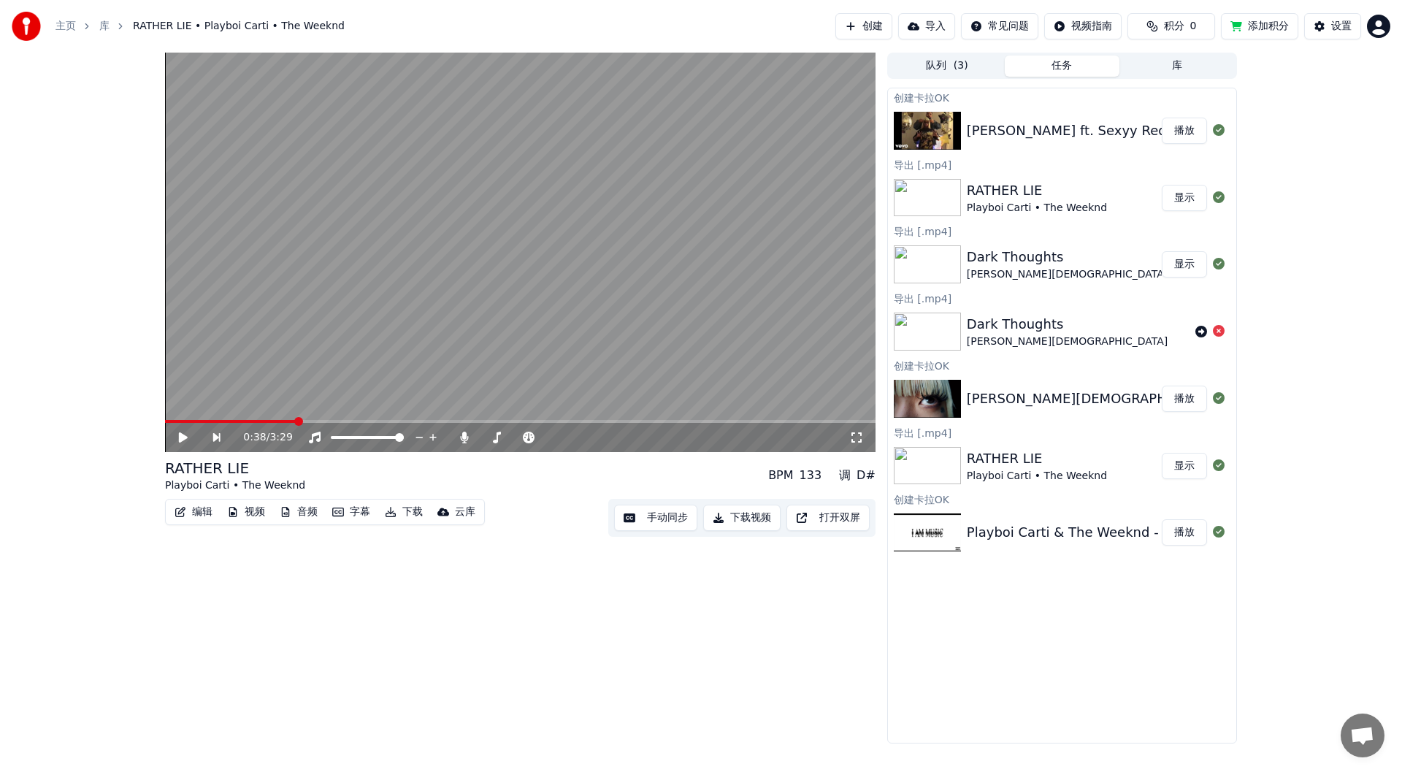
click at [1181, 130] on button "播放" at bounding box center [1184, 131] width 45 height 26
click at [524, 316] on video at bounding box center [520, 252] width 711 height 399
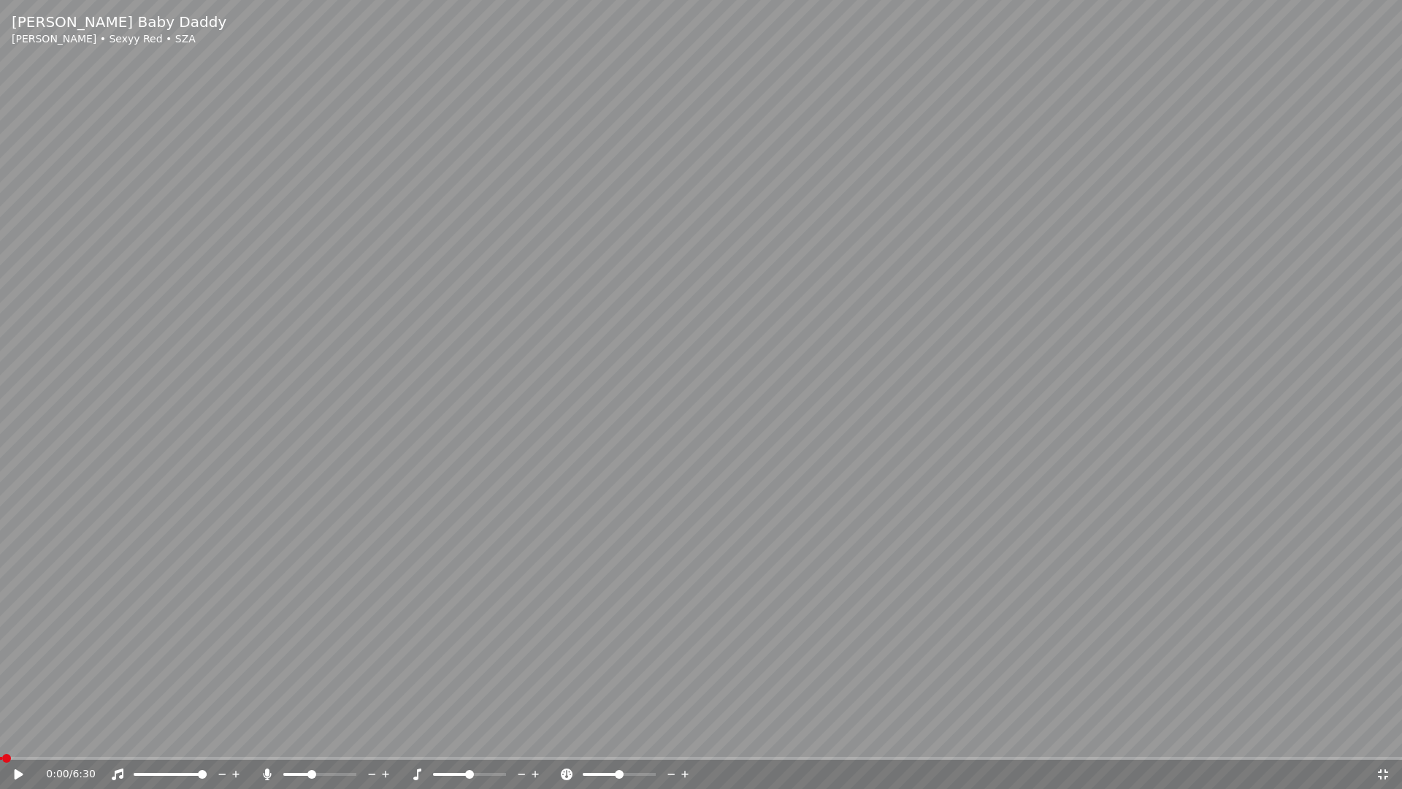
click at [594, 385] on video at bounding box center [701, 394] width 1402 height 789
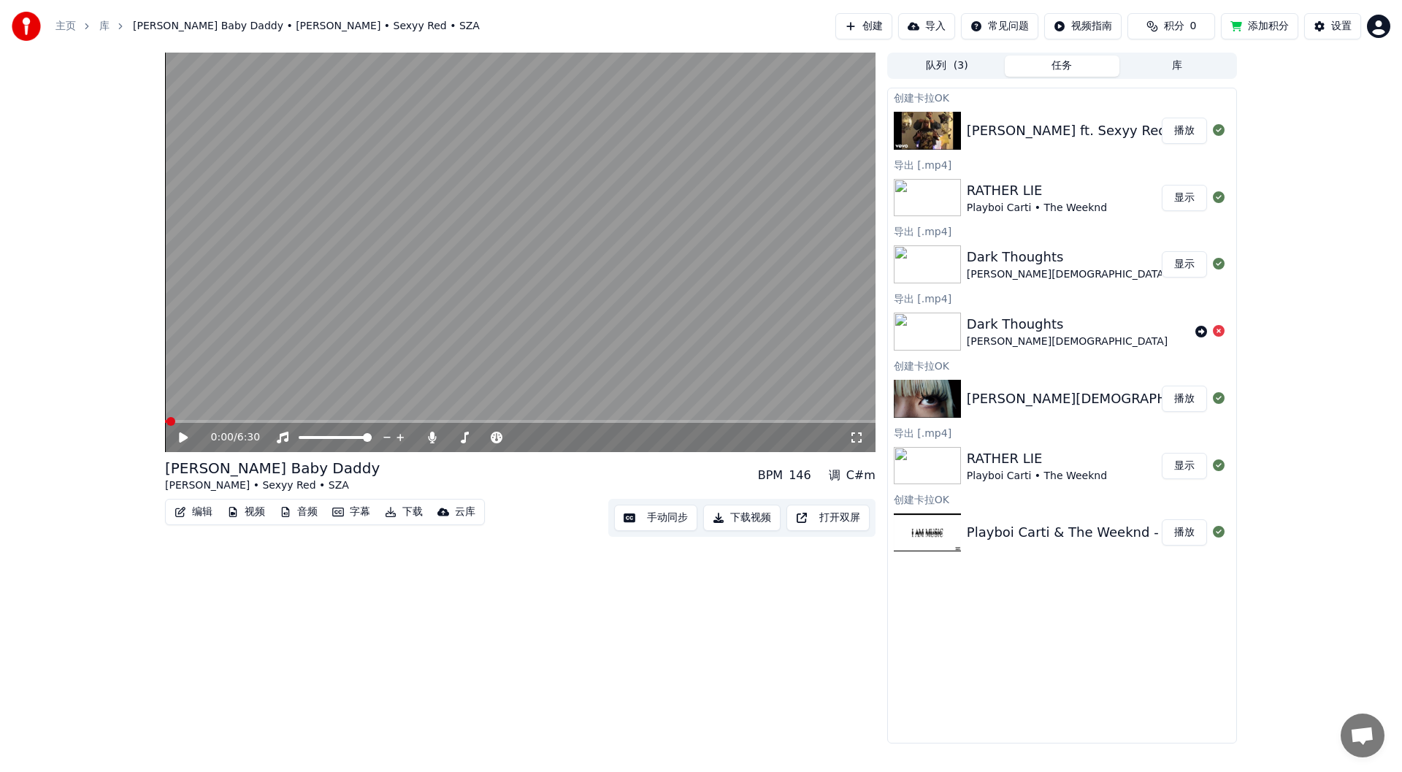
click at [746, 517] on button "下载视频" at bounding box center [741, 518] width 77 height 26
